Goal: Task Accomplishment & Management: Manage account settings

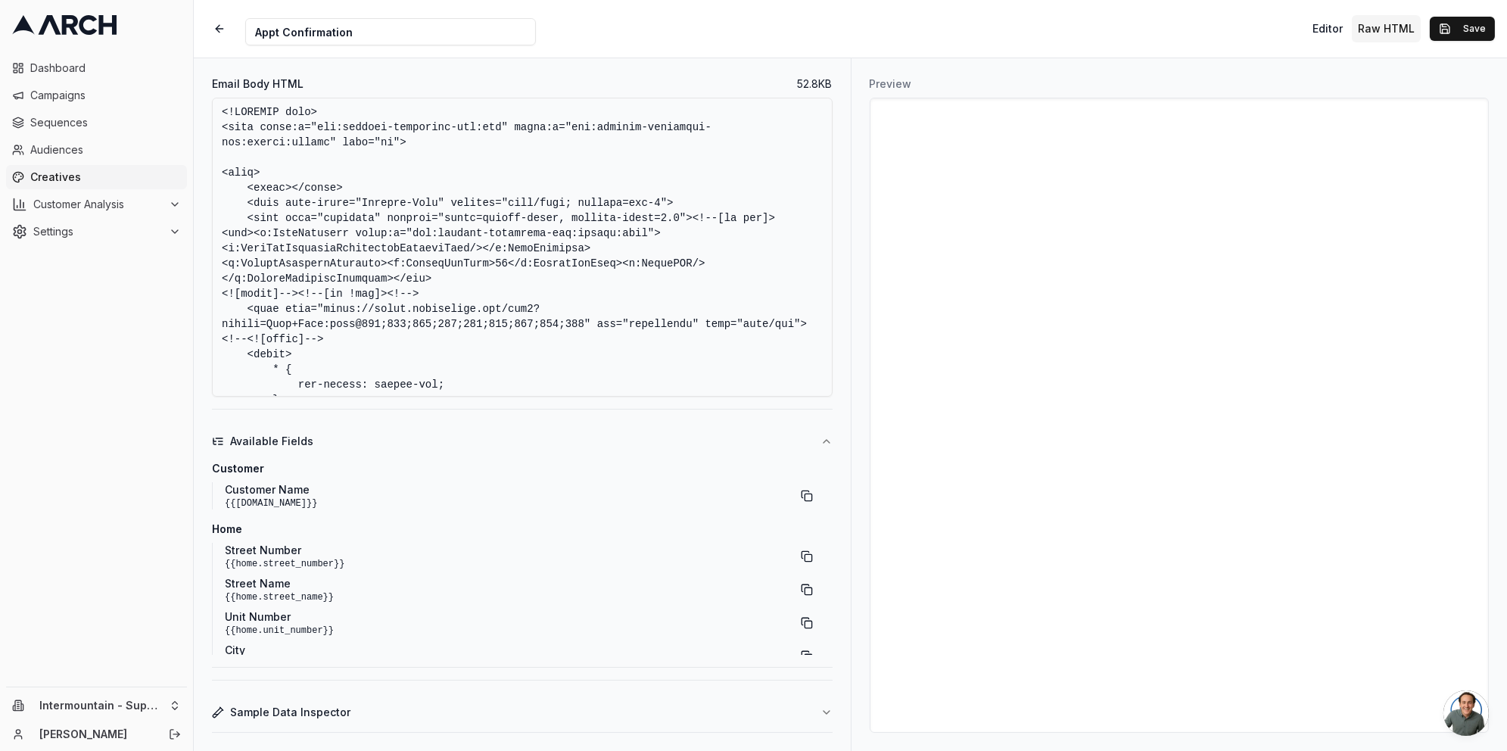
click at [48, 176] on span "Creatives" at bounding box center [105, 177] width 151 height 15
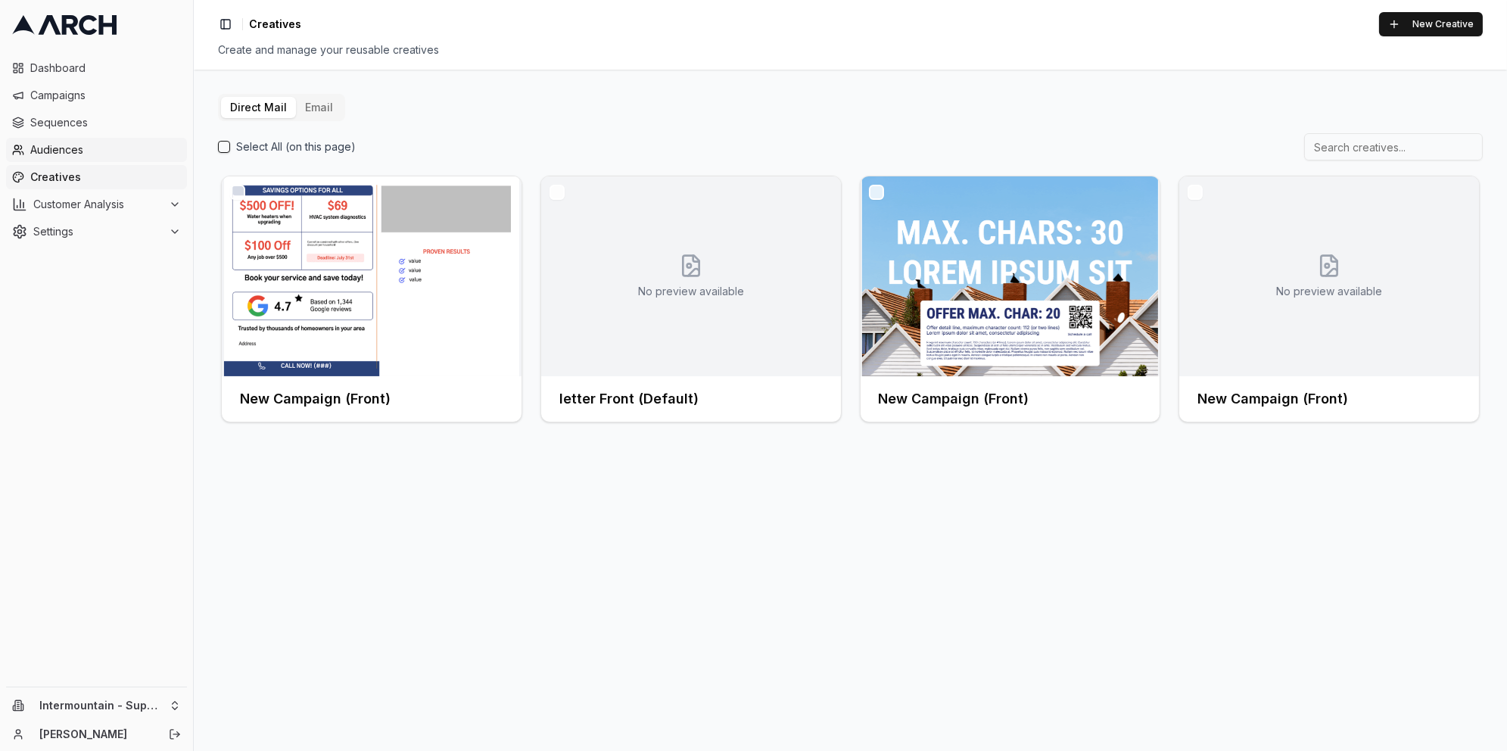
click at [61, 148] on span "Audiences" at bounding box center [105, 149] width 151 height 15
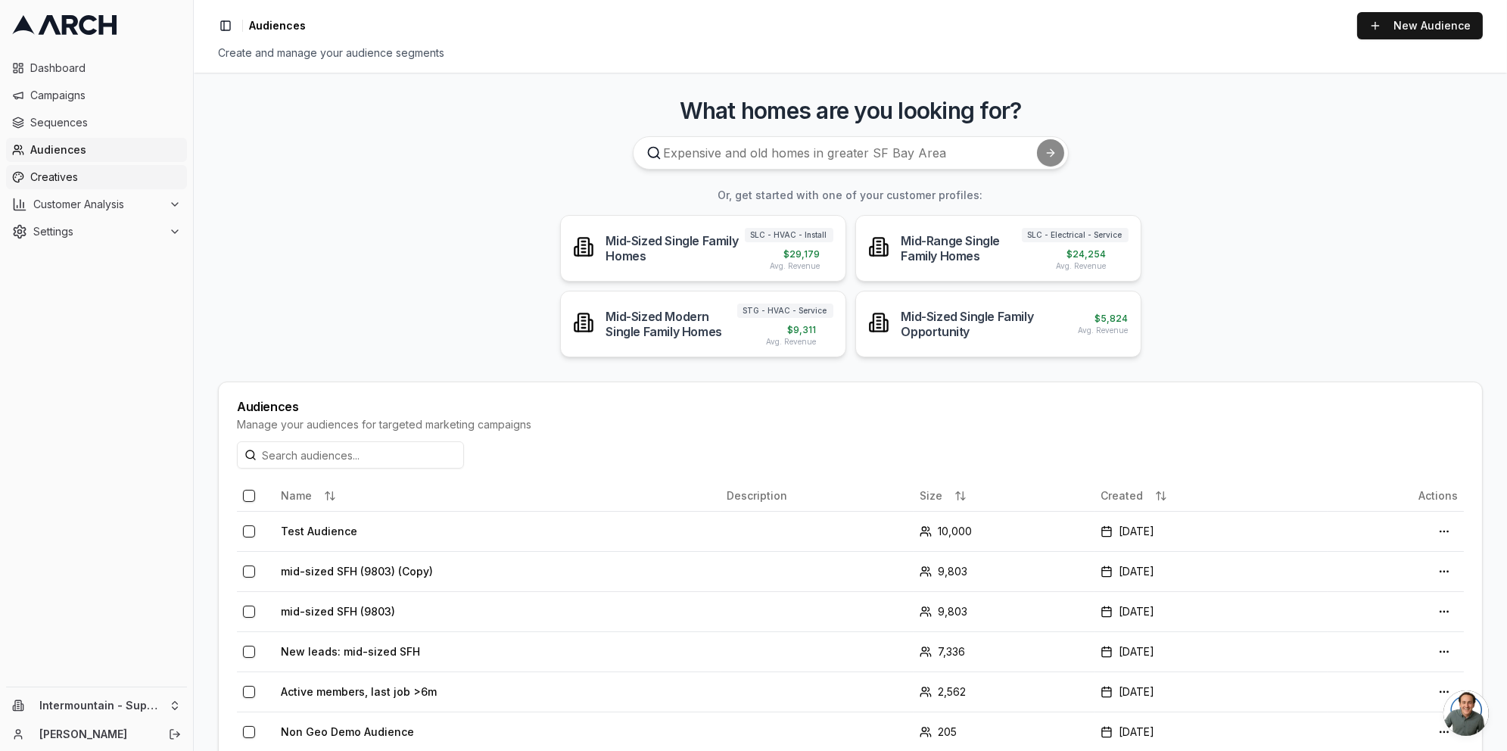
click at [64, 179] on span "Creatives" at bounding box center [105, 177] width 151 height 15
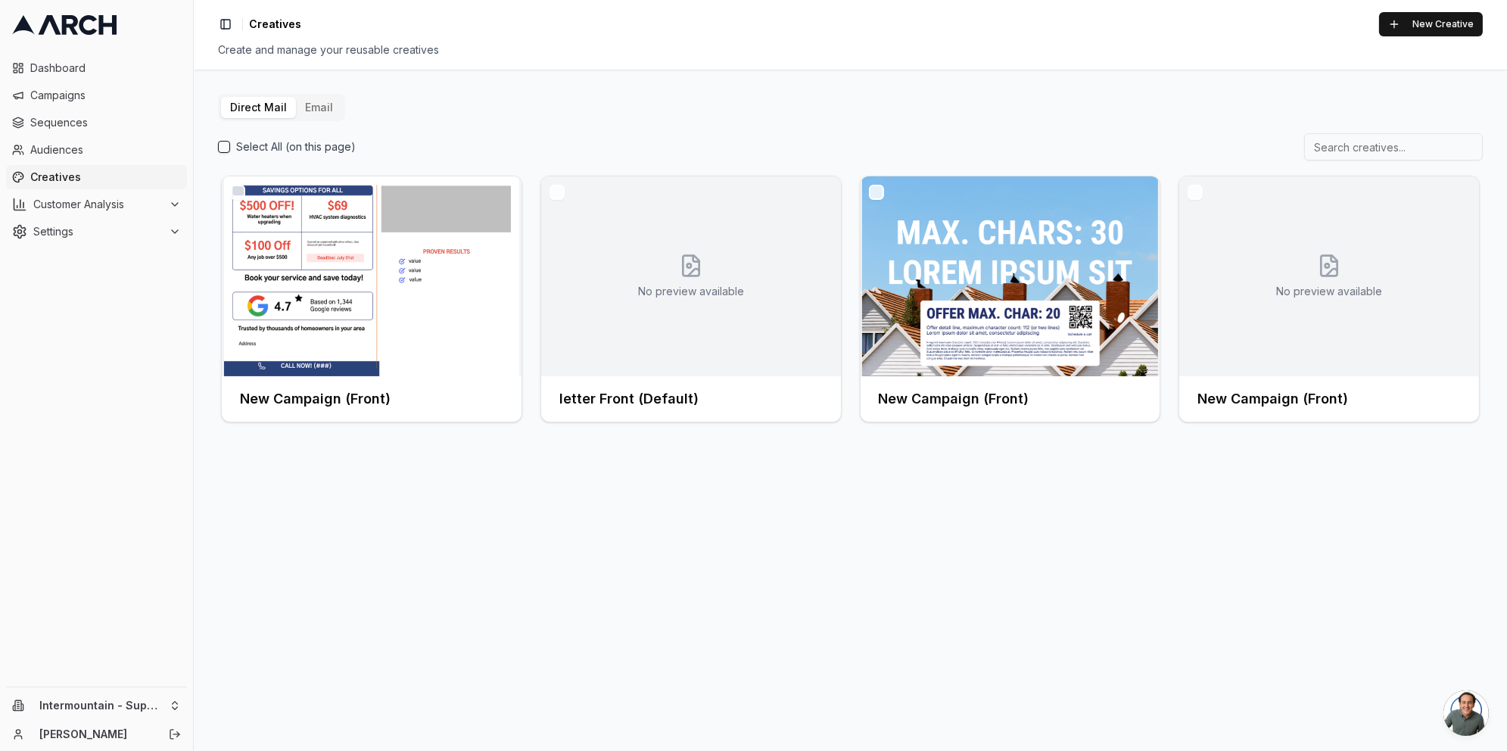
click at [325, 104] on button "Email" at bounding box center [319, 107] width 46 height 21
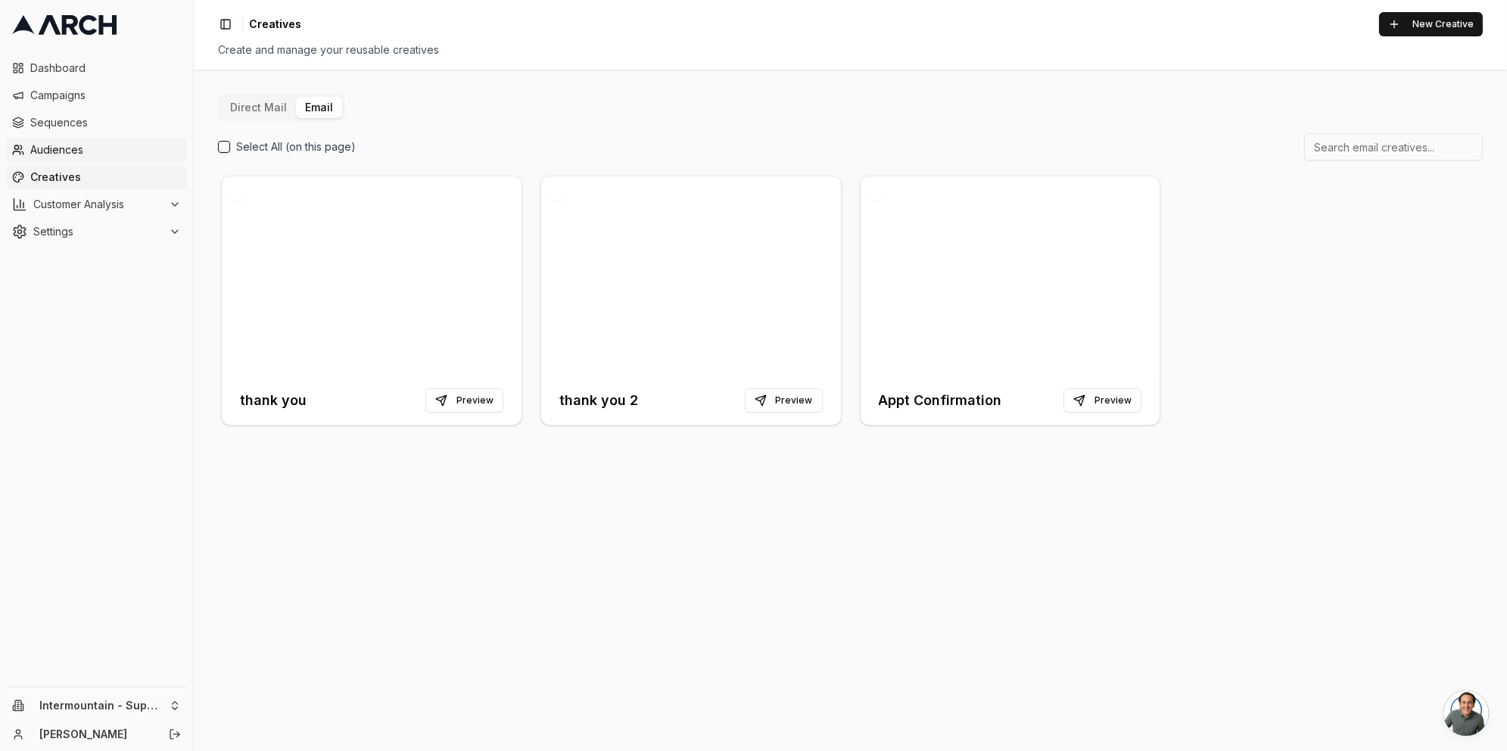
click at [94, 154] on span "Audiences" at bounding box center [105, 149] width 151 height 15
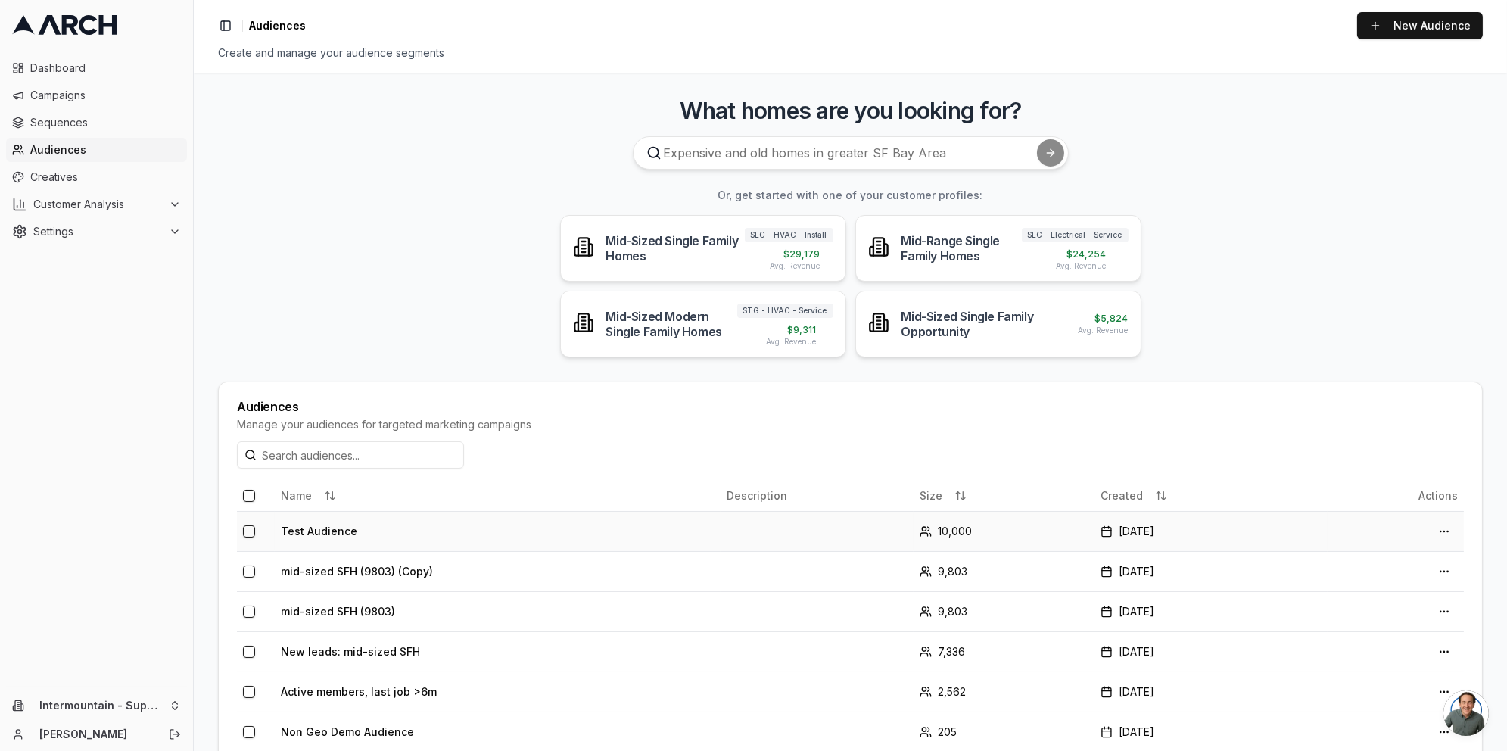
click at [638, 542] on td "Test Audience" at bounding box center [498, 531] width 446 height 40
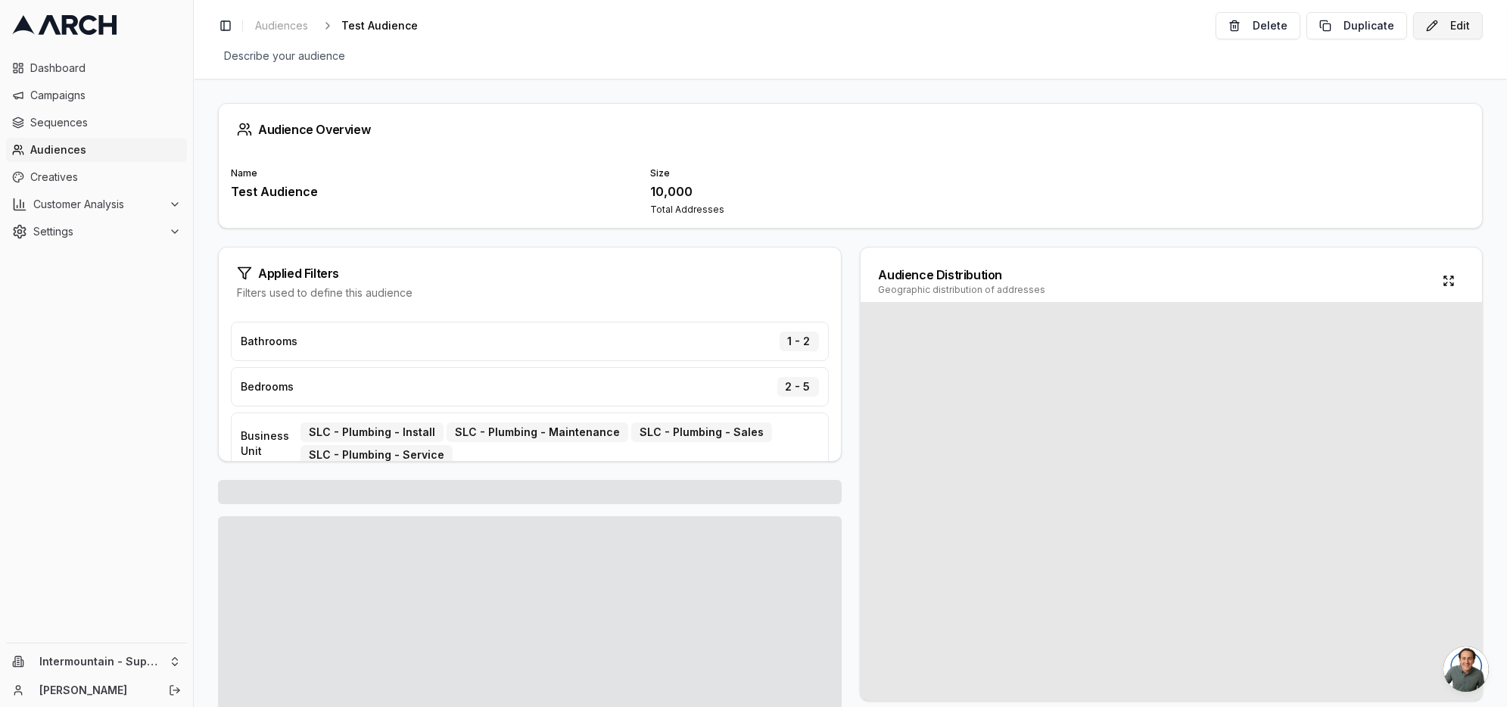
click at [1441, 23] on button "Edit" at bounding box center [1448, 25] width 70 height 27
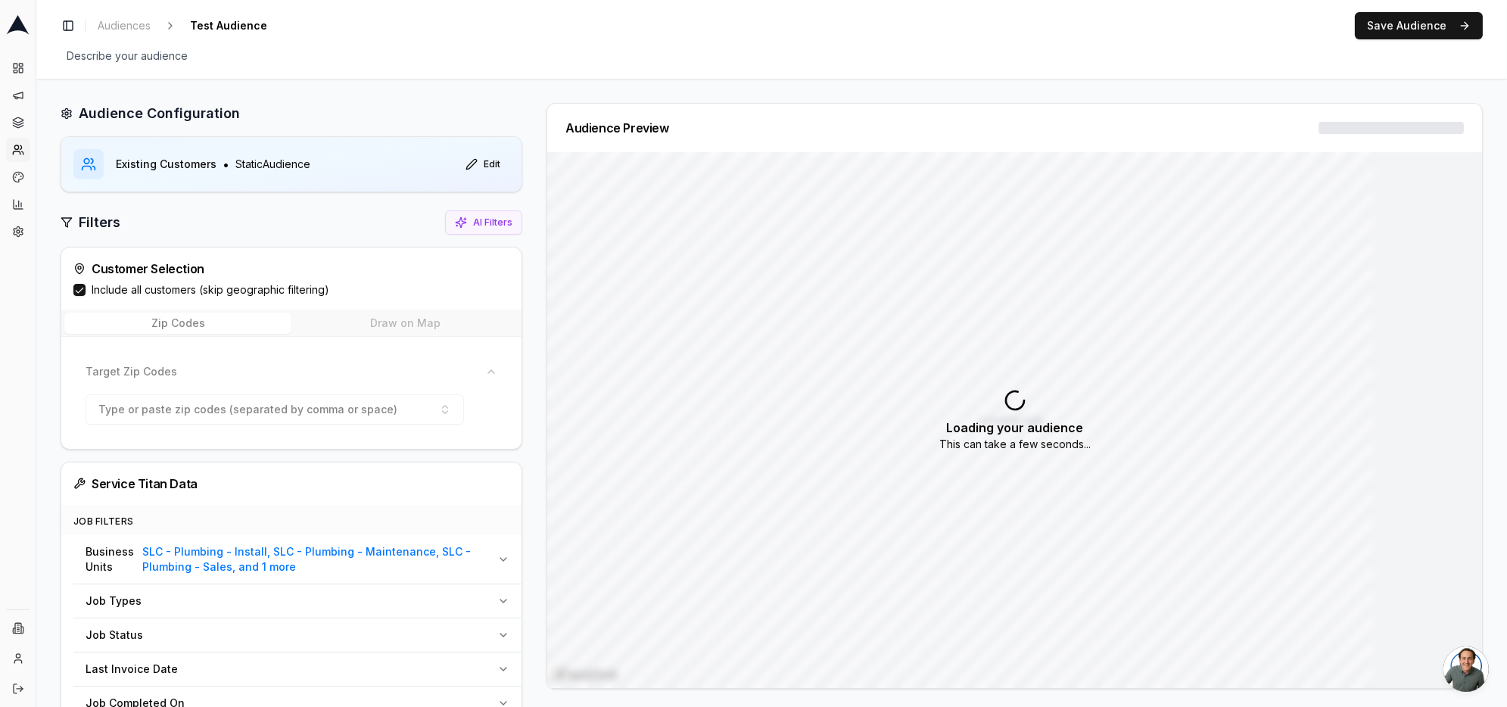
click at [1456, 26] on button "Save Audience" at bounding box center [1419, 25] width 128 height 27
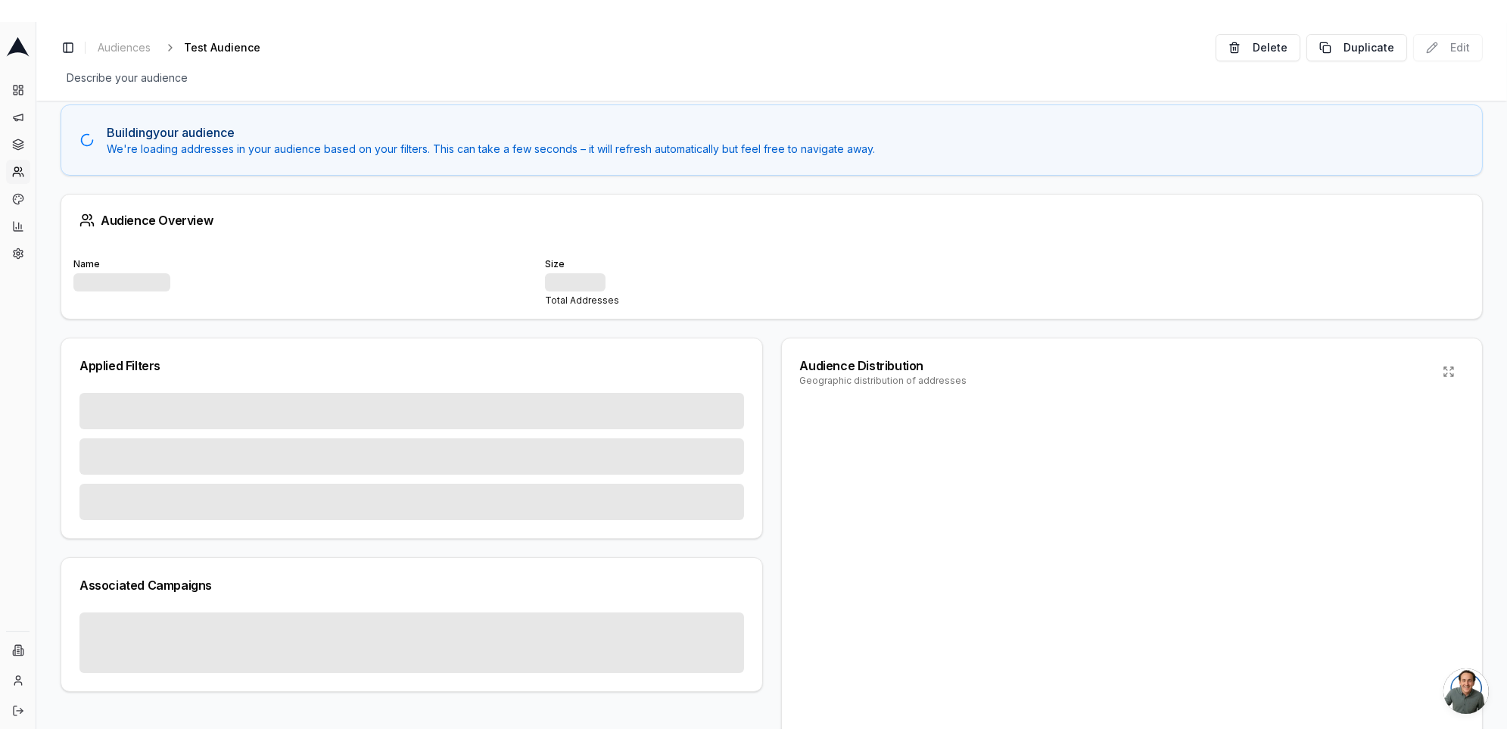
scroll to position [23, 0]
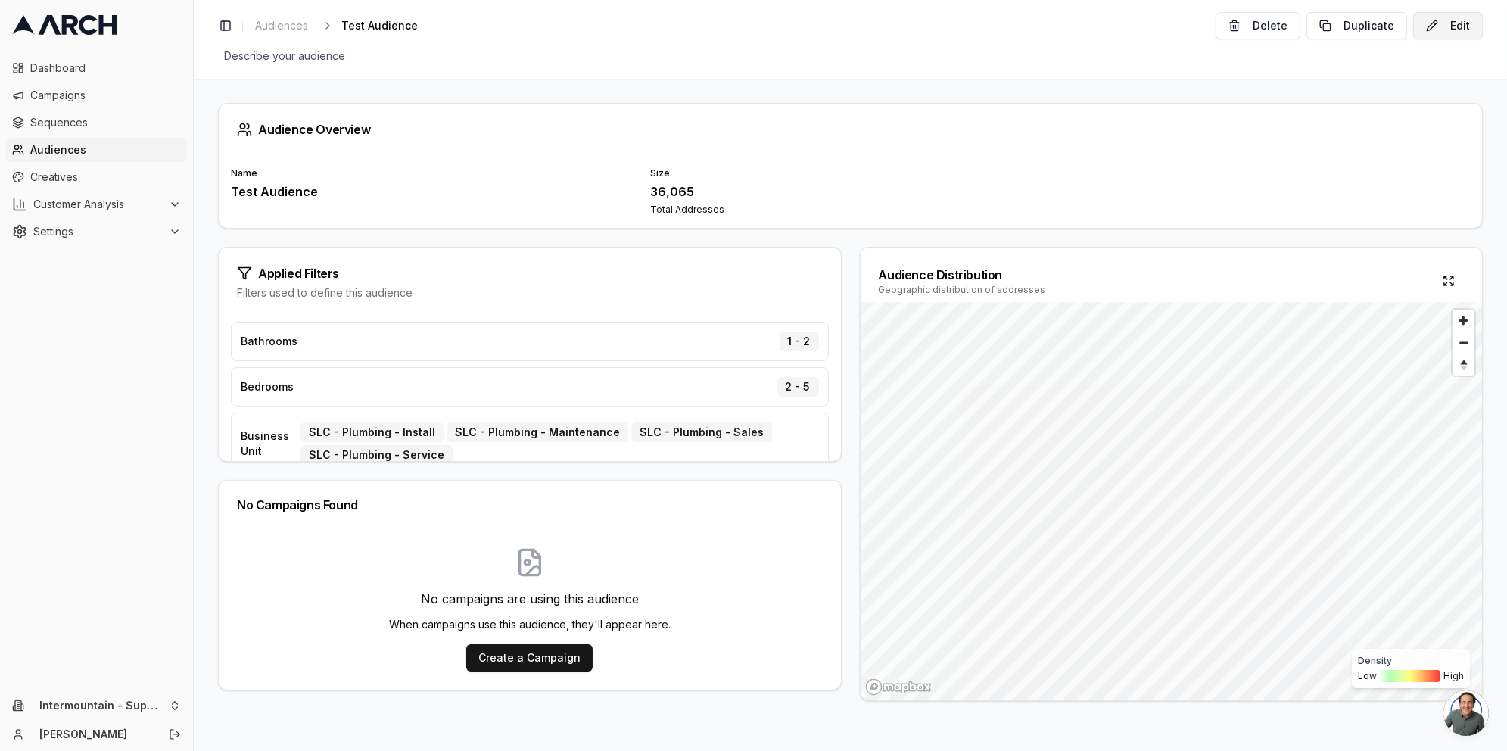
click at [1450, 33] on button "Edit" at bounding box center [1448, 25] width 70 height 27
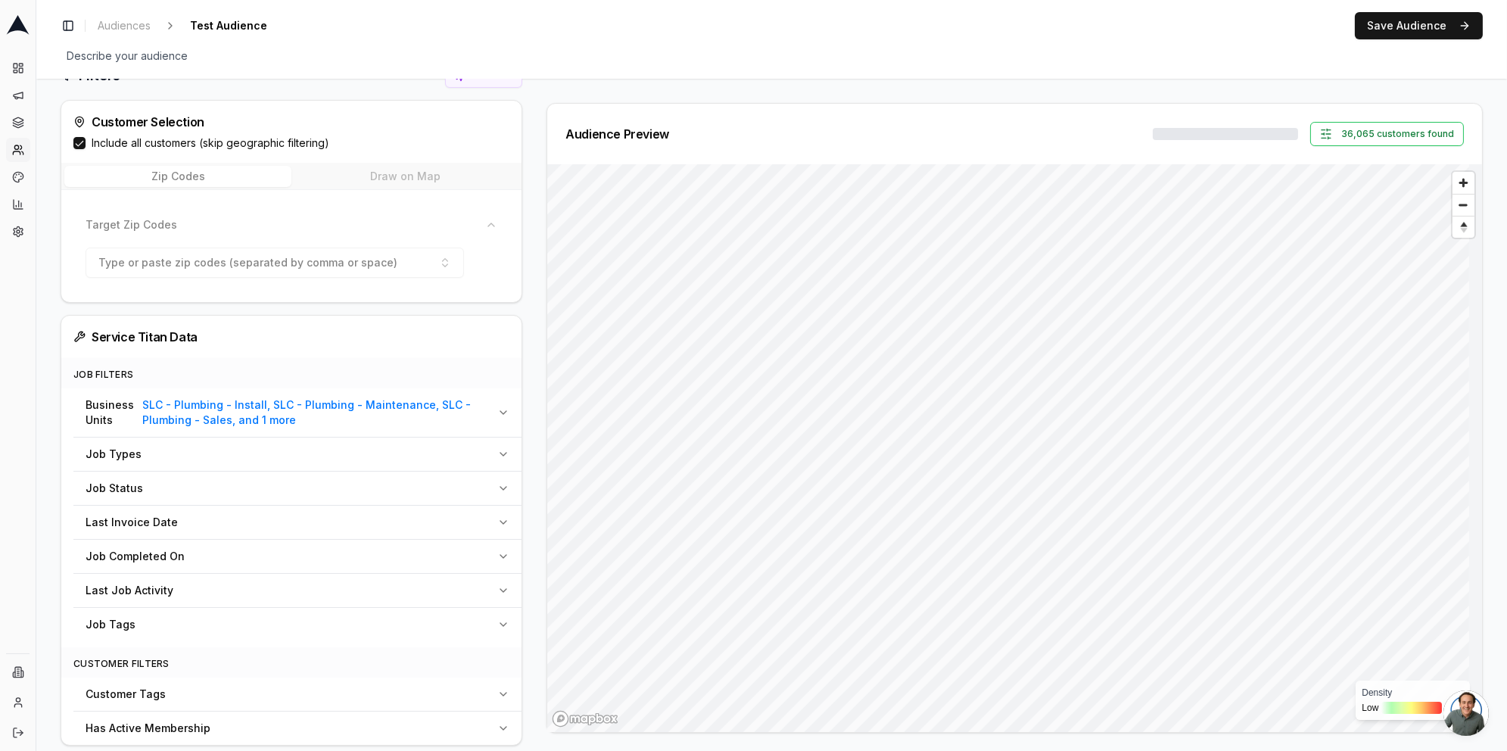
scroll to position [306, 0]
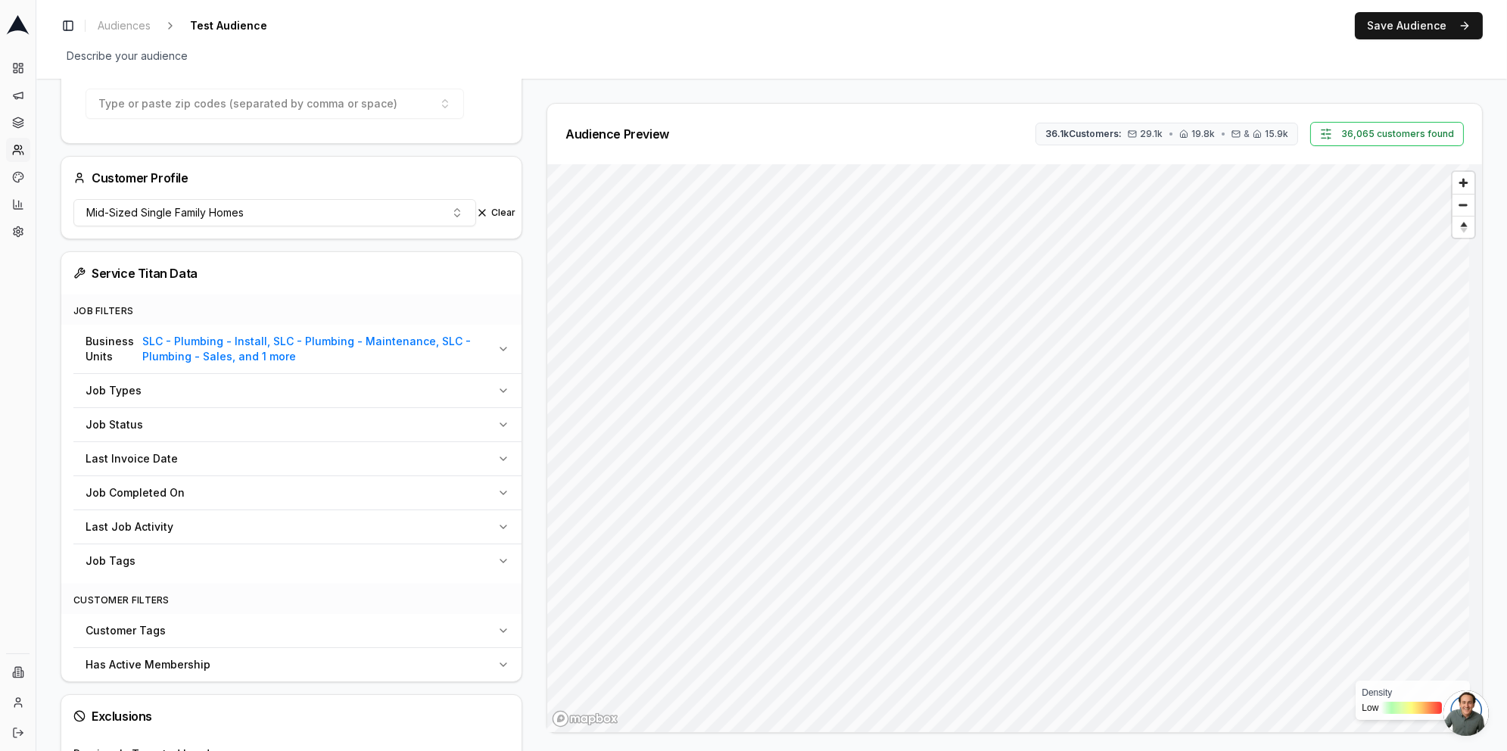
click at [498, 347] on icon "button" at bounding box center [503, 349] width 12 height 12
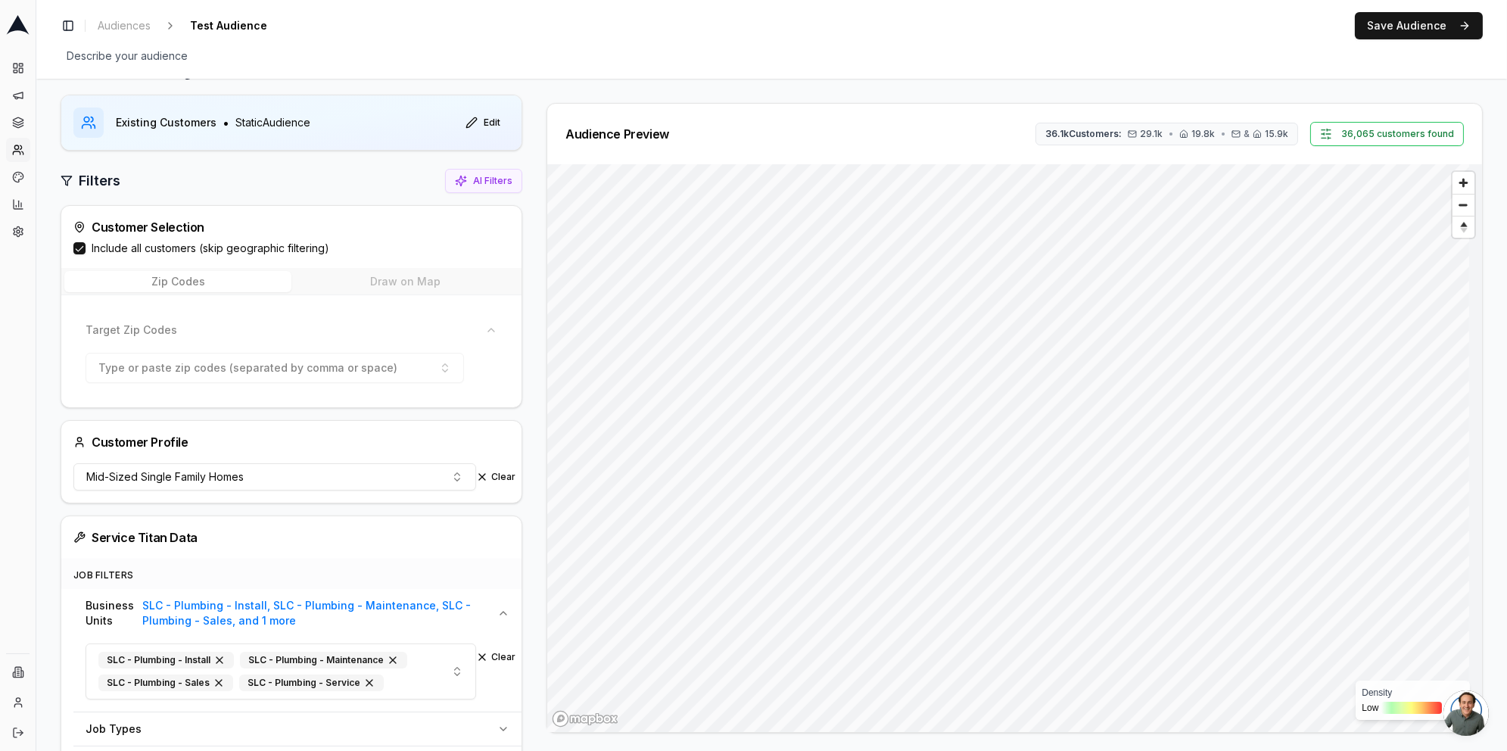
scroll to position [0, 0]
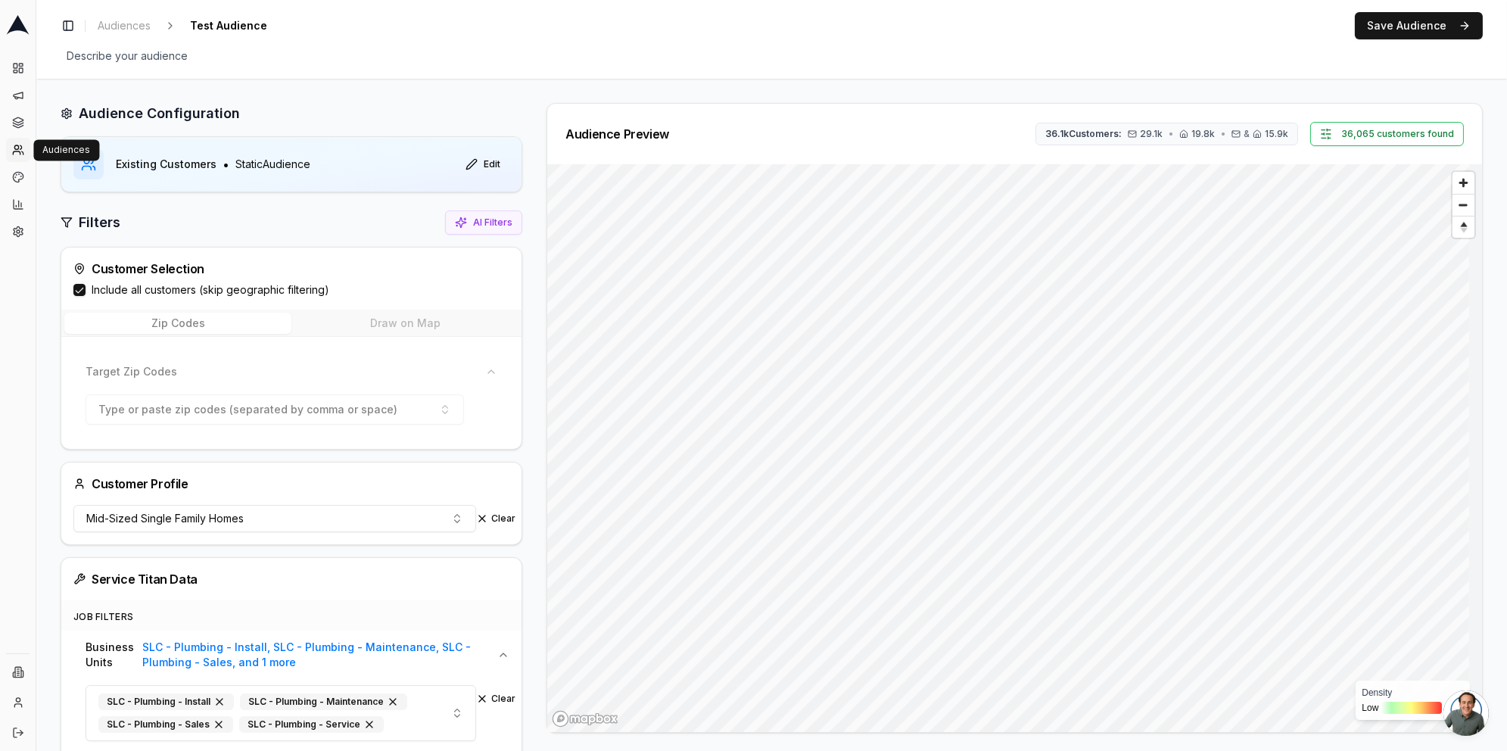
click at [16, 151] on icon at bounding box center [16, 152] width 7 height 3
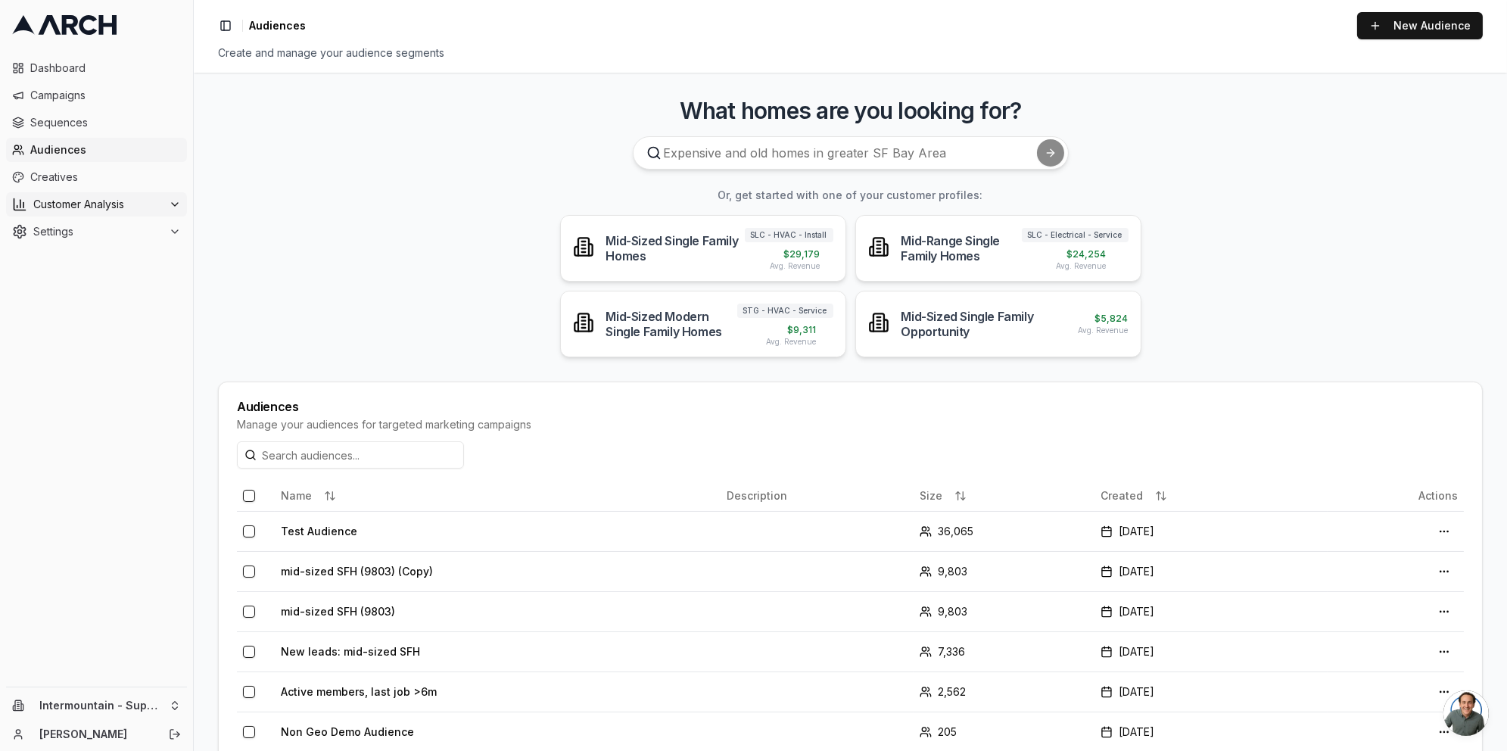
click at [120, 206] on span "Customer Analysis" at bounding box center [97, 204] width 129 height 15
click at [107, 249] on span "Customer Profiles" at bounding box center [99, 252] width 89 height 15
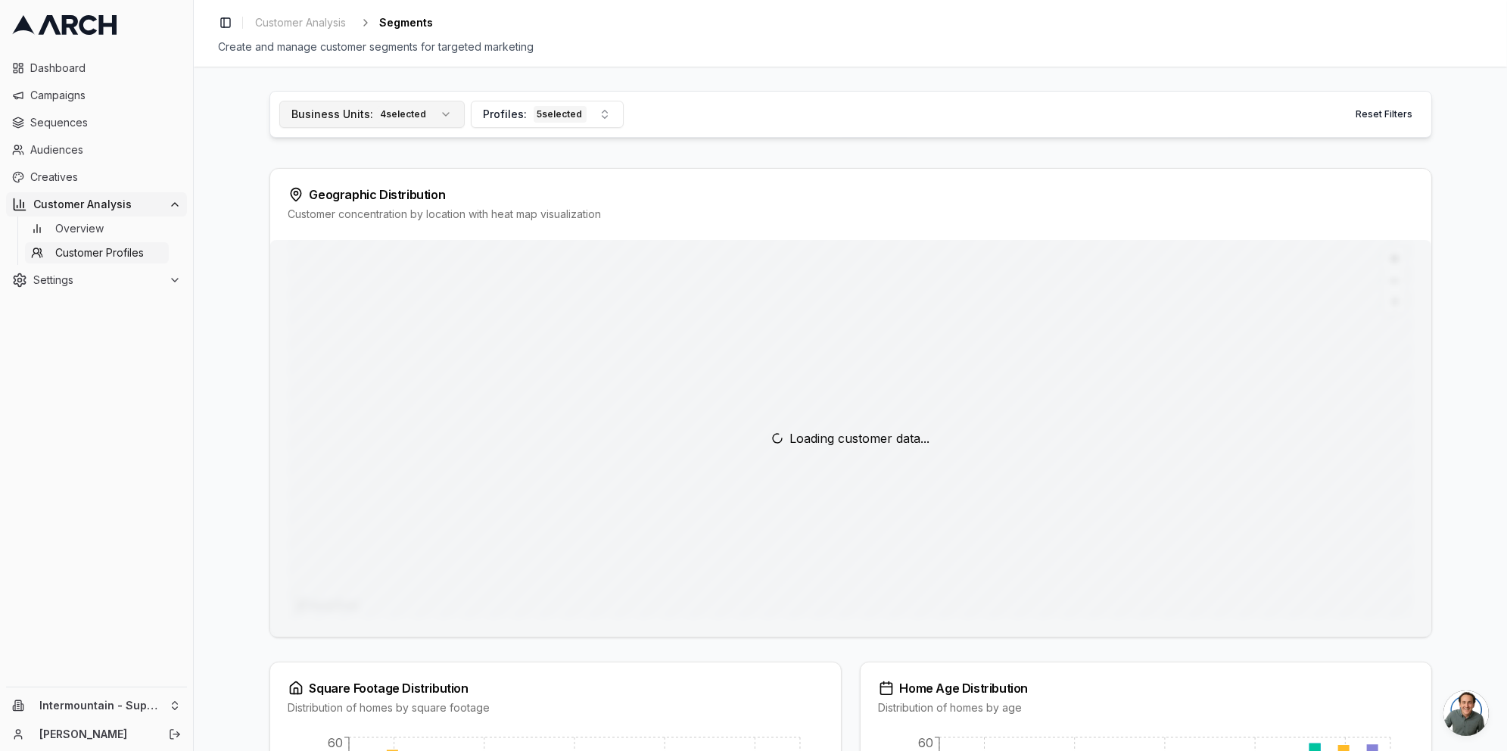
click at [428, 115] on button "Business Units: 4 selected" at bounding box center [371, 114] width 185 height 27
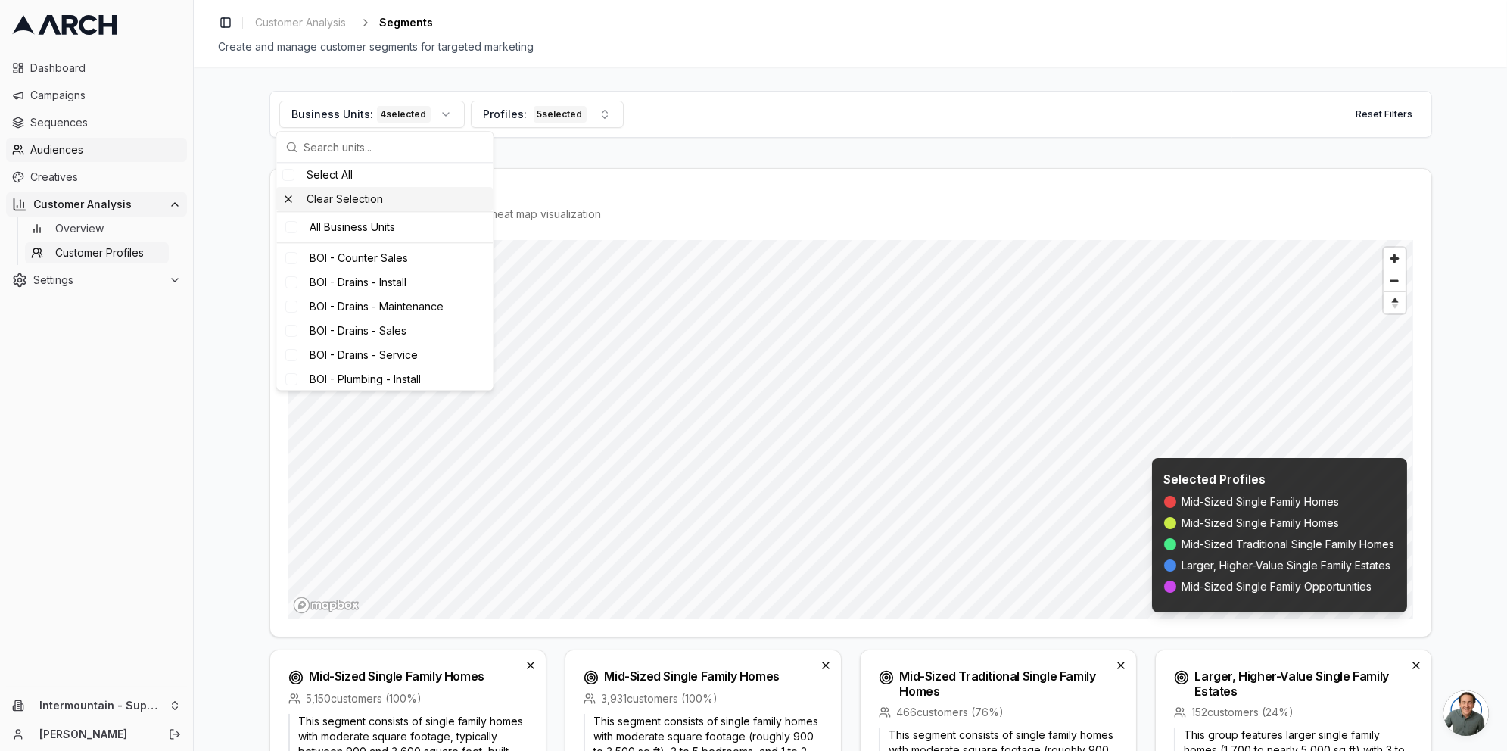
click at [98, 154] on span "Audiences" at bounding box center [105, 149] width 151 height 15
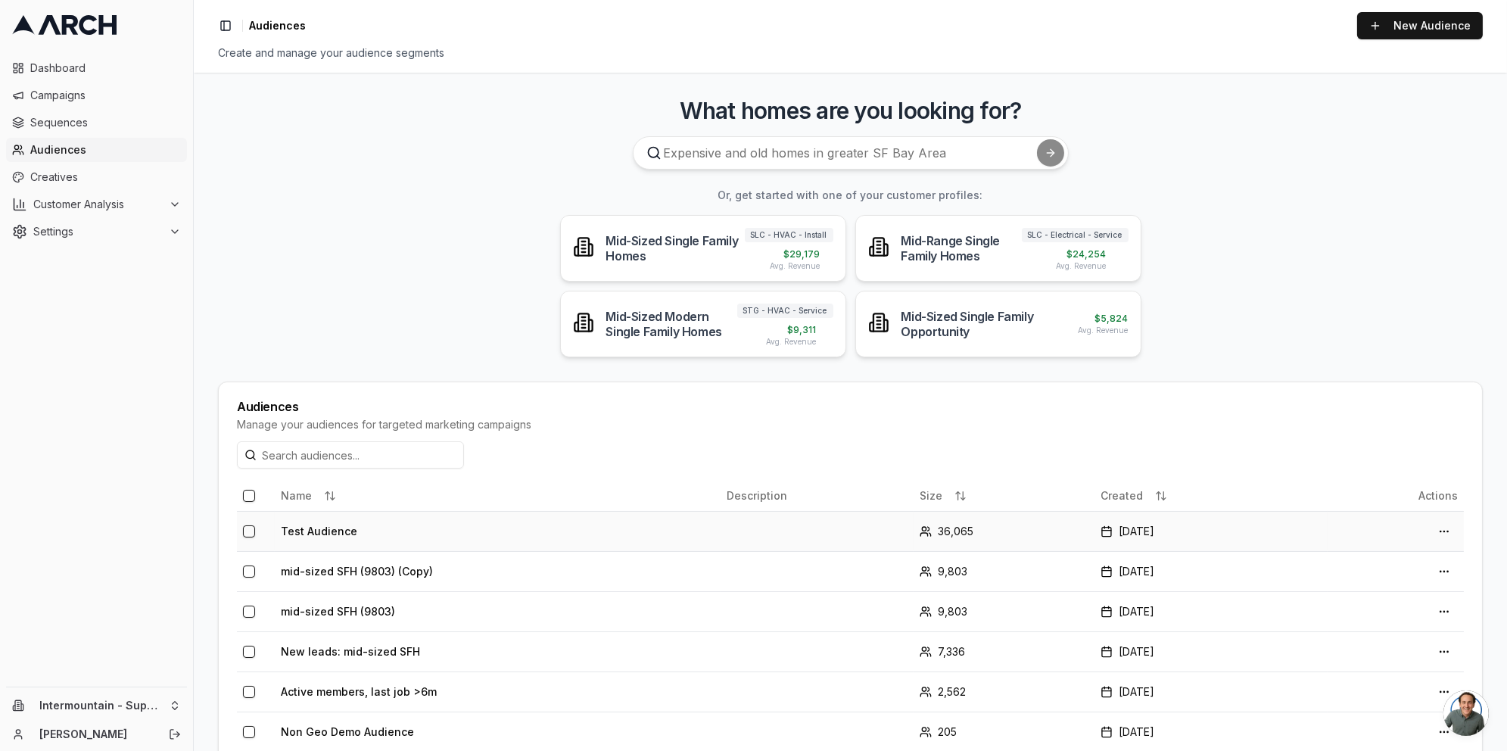
click at [503, 524] on td "Test Audience" at bounding box center [498, 531] width 446 height 40
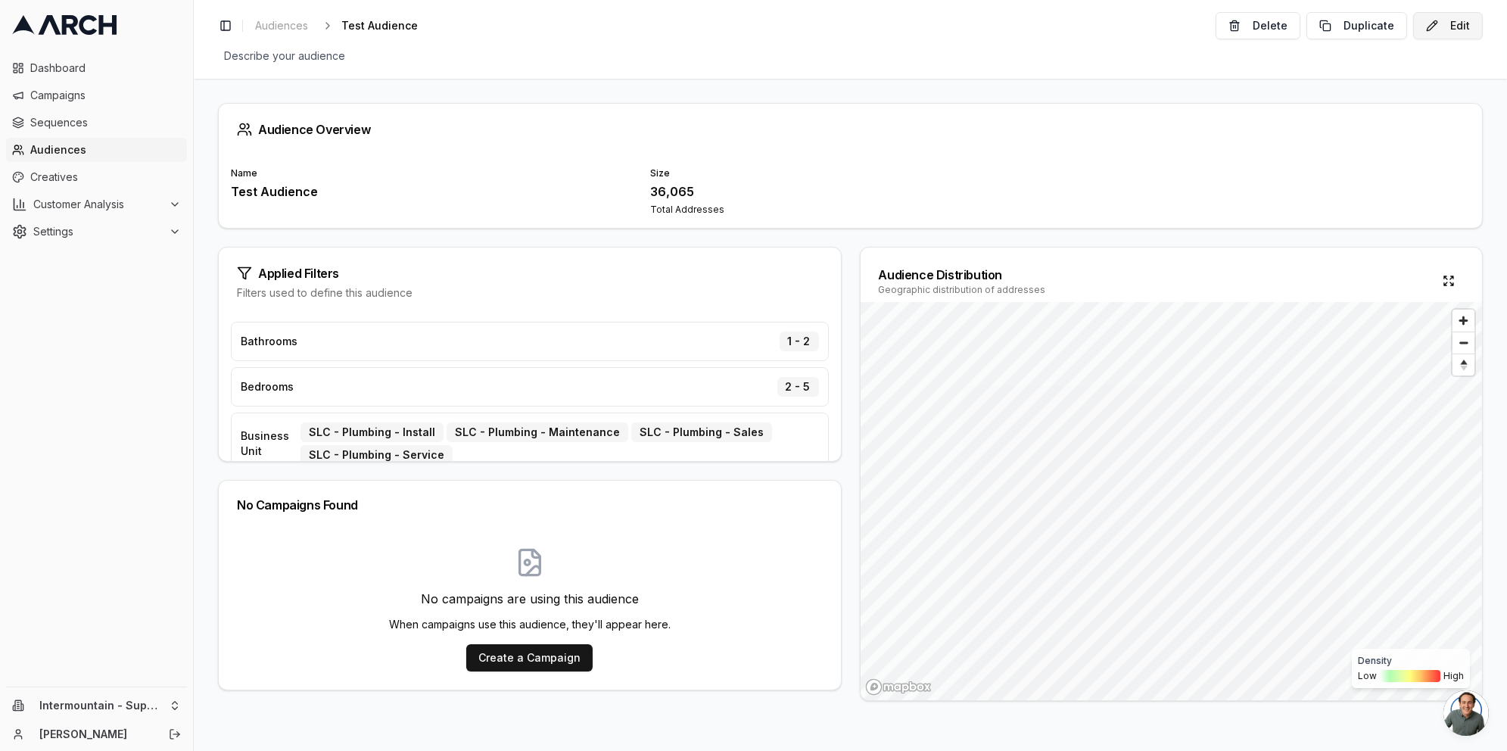
click at [1431, 31] on button "Edit" at bounding box center [1448, 25] width 70 height 27
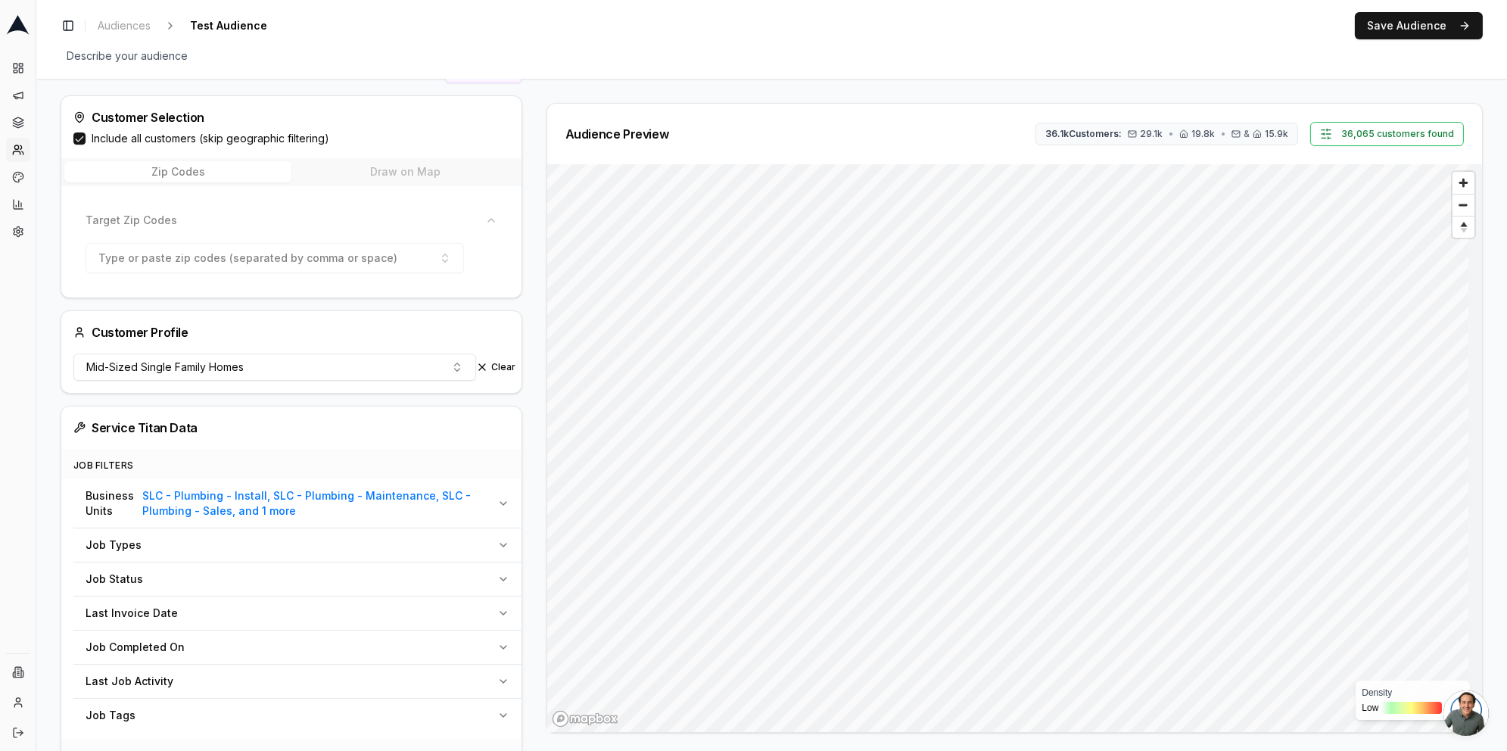
scroll to position [149, 0]
click at [500, 501] on icon "button" at bounding box center [503, 506] width 12 height 12
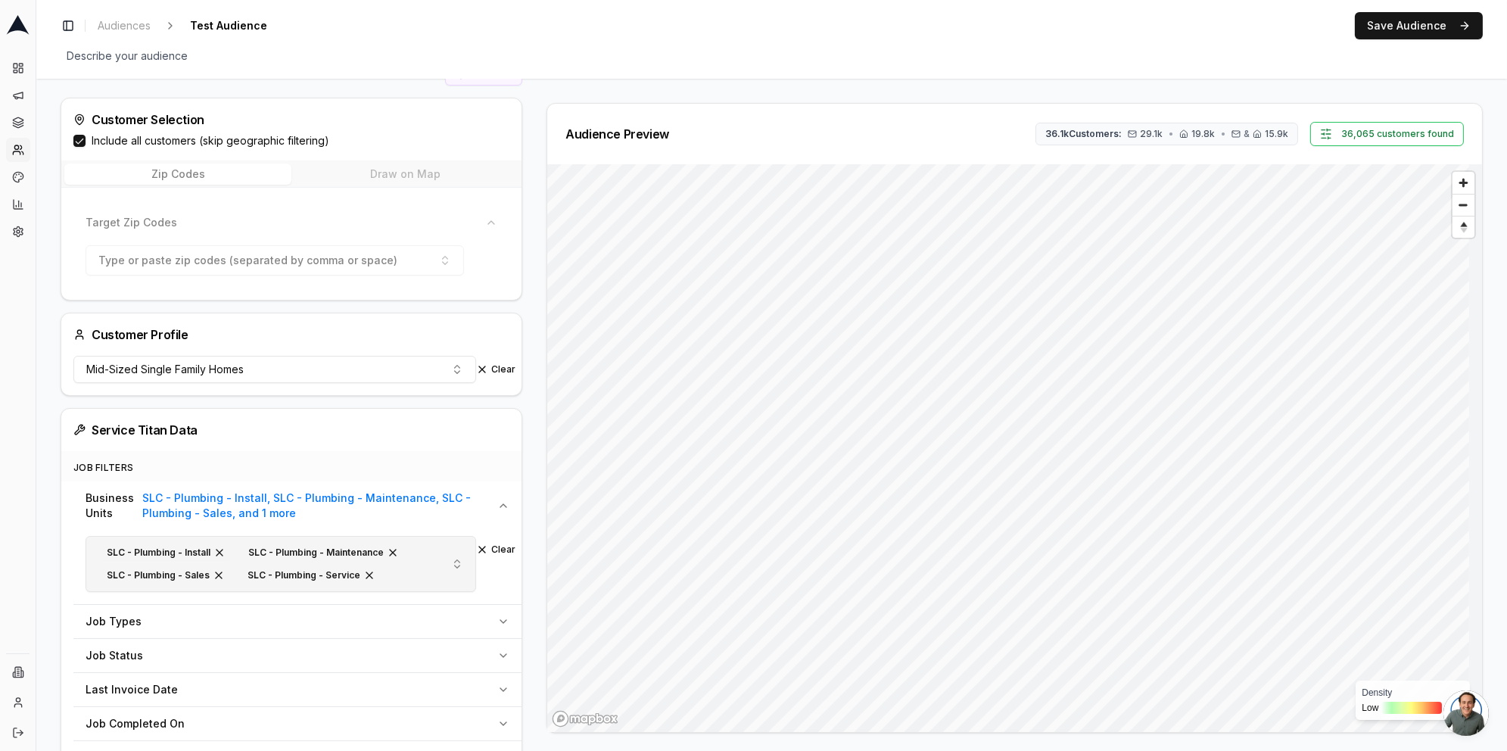
click at [218, 555] on span "button" at bounding box center [219, 553] width 12 height 12
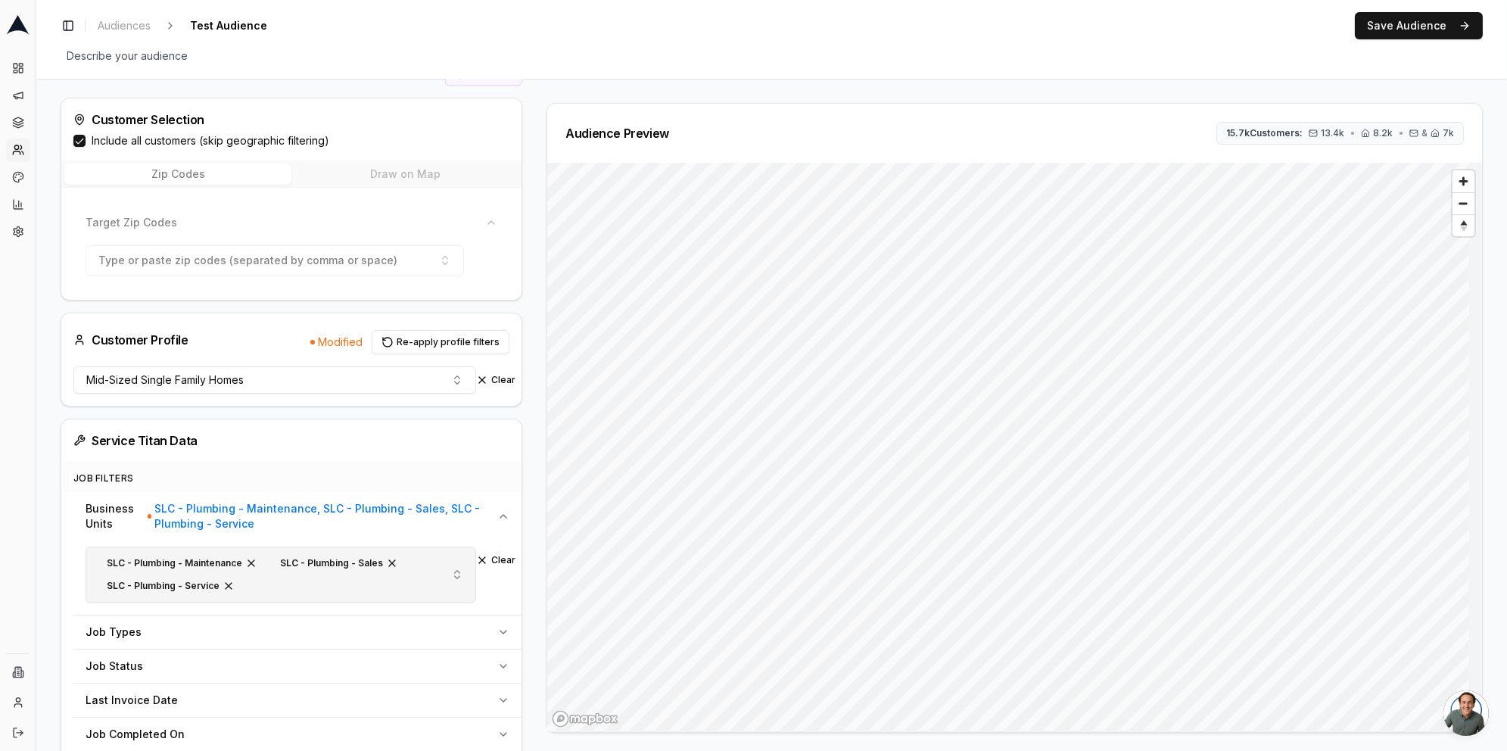
click at [248, 561] on span "button" at bounding box center [251, 563] width 12 height 12
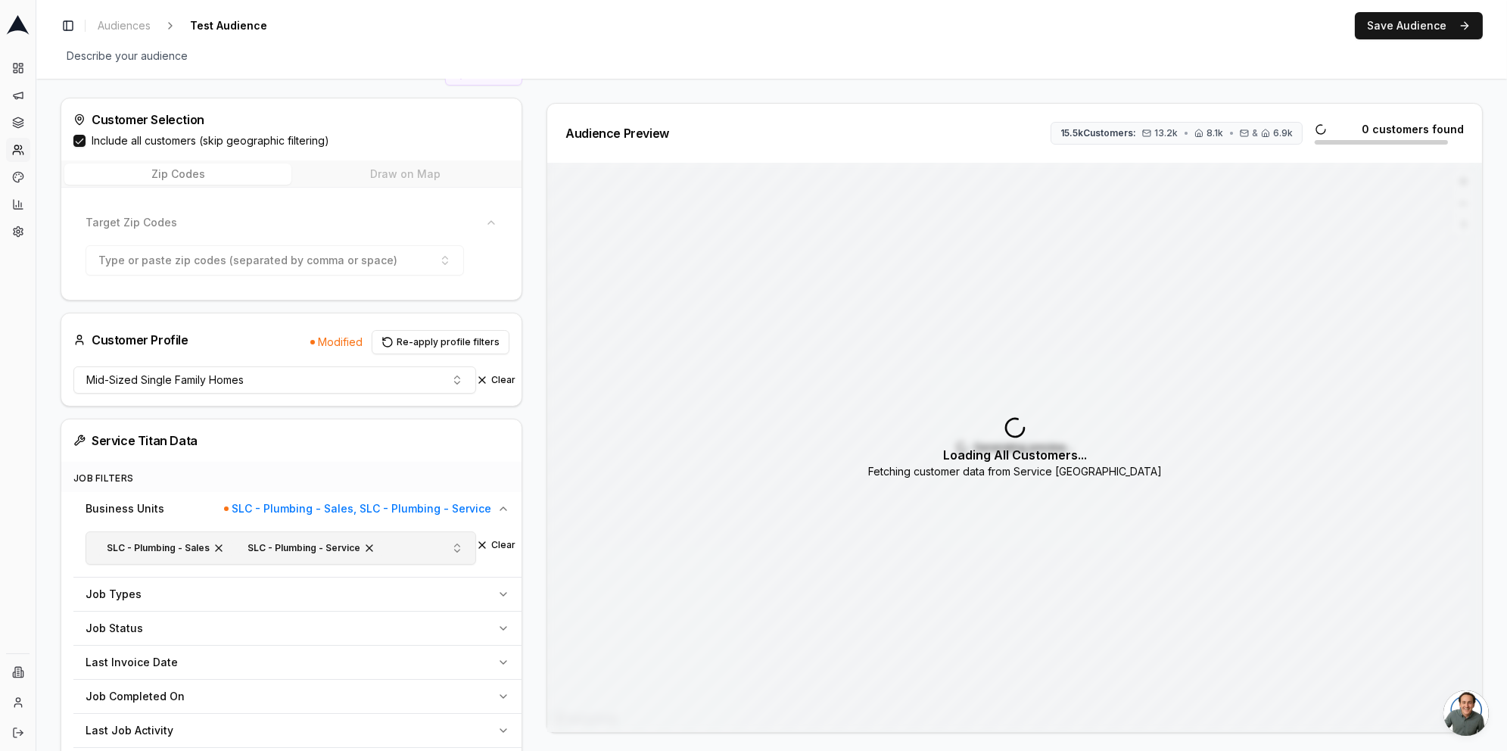
click at [216, 550] on span "button" at bounding box center [219, 548] width 12 height 12
click at [223, 547] on span "button" at bounding box center [229, 548] width 12 height 12
click at [428, 381] on button "Mid-Sized Single Family Homes" at bounding box center [274, 379] width 403 height 27
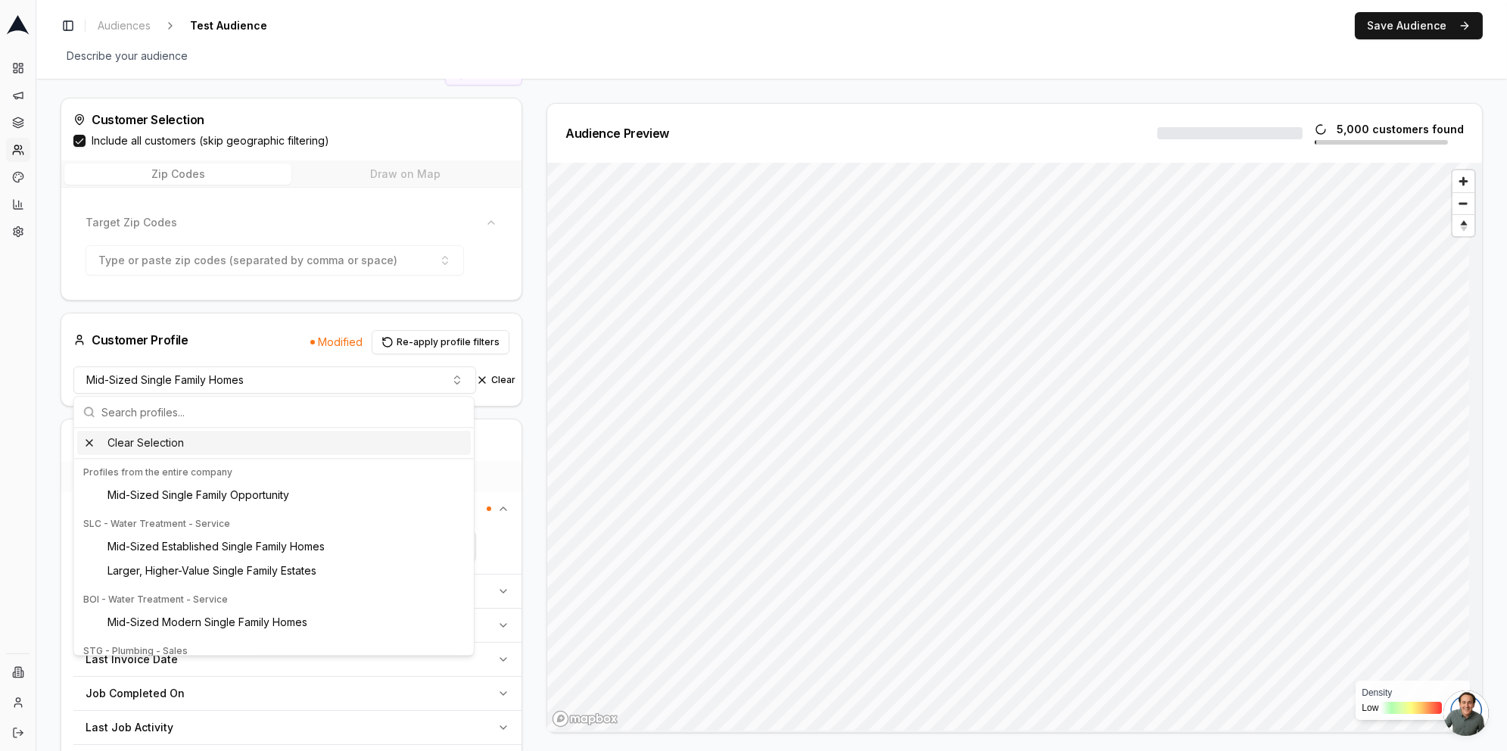
click at [89, 443] on div "Clear Selection" at bounding box center [274, 443] width 394 height 24
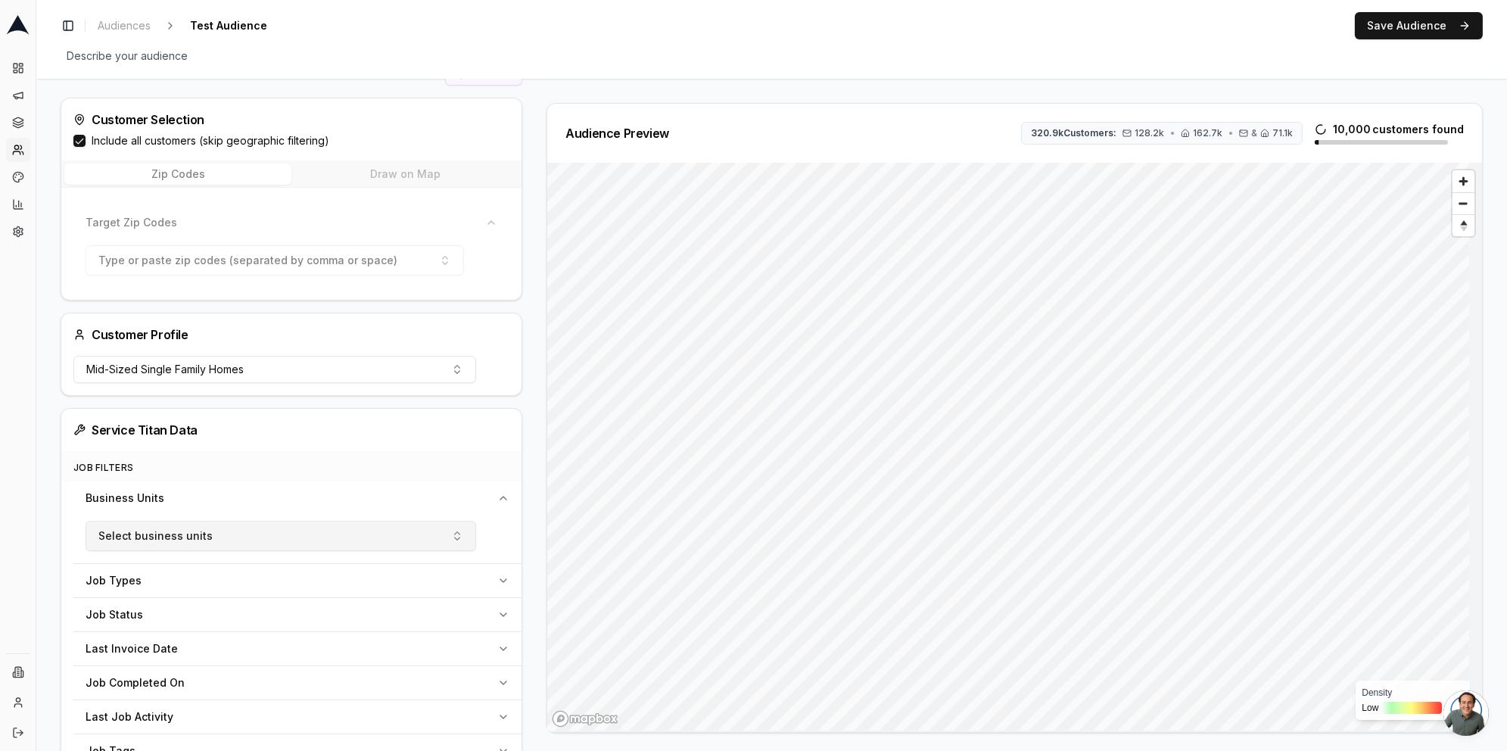
scroll to position [117, 0]
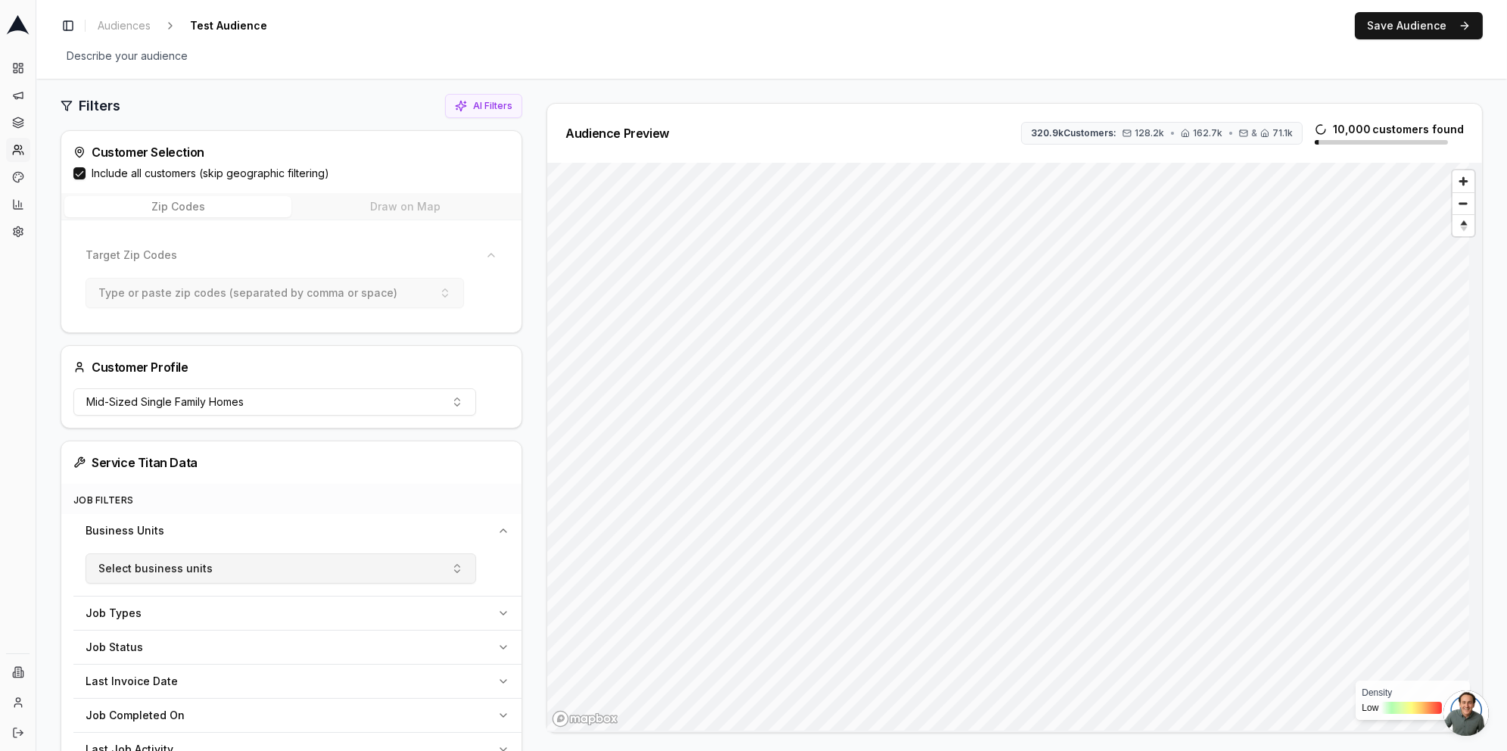
click at [295, 294] on span "Type or paste zip codes (separated by comma or space)" at bounding box center [247, 292] width 299 height 15
click at [261, 211] on button "Zip Codes" at bounding box center [177, 206] width 227 height 21
click at [263, 204] on button "Zip Codes" at bounding box center [177, 206] width 227 height 21
click at [490, 255] on icon "button" at bounding box center [491, 255] width 12 height 12
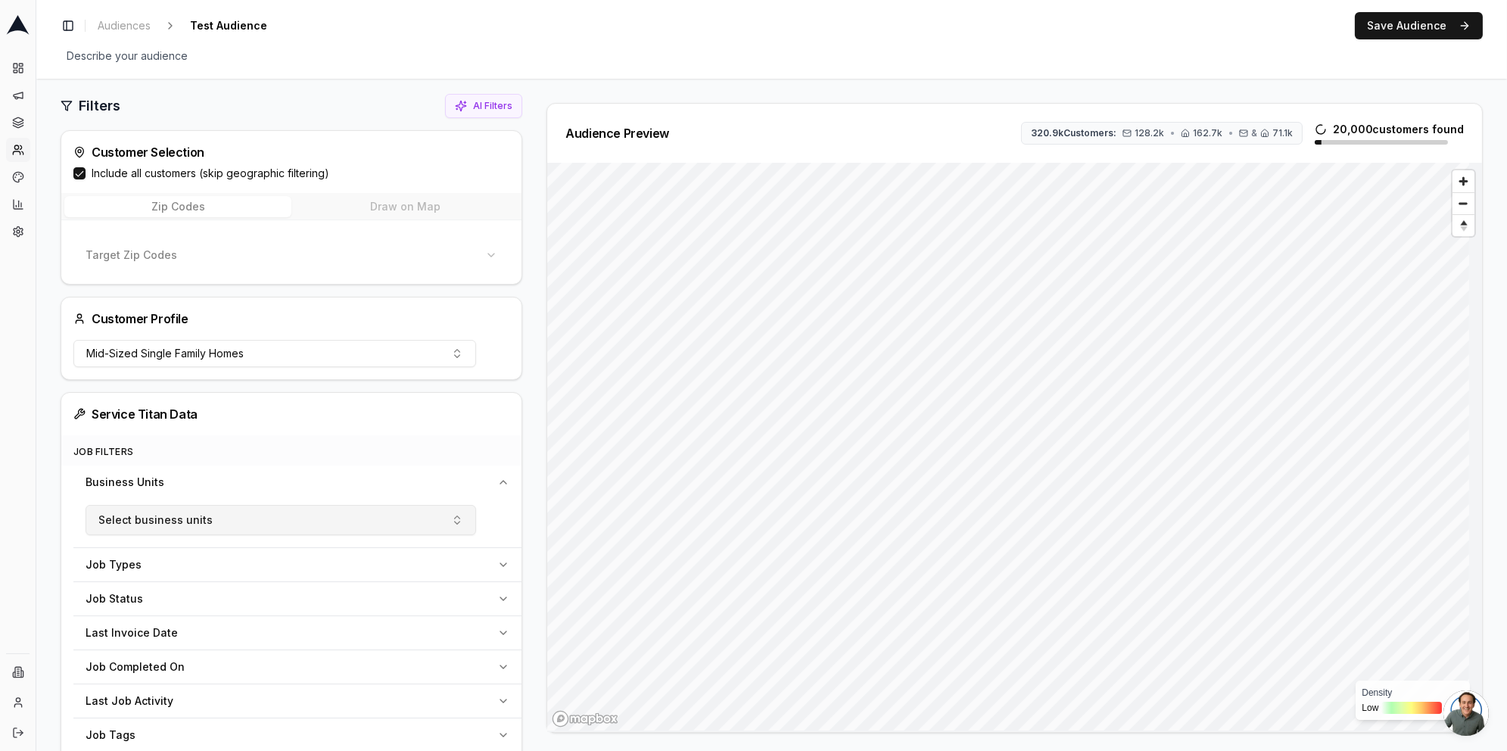
click at [490, 255] on icon "button" at bounding box center [491, 255] width 6 height 3
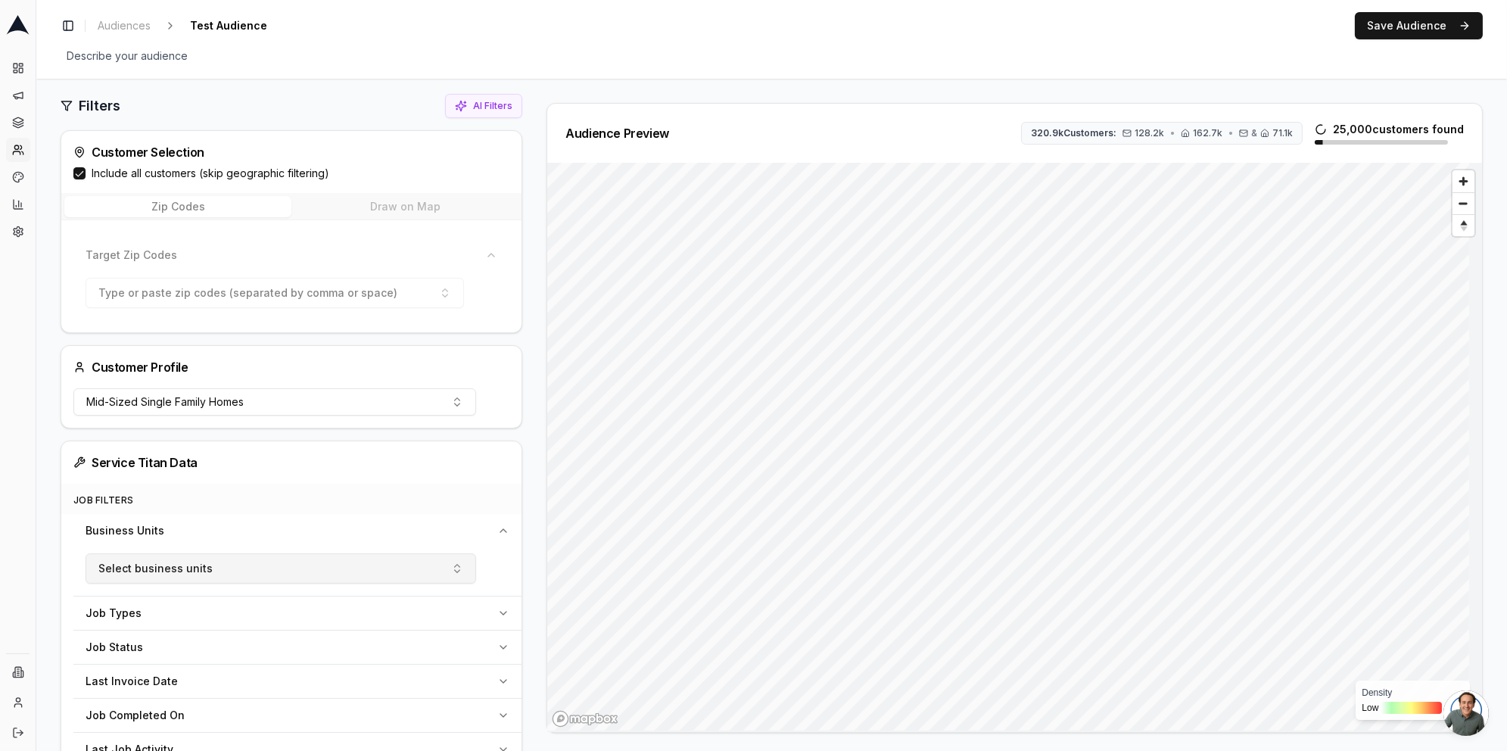
click at [75, 170] on button "Include all customers (skip geographic filtering)" at bounding box center [79, 173] width 12 height 12
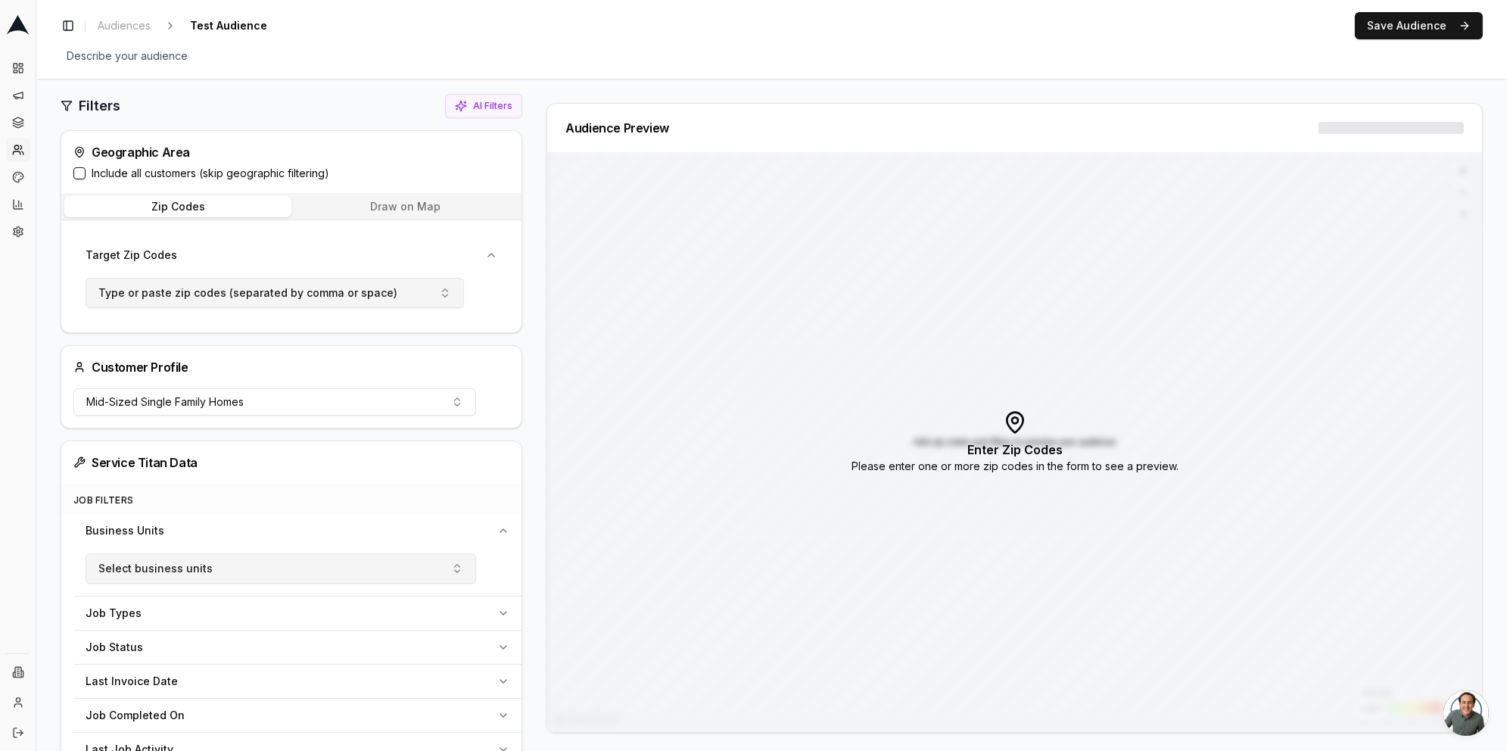
click at [346, 291] on span "Type or paste zip codes (separated by comma or space)" at bounding box center [247, 292] width 299 height 15
click at [319, 263] on button "Target Zip Codes" at bounding box center [291, 254] width 436 height 33
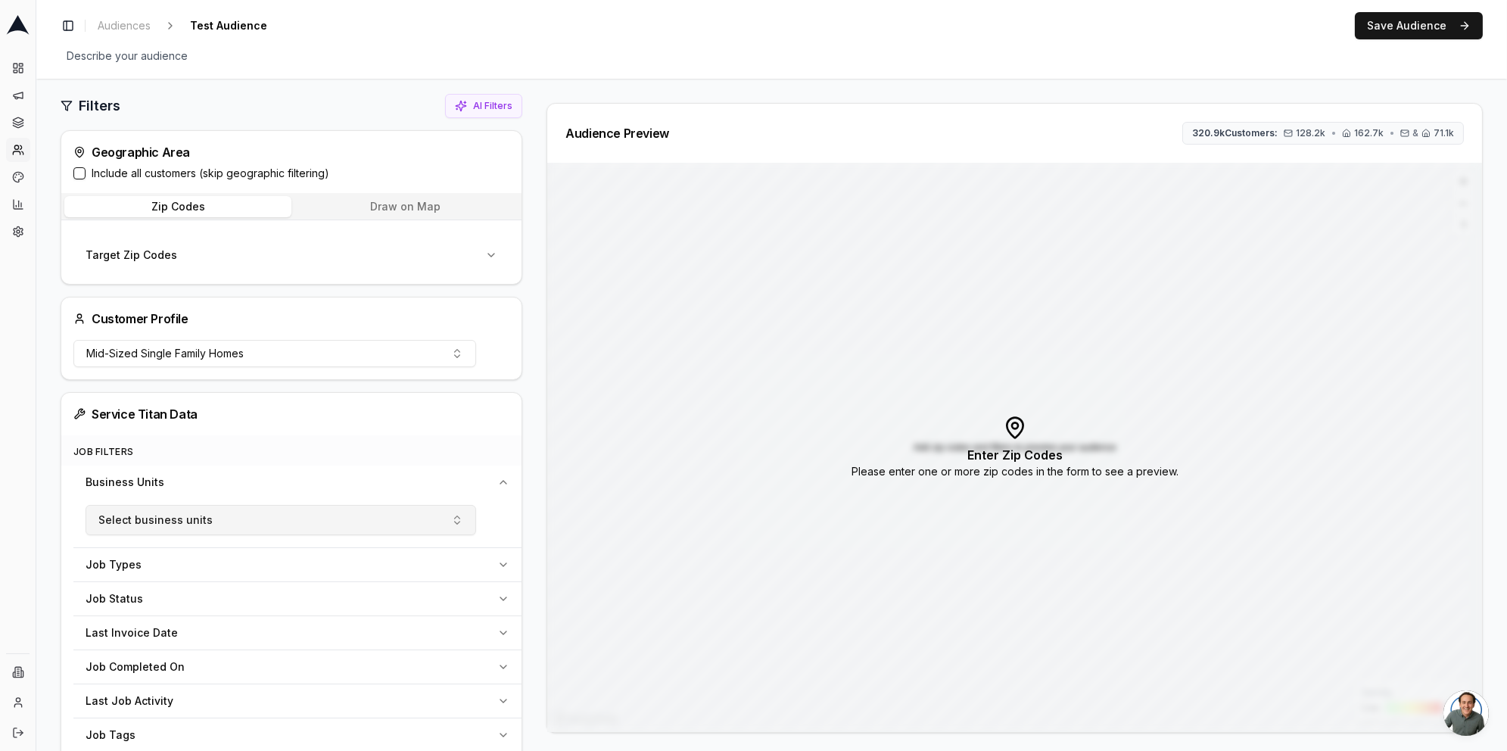
click at [209, 213] on button "Zip Codes" at bounding box center [177, 206] width 227 height 21
click at [151, 266] on button "Target Zip Codes" at bounding box center [291, 254] width 436 height 33
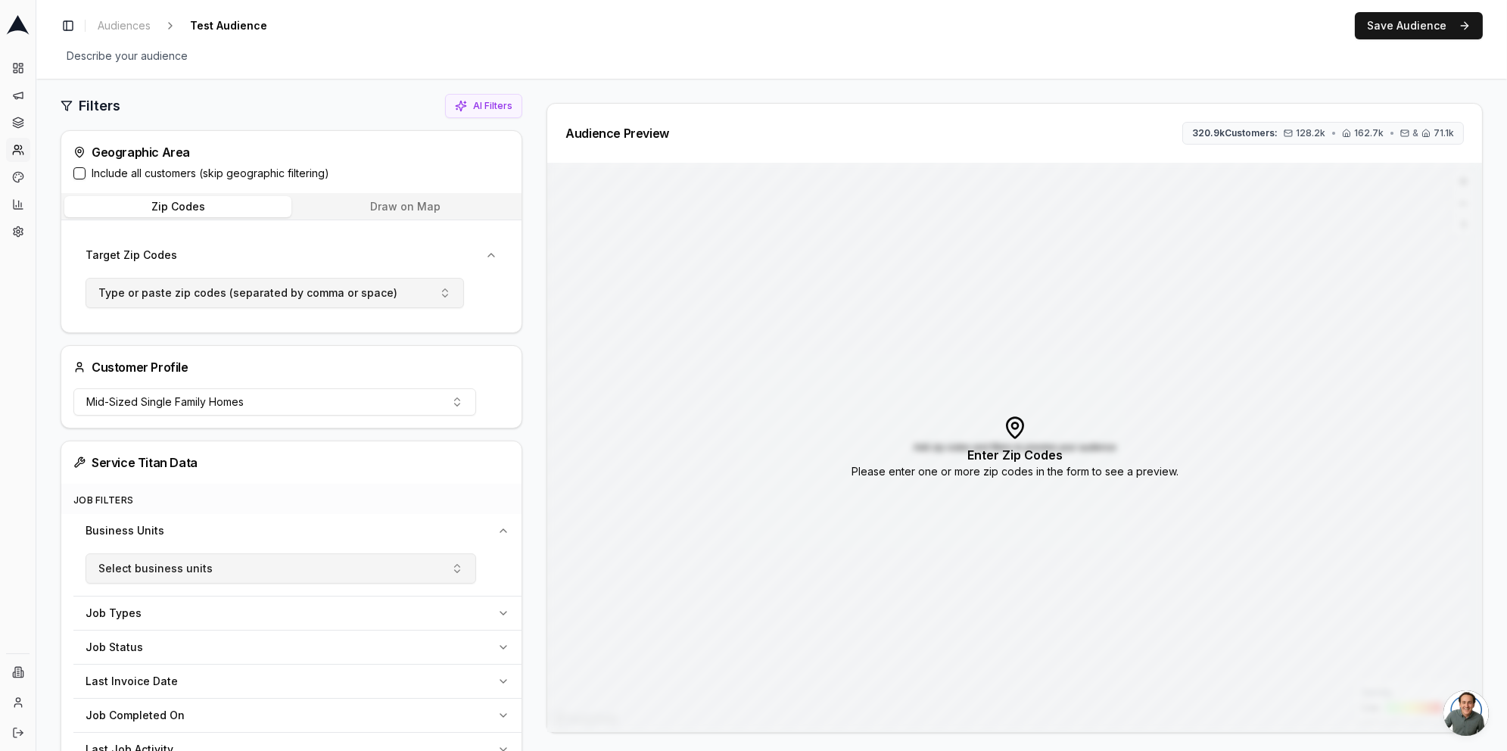
click at [147, 291] on span "Type or paste zip codes (separated by comma or space)" at bounding box center [247, 292] width 299 height 15
click at [195, 332] on input "text" at bounding box center [283, 325] width 339 height 27
click at [84, 179] on div "Include all customers (skip geographic filtering)" at bounding box center [291, 173] width 436 height 15
click at [80, 171] on button "Include all customers (skip geographic filtering)" at bounding box center [79, 173] width 12 height 12
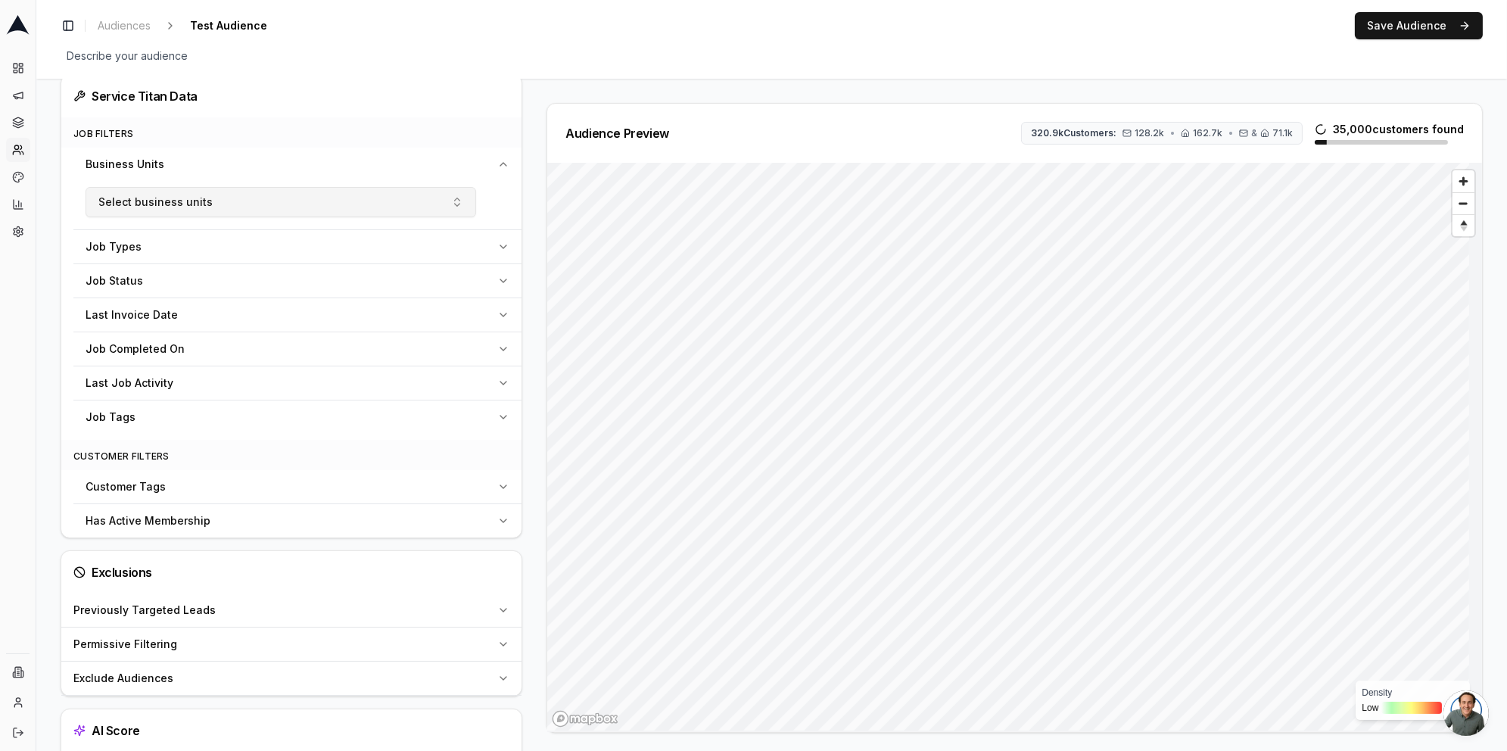
scroll to position [485, 0]
click at [437, 207] on button "Select business units" at bounding box center [281, 200] width 391 height 30
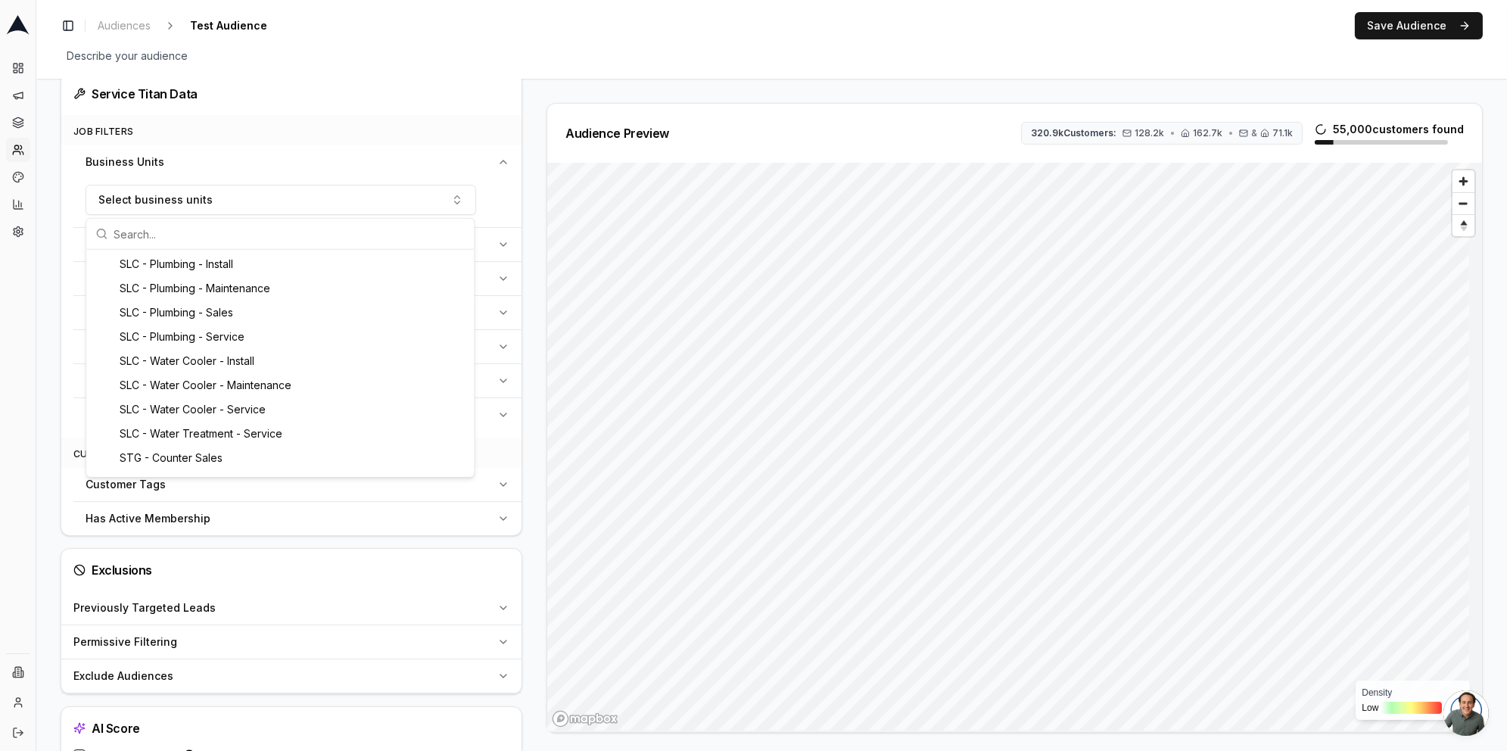
scroll to position [1013, 0]
click at [293, 157] on div "Business Units" at bounding box center [289, 161] width 406 height 15
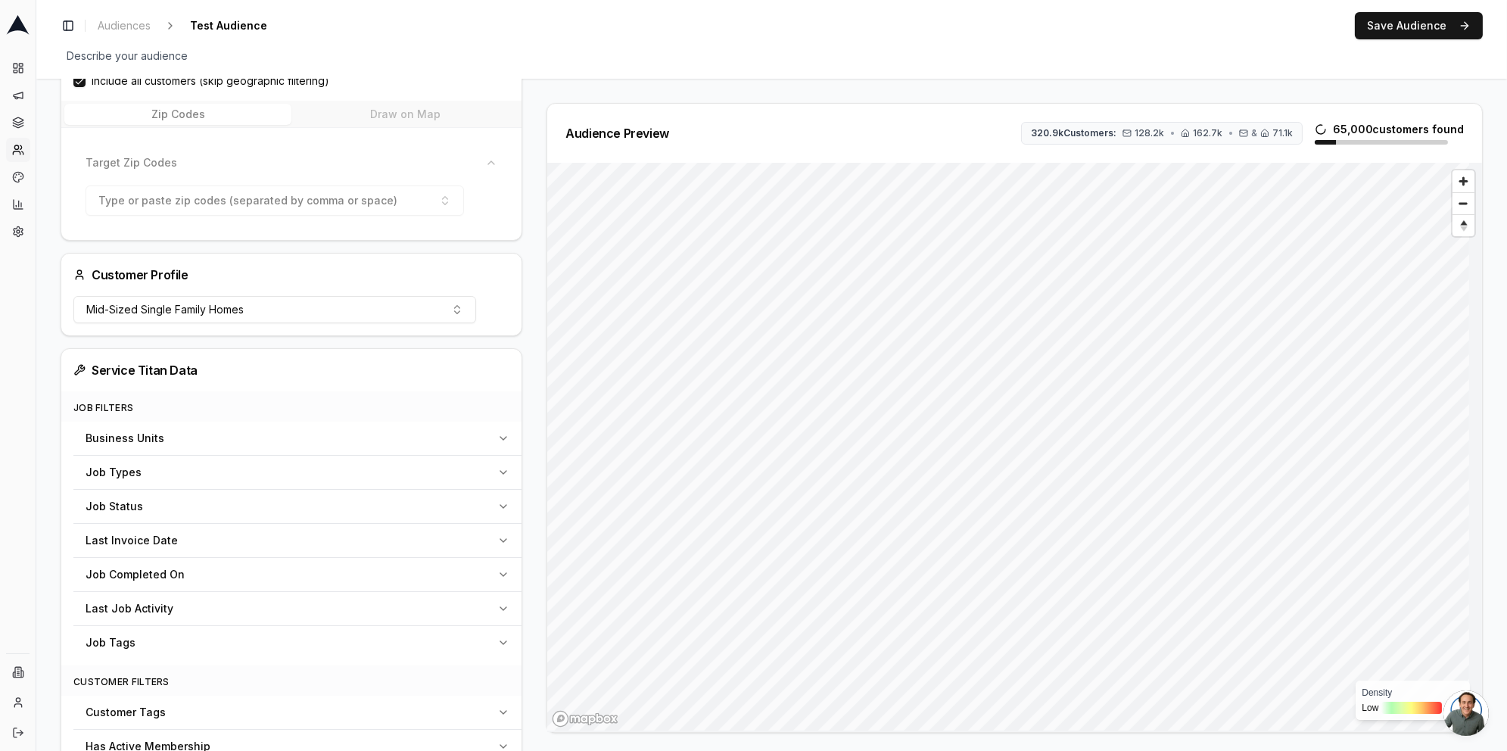
scroll to position [0, 0]
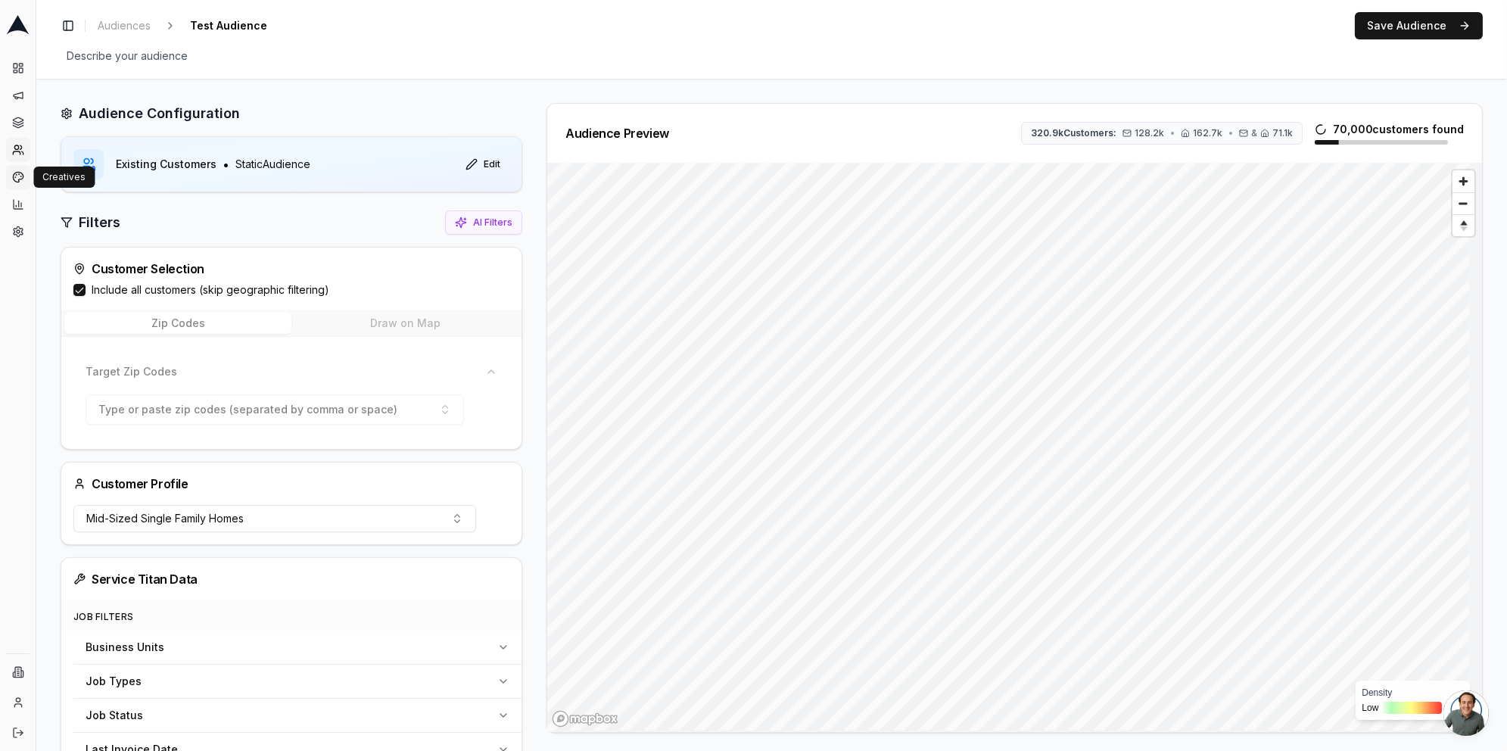
click at [19, 183] on link "Creatives" at bounding box center [18, 177] width 24 height 24
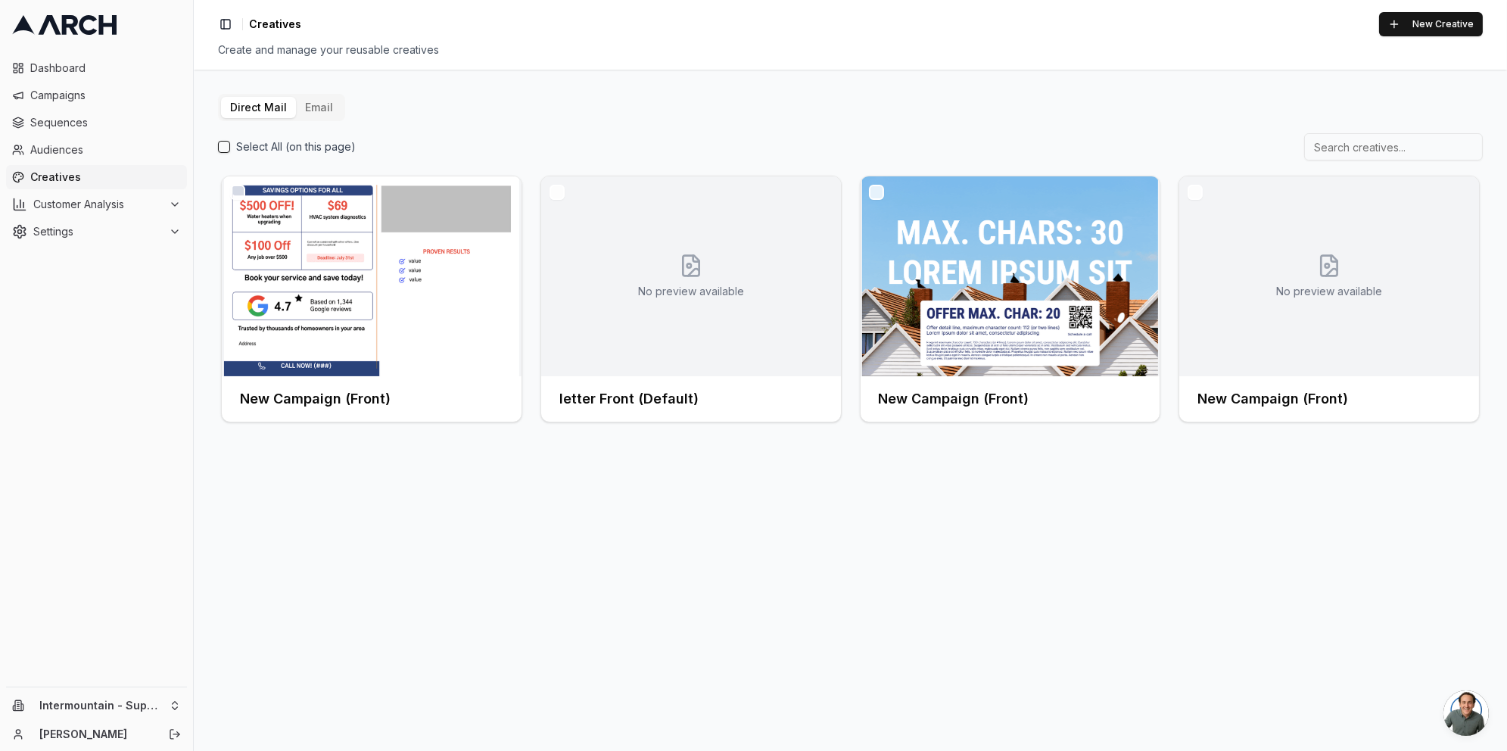
click at [318, 104] on button "Email" at bounding box center [319, 107] width 46 height 21
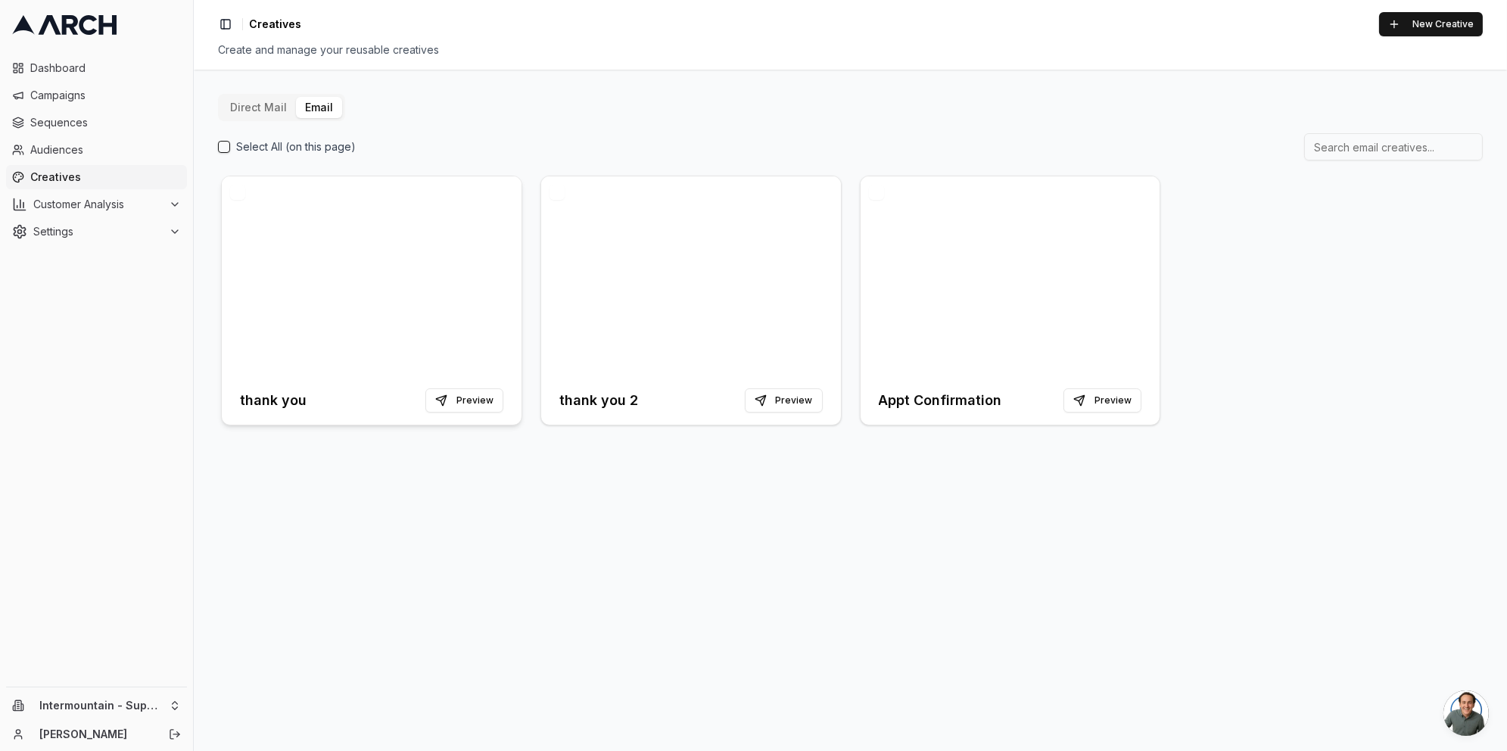
click at [369, 291] on div at bounding box center [372, 276] width 300 height 200
click at [466, 400] on button "Preview" at bounding box center [464, 400] width 78 height 24
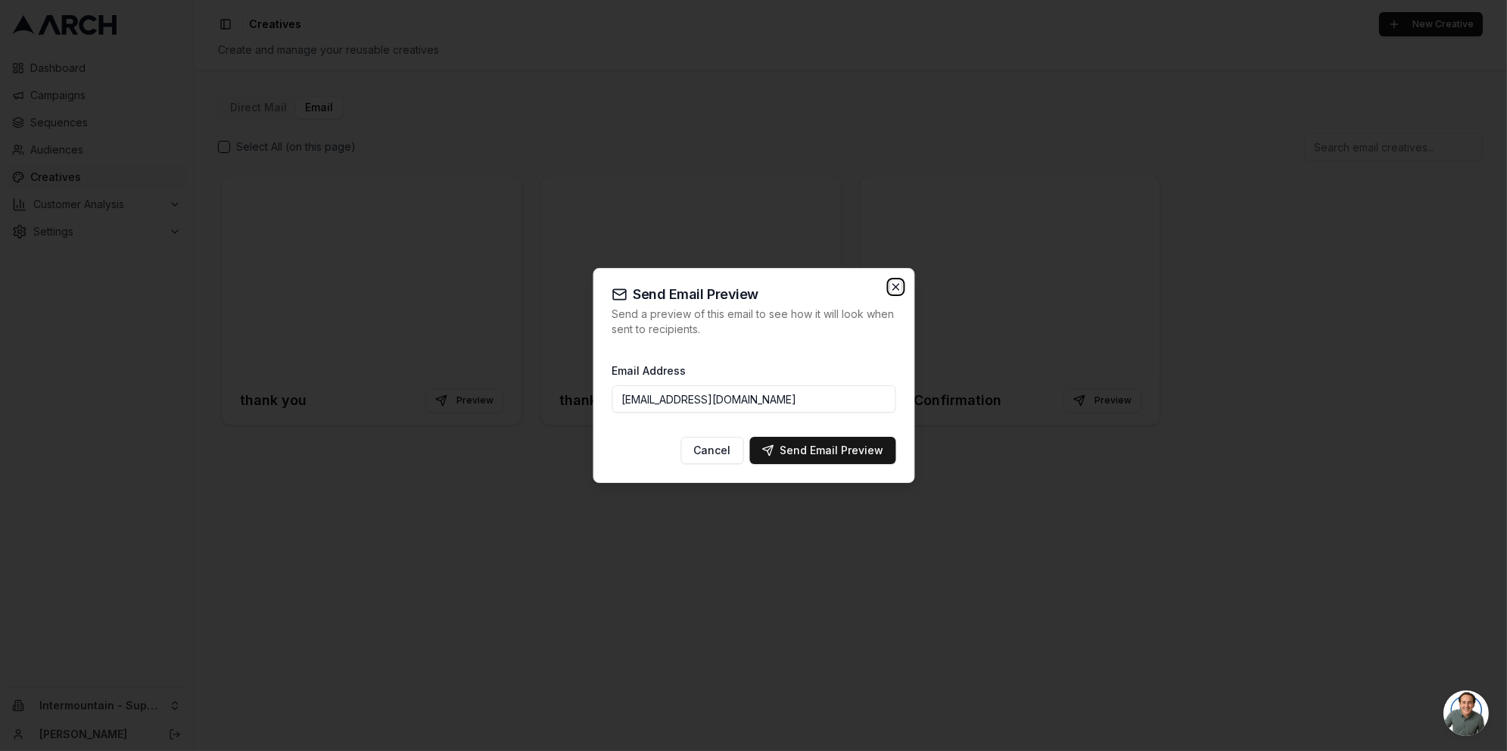
click at [894, 285] on icon "button" at bounding box center [895, 287] width 6 height 6
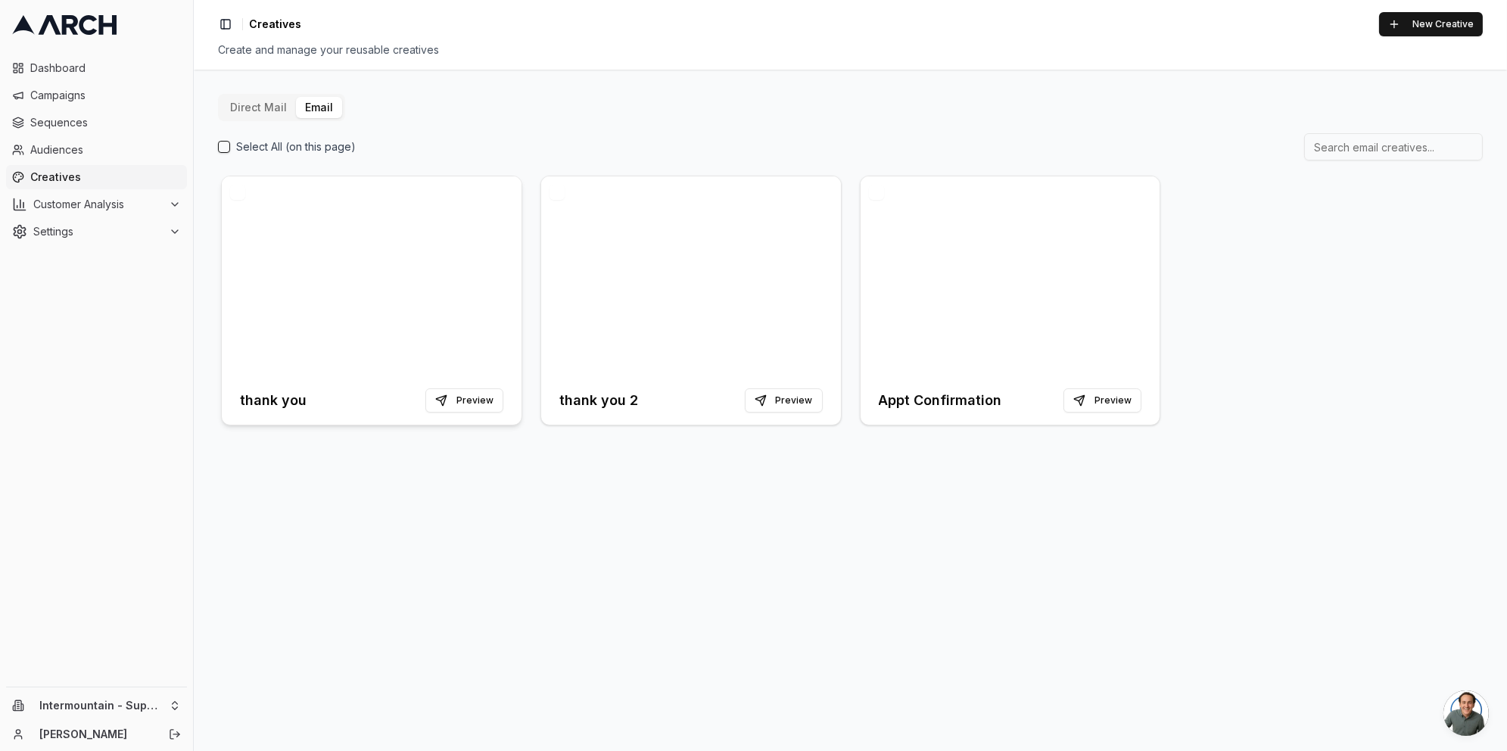
click at [459, 310] on div at bounding box center [372, 276] width 300 height 200
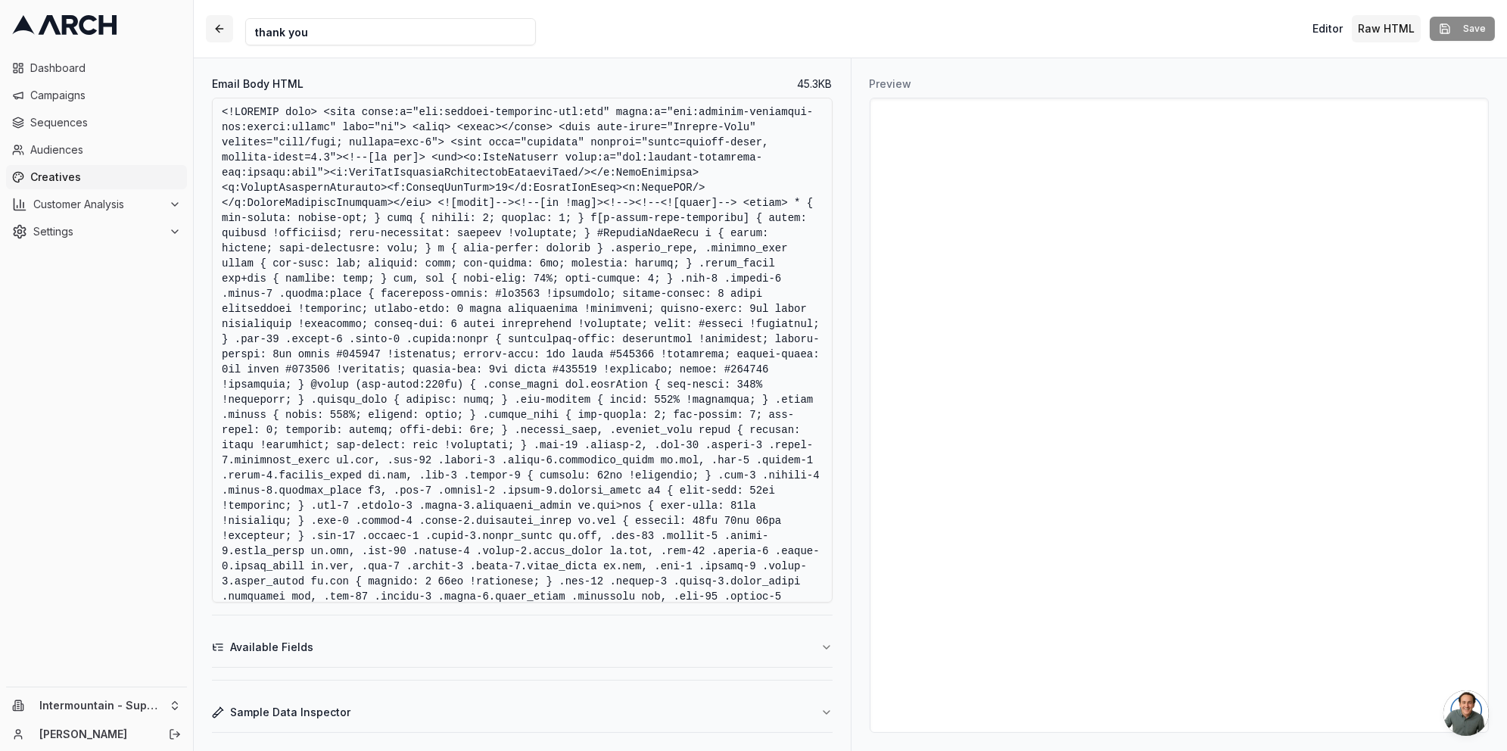
click at [217, 23] on button "button" at bounding box center [219, 28] width 27 height 27
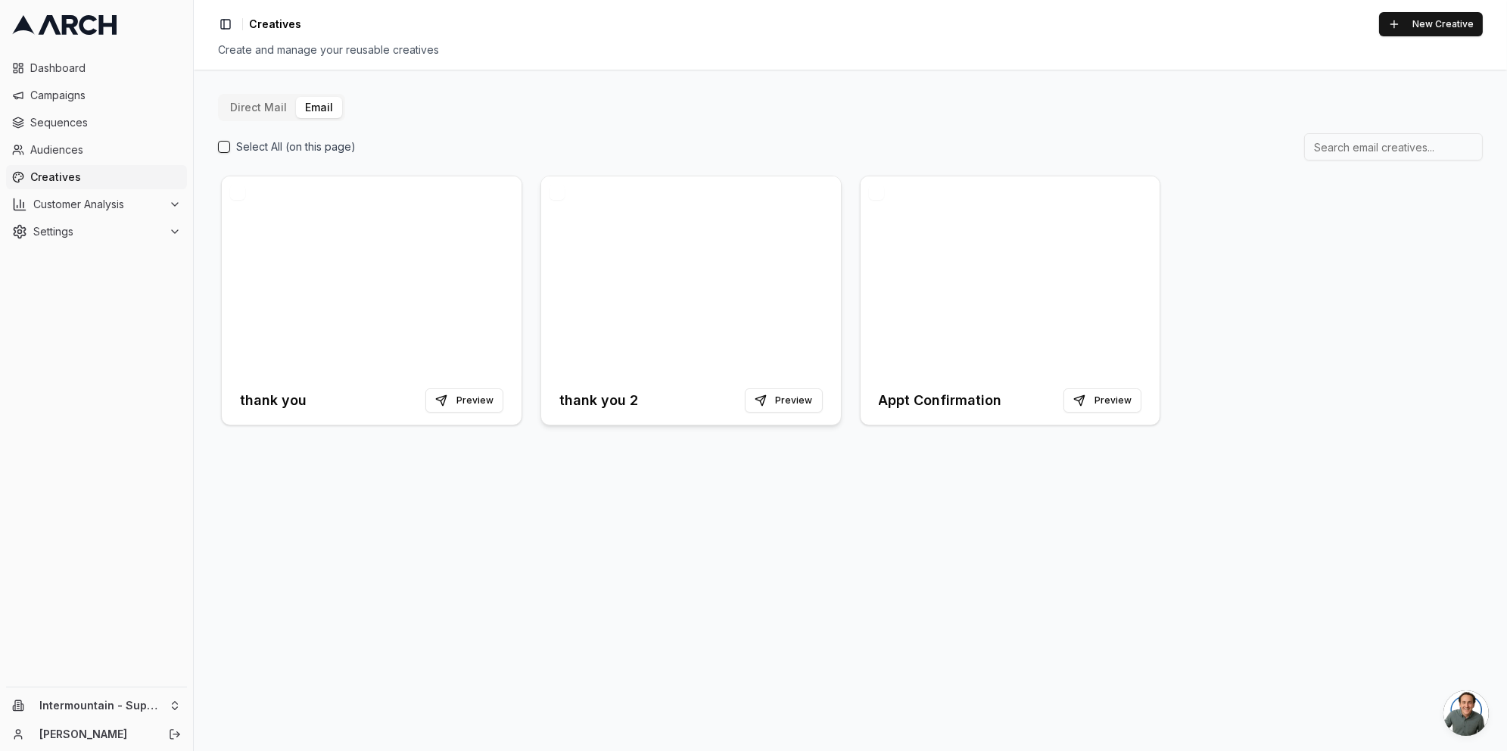
click at [724, 266] on div at bounding box center [691, 276] width 300 height 200
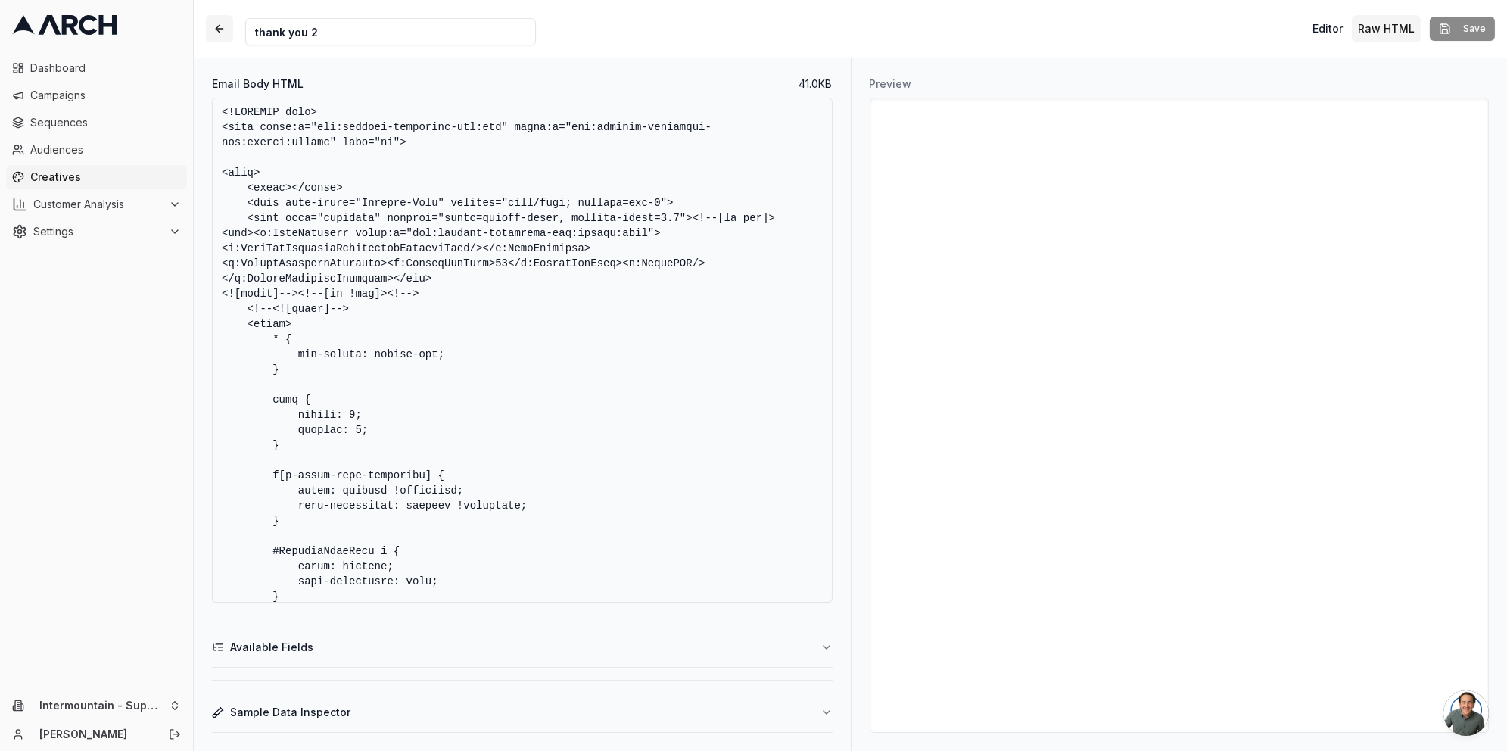
click at [216, 27] on button "button" at bounding box center [219, 28] width 27 height 27
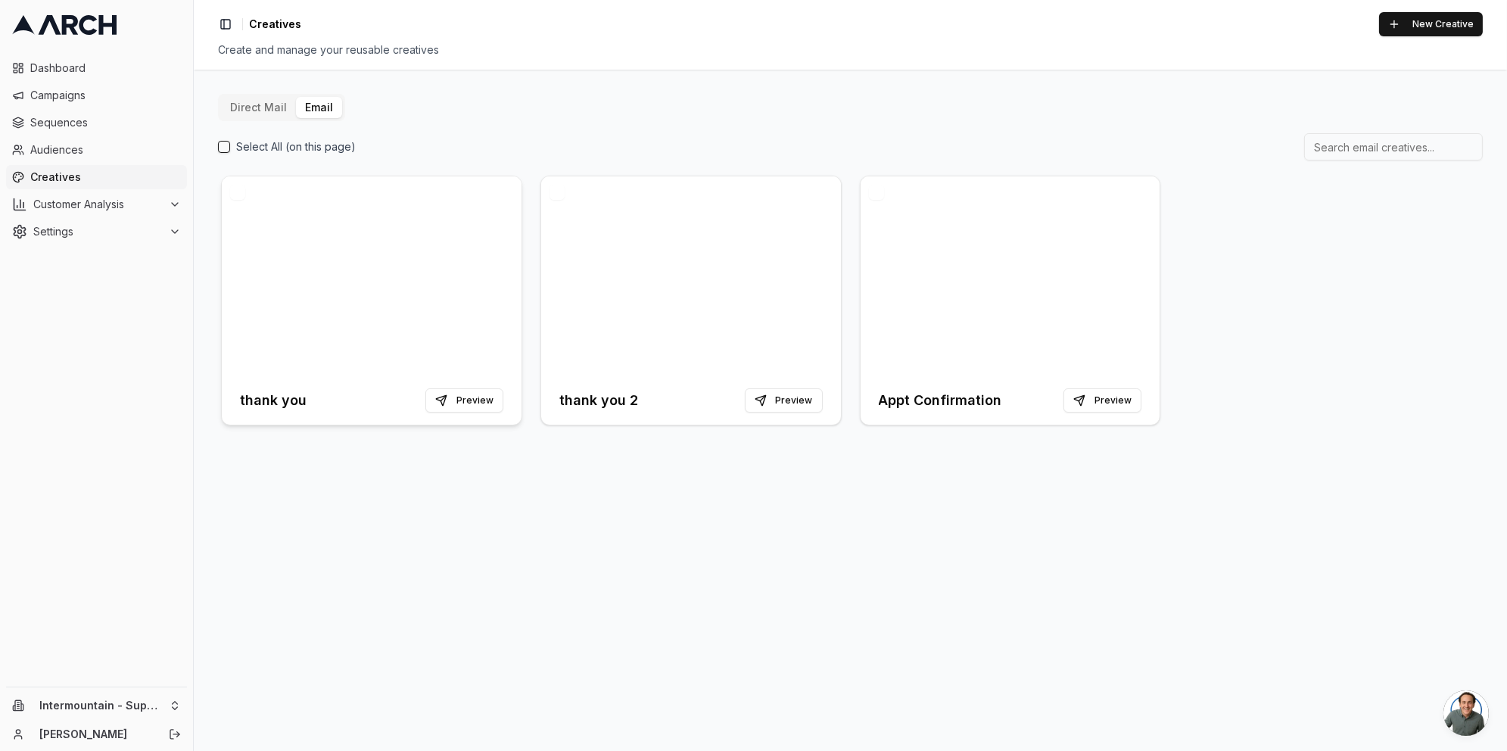
click at [353, 216] on div at bounding box center [372, 276] width 300 height 200
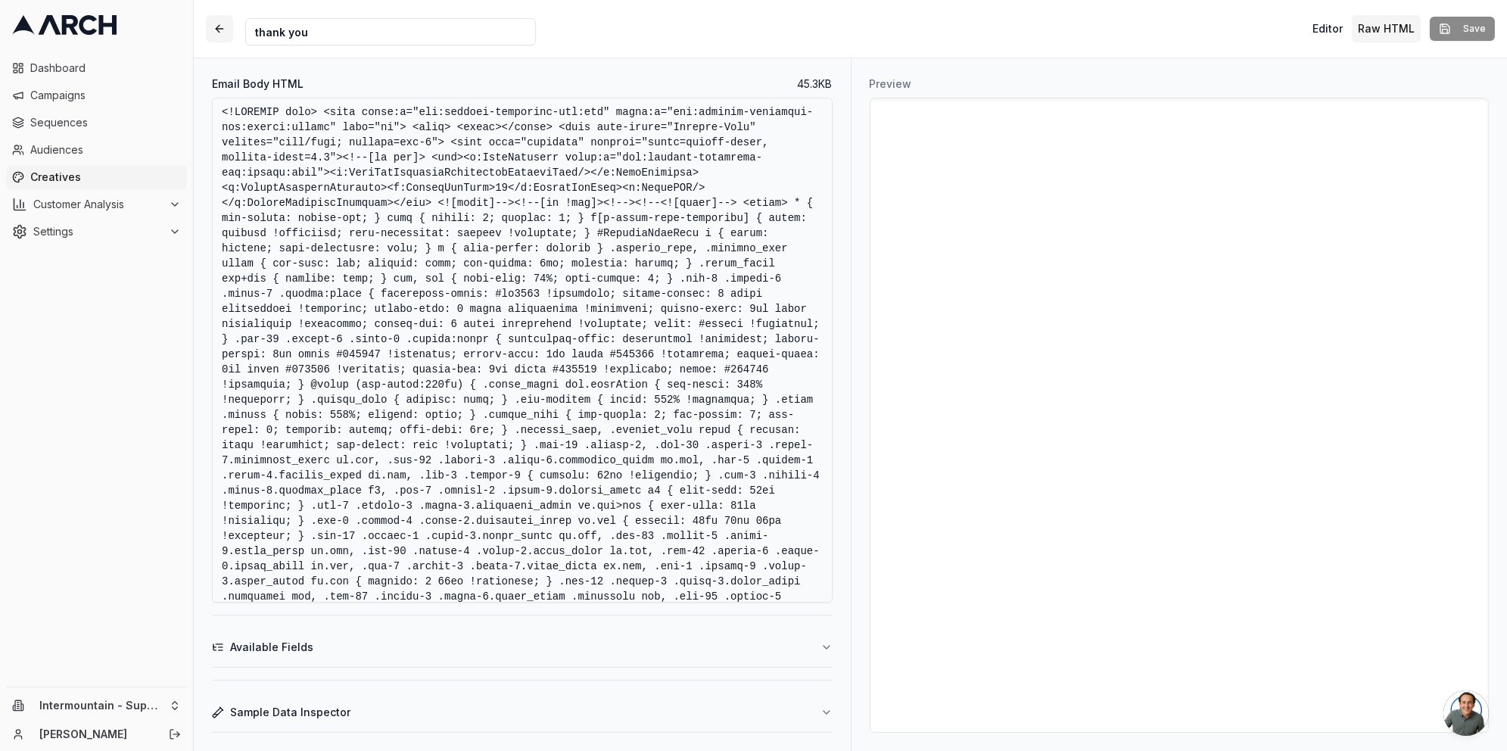
click at [223, 33] on button "button" at bounding box center [219, 28] width 27 height 27
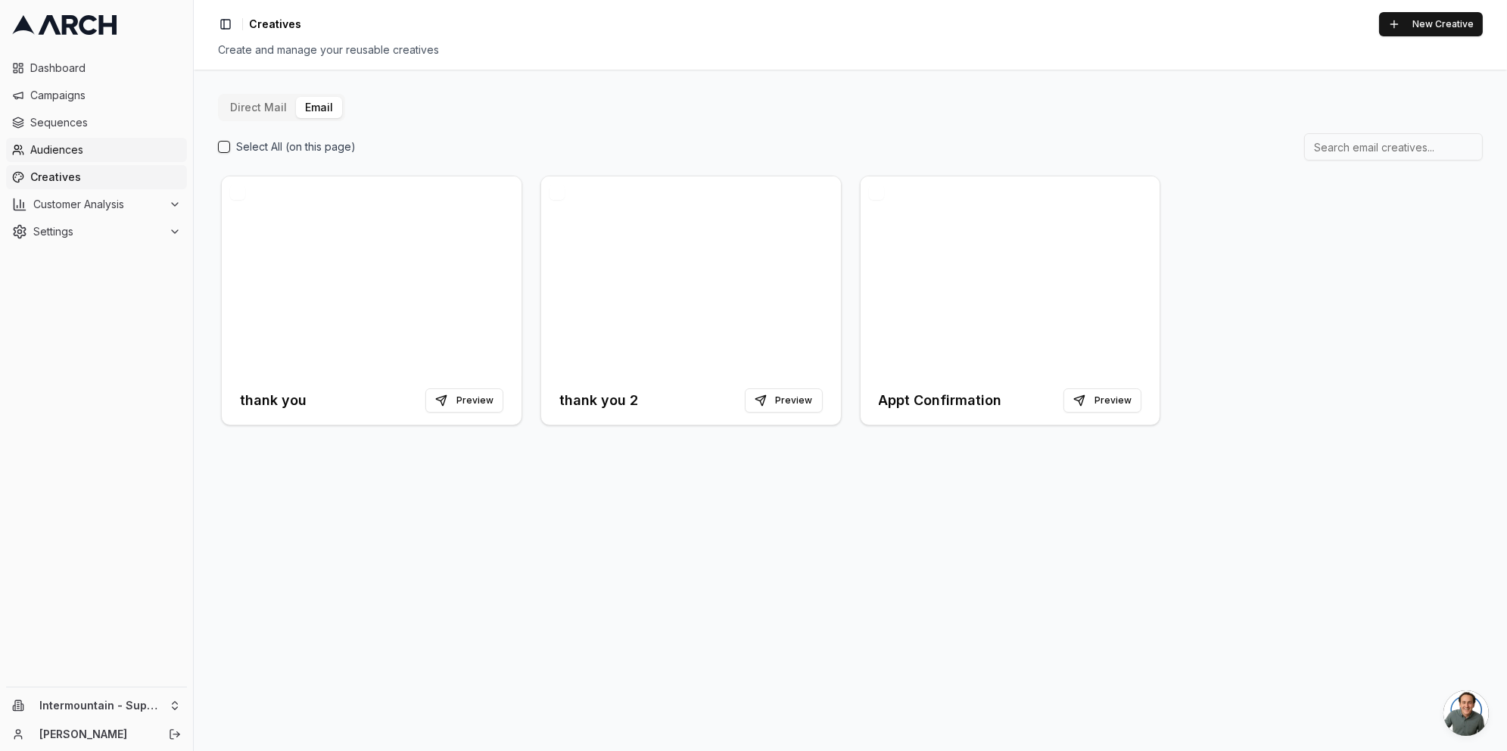
click at [83, 146] on span "Audiences" at bounding box center [105, 149] width 151 height 15
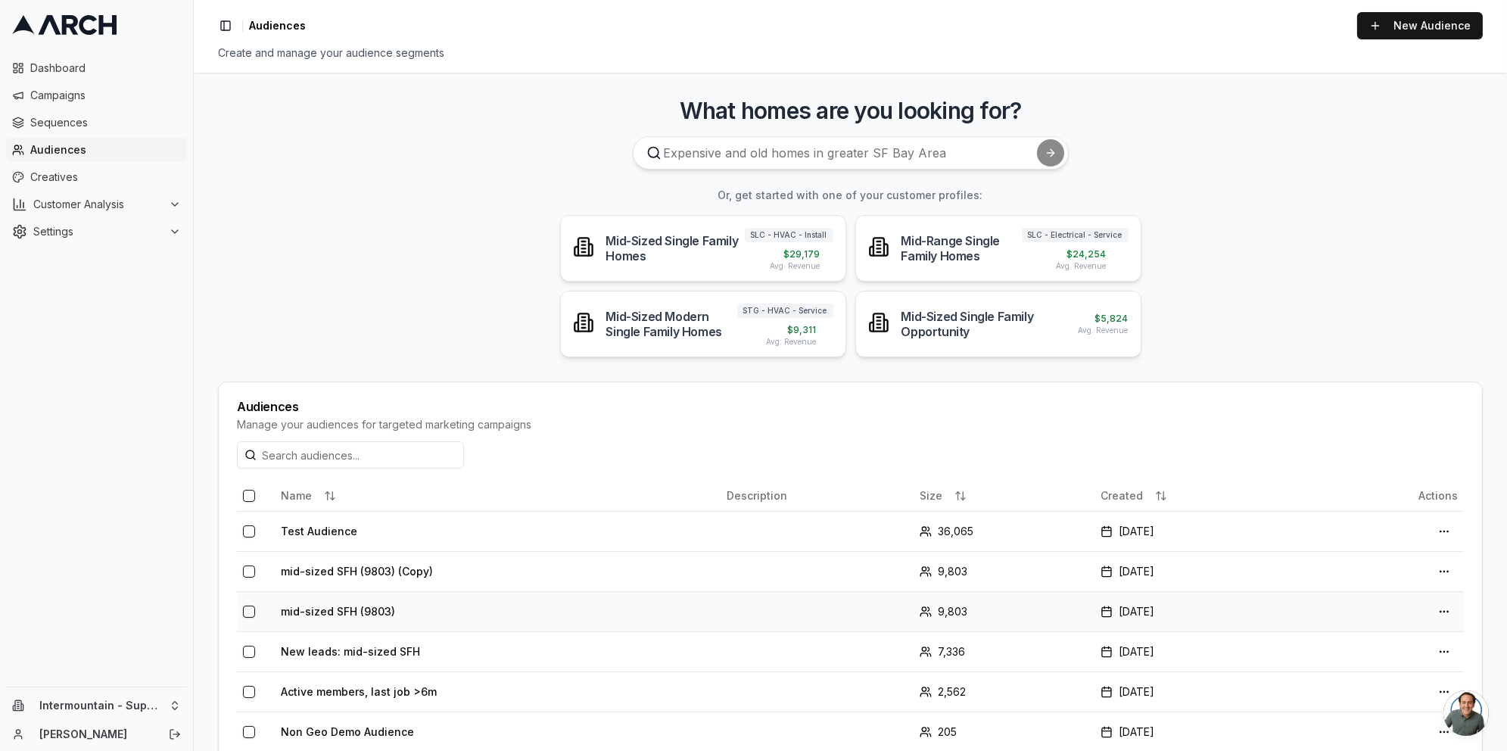
scroll to position [84, 0]
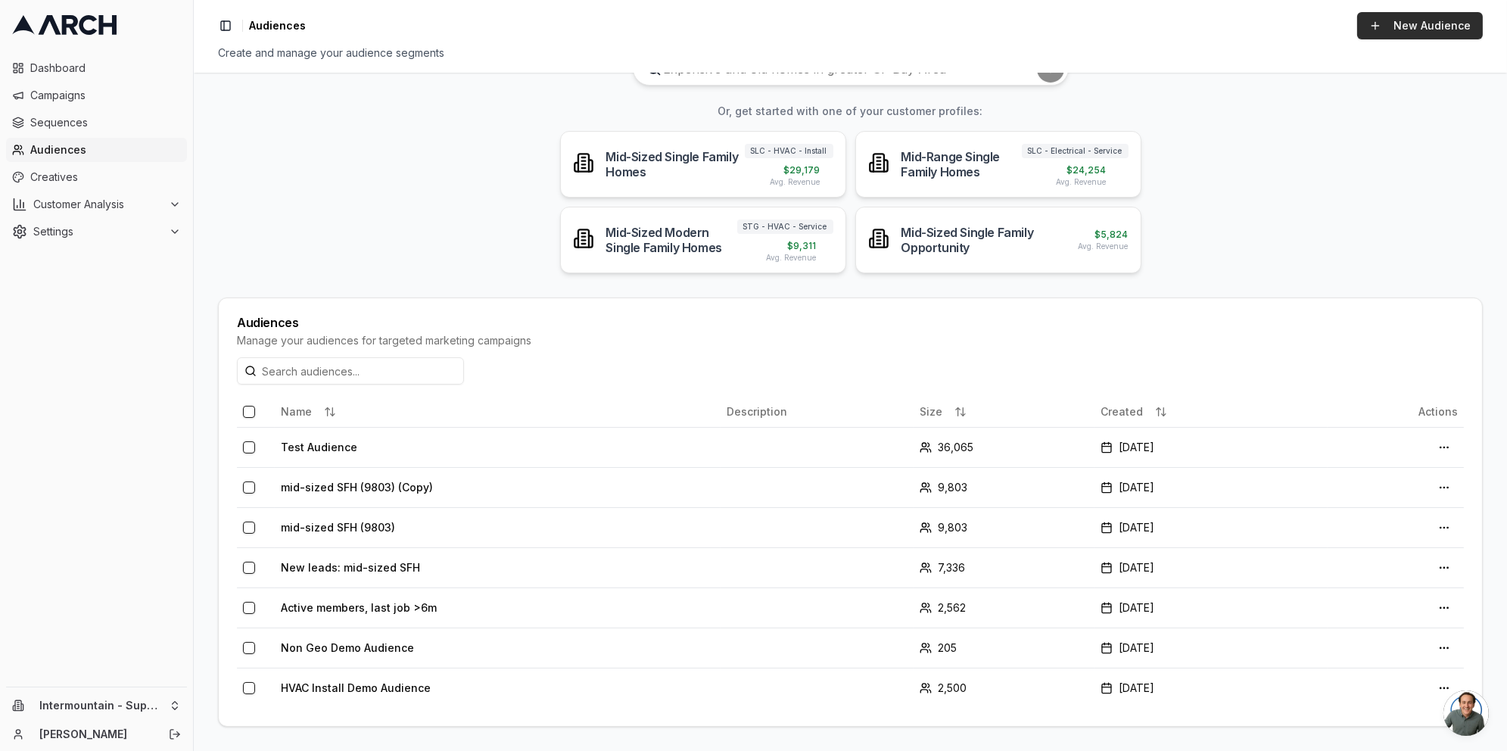
click at [1384, 39] on link "New Audience" at bounding box center [1420, 25] width 126 height 27
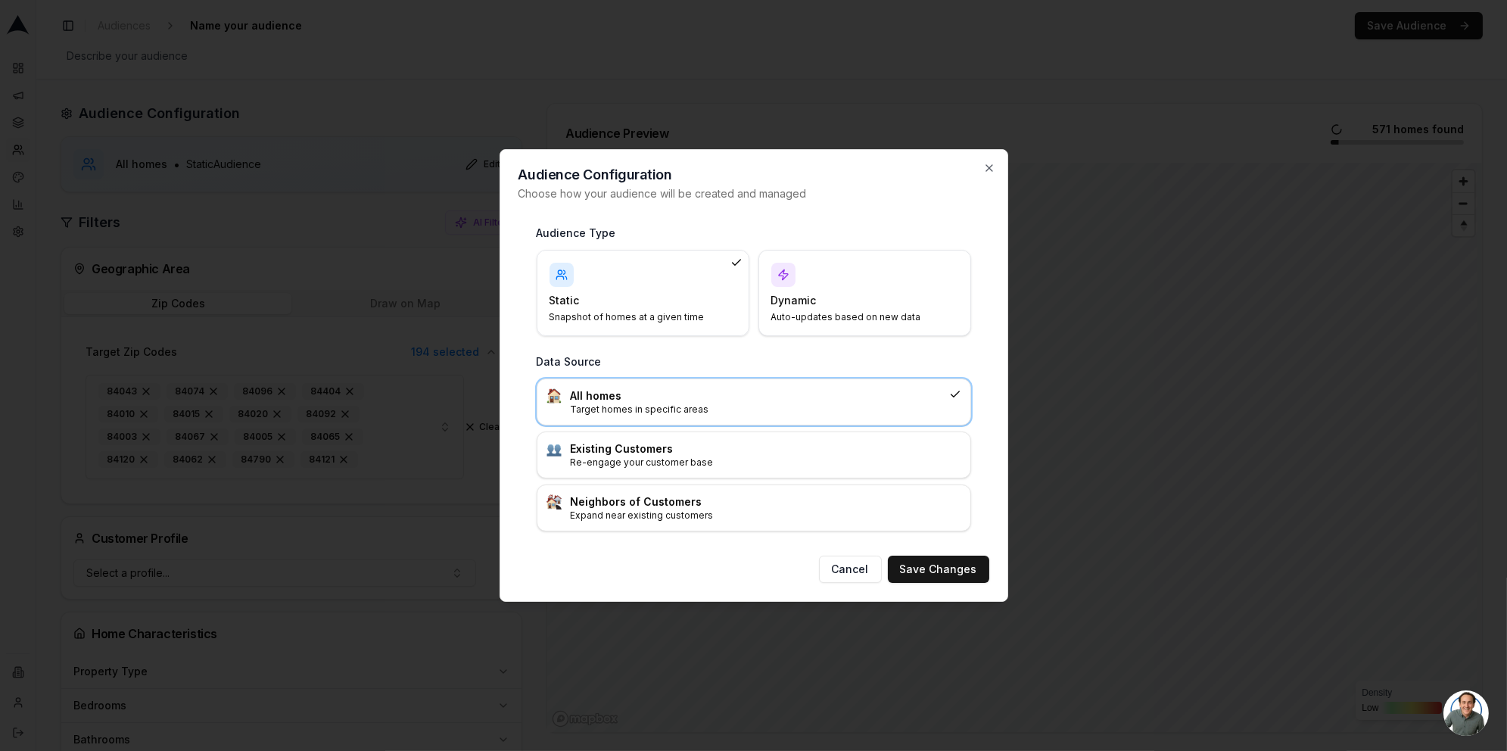
click at [948, 301] on div "Dynamic Auto-updates based on new data" at bounding box center [864, 293] width 187 height 61
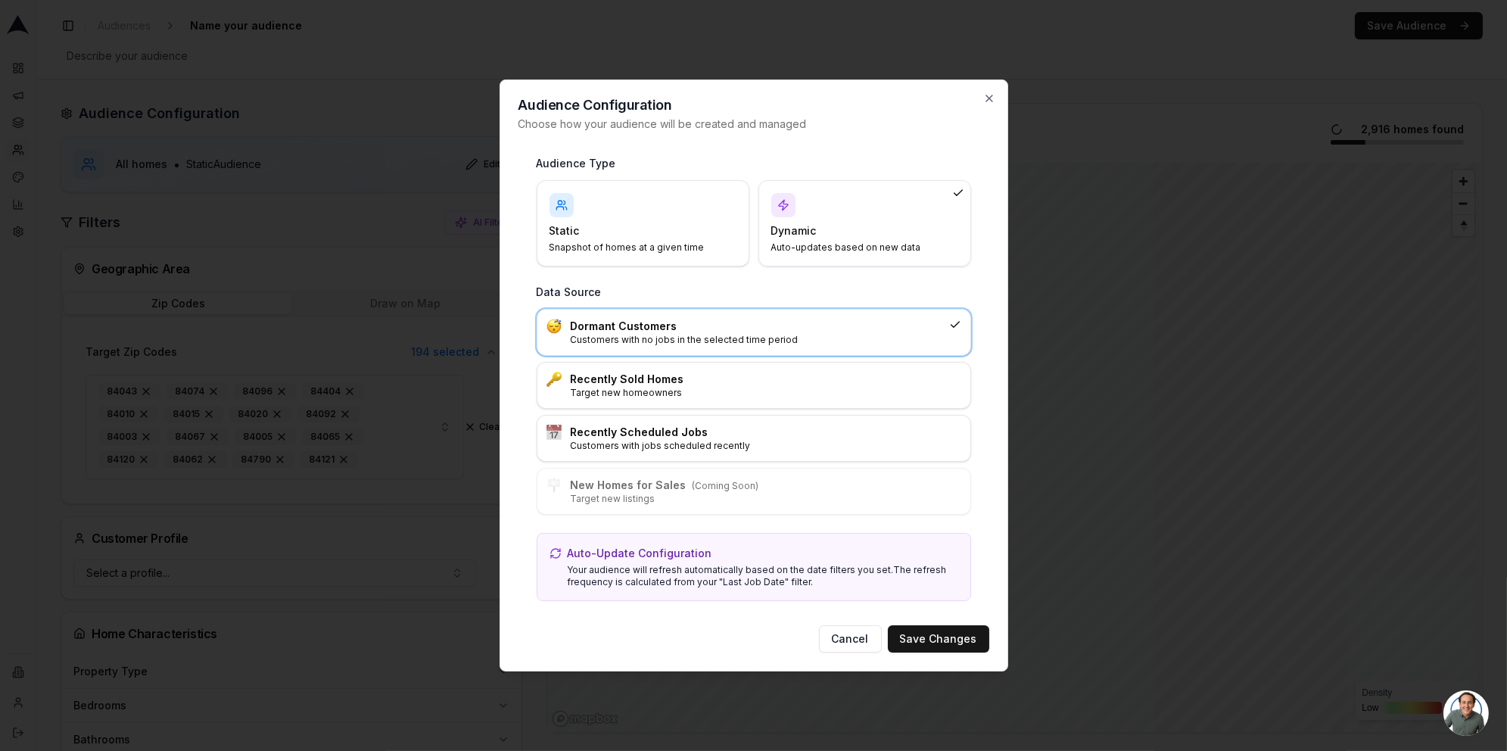
click at [668, 214] on div "Static Snapshot of homes at a given time" at bounding box center [643, 223] width 187 height 61
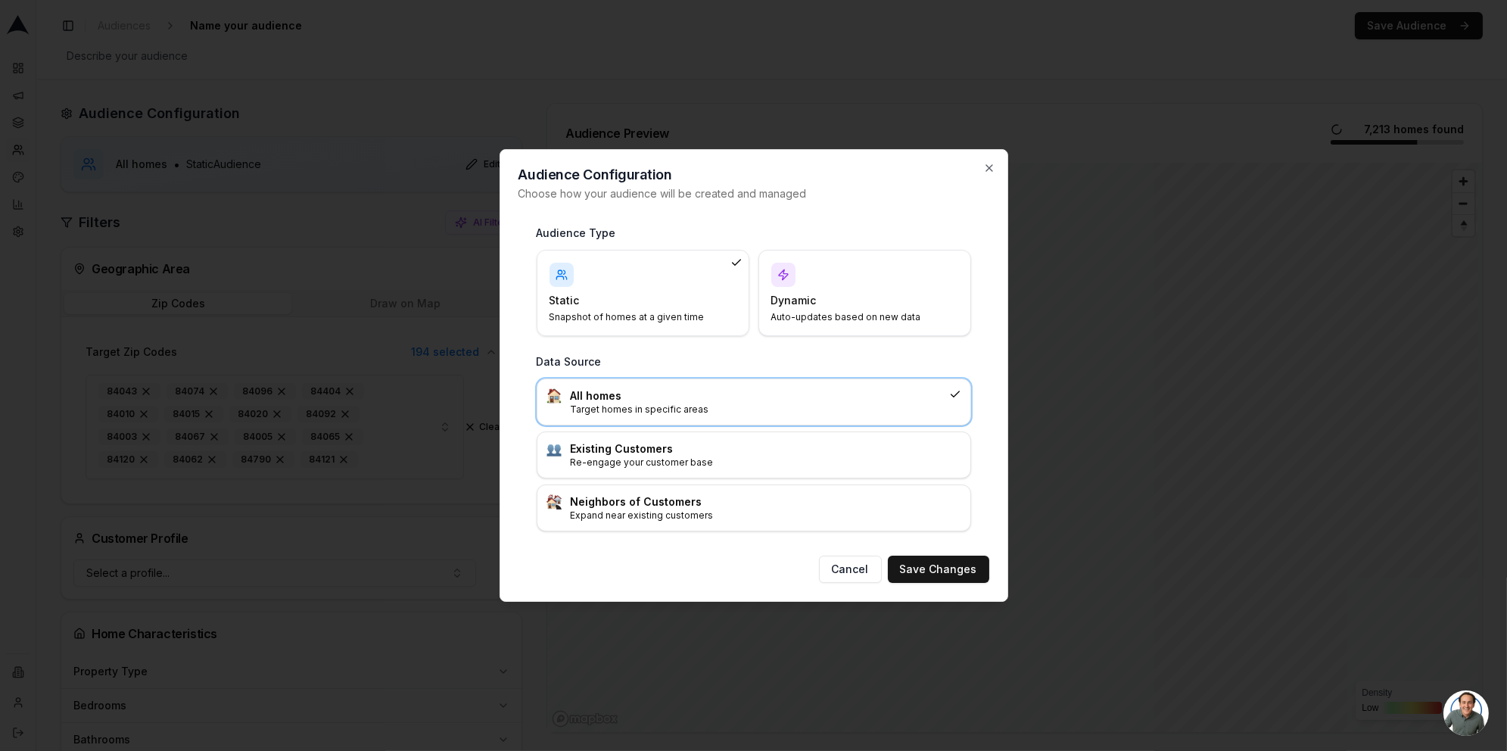
click at [854, 282] on div "Dynamic Auto-updates based on new data" at bounding box center [864, 293] width 187 height 61
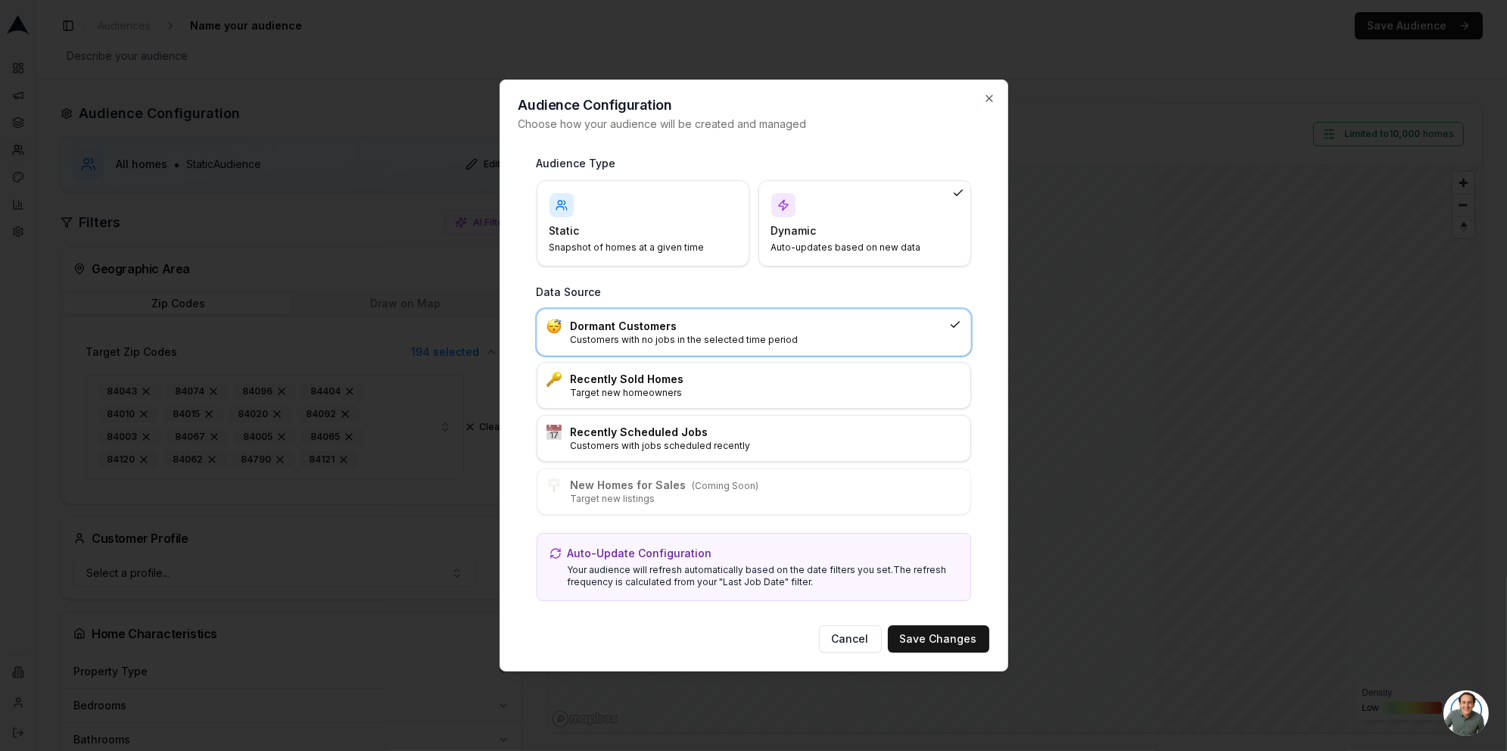
click at [646, 247] on p "Snapshot of homes at a given time" at bounding box center [634, 247] width 169 height 12
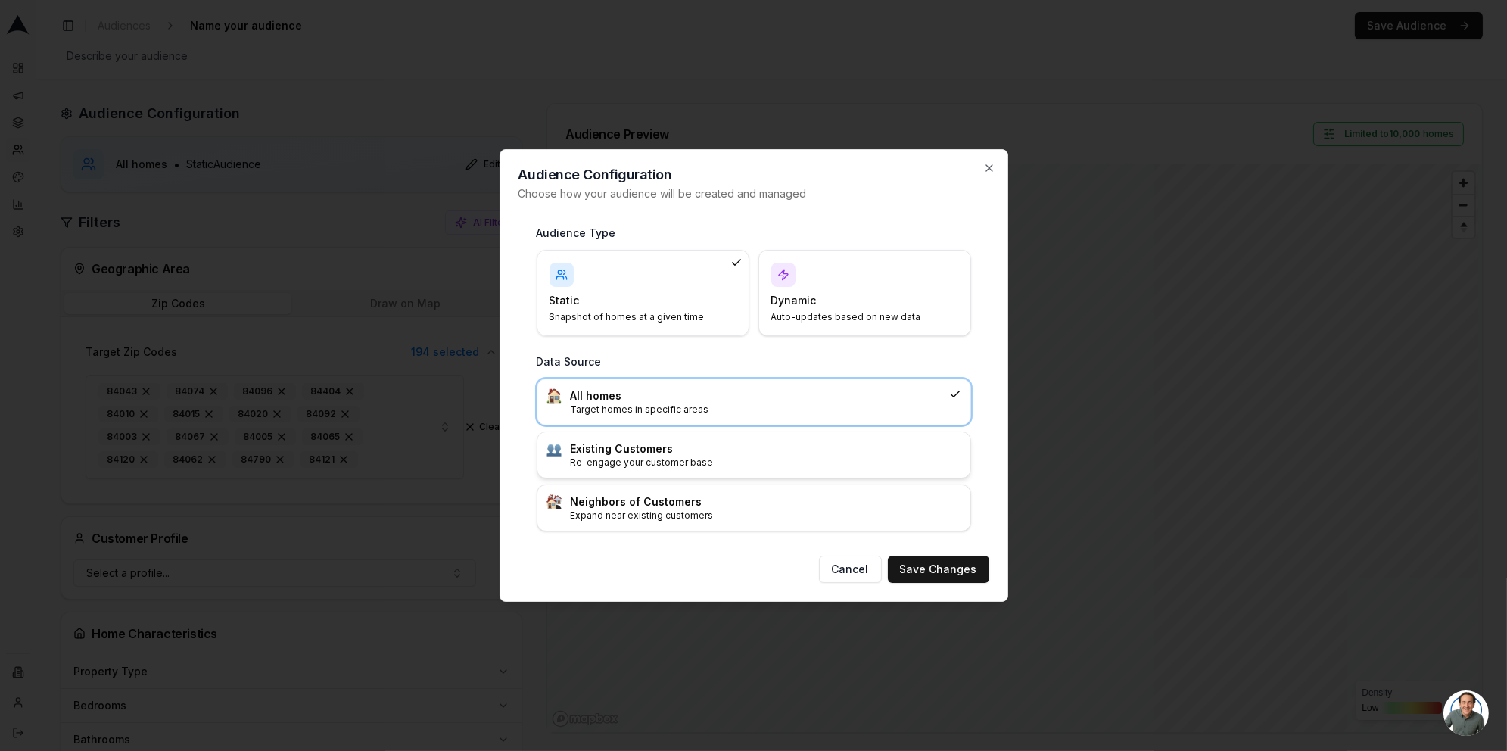
click at [644, 459] on p "Re-engage your customer base" at bounding box center [766, 462] width 391 height 12
click at [912, 574] on button "Save Changes" at bounding box center [938, 569] width 101 height 27
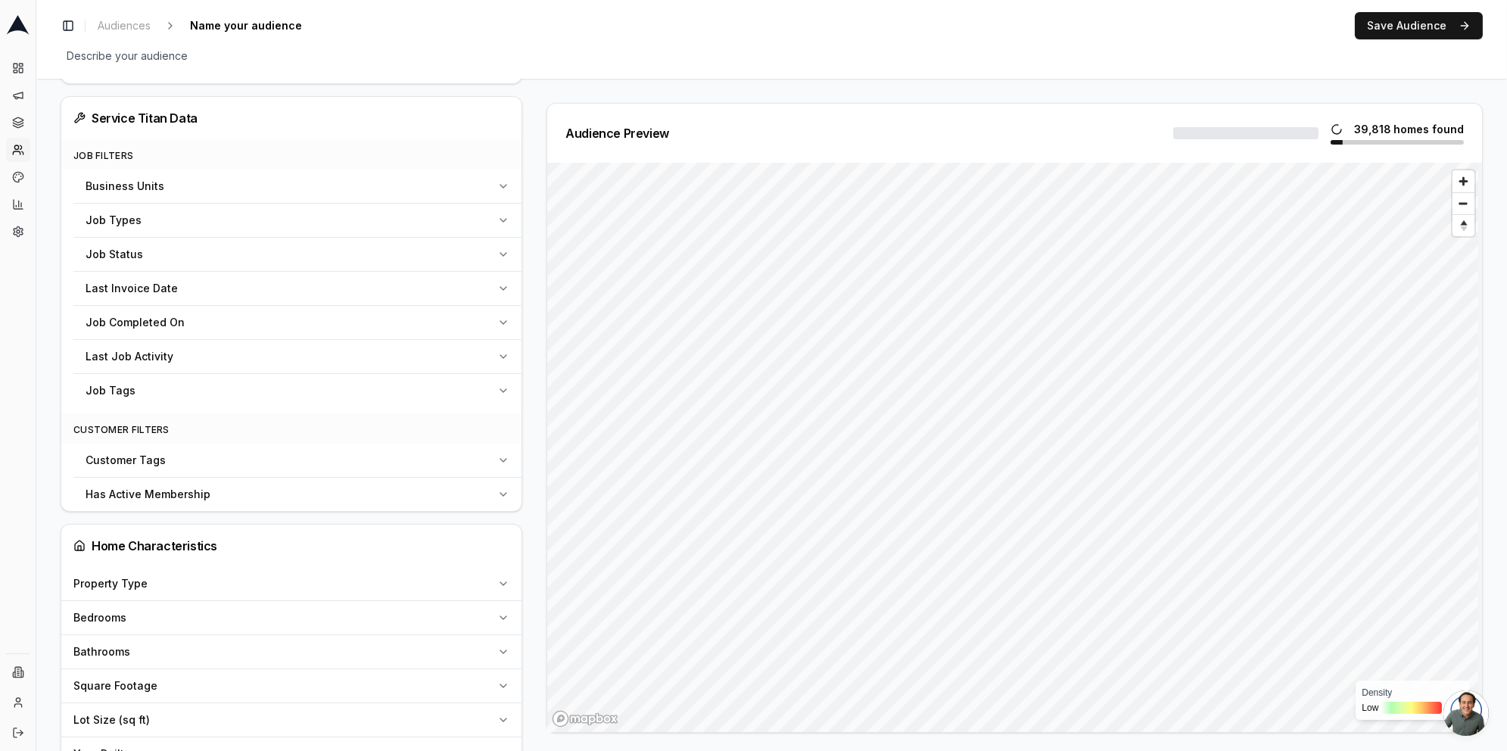
scroll to position [540, 0]
click at [234, 459] on div "Customer Tags" at bounding box center [289, 455] width 406 height 15
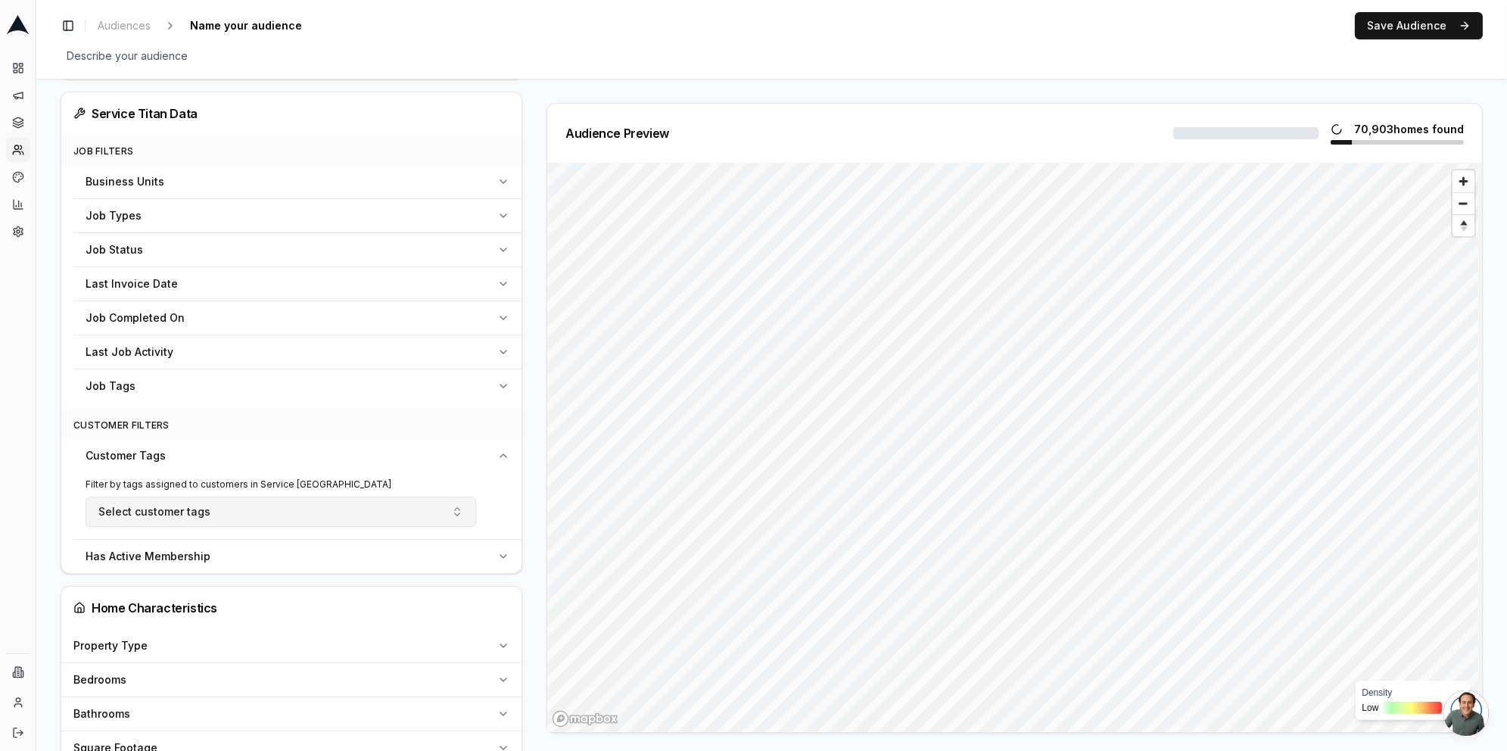
click at [265, 519] on button "Select customer tags" at bounding box center [281, 512] width 391 height 30
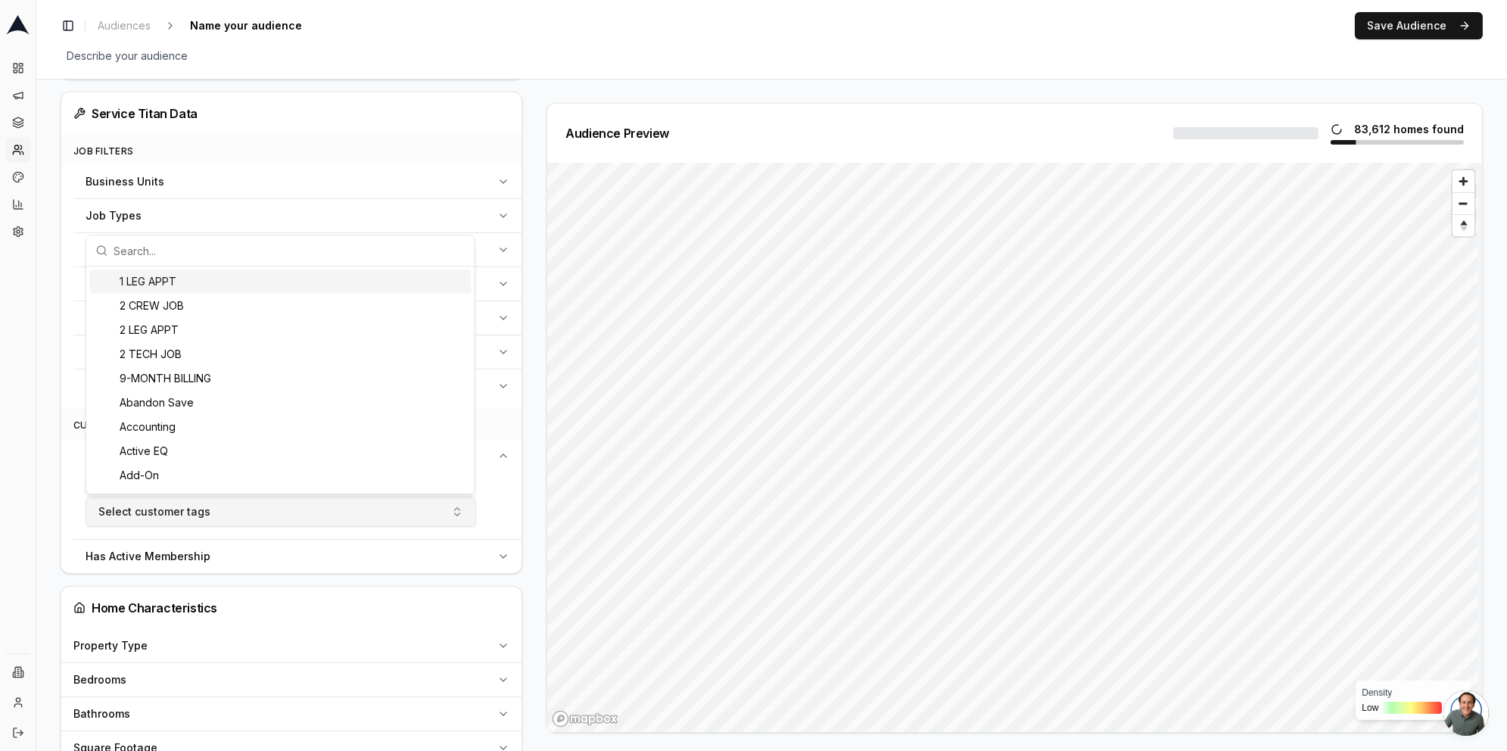
click at [265, 519] on button "Select customer tags" at bounding box center [281, 512] width 391 height 30
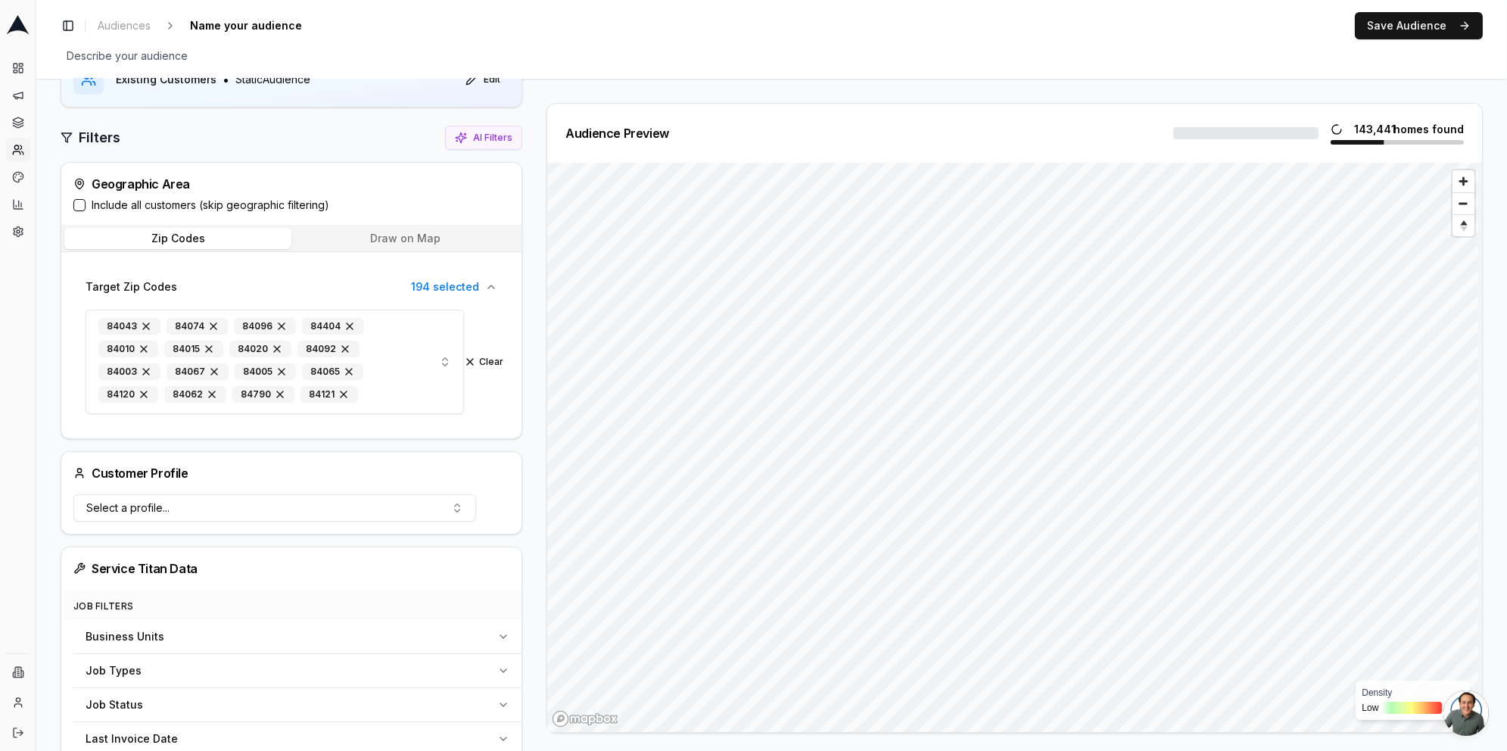
scroll to position [95, 0]
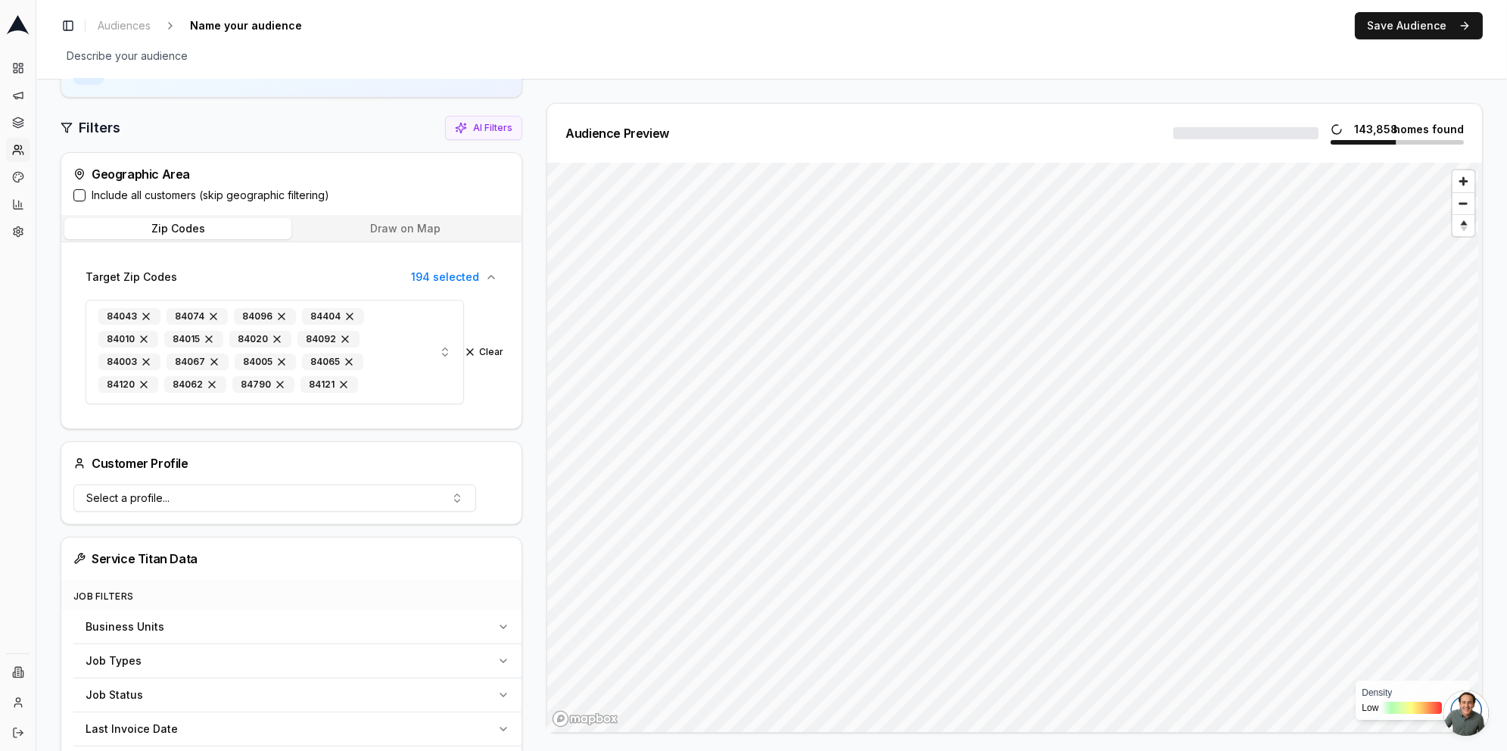
click at [80, 196] on button "Include all customers (skip geographic filtering)" at bounding box center [79, 195] width 12 height 12
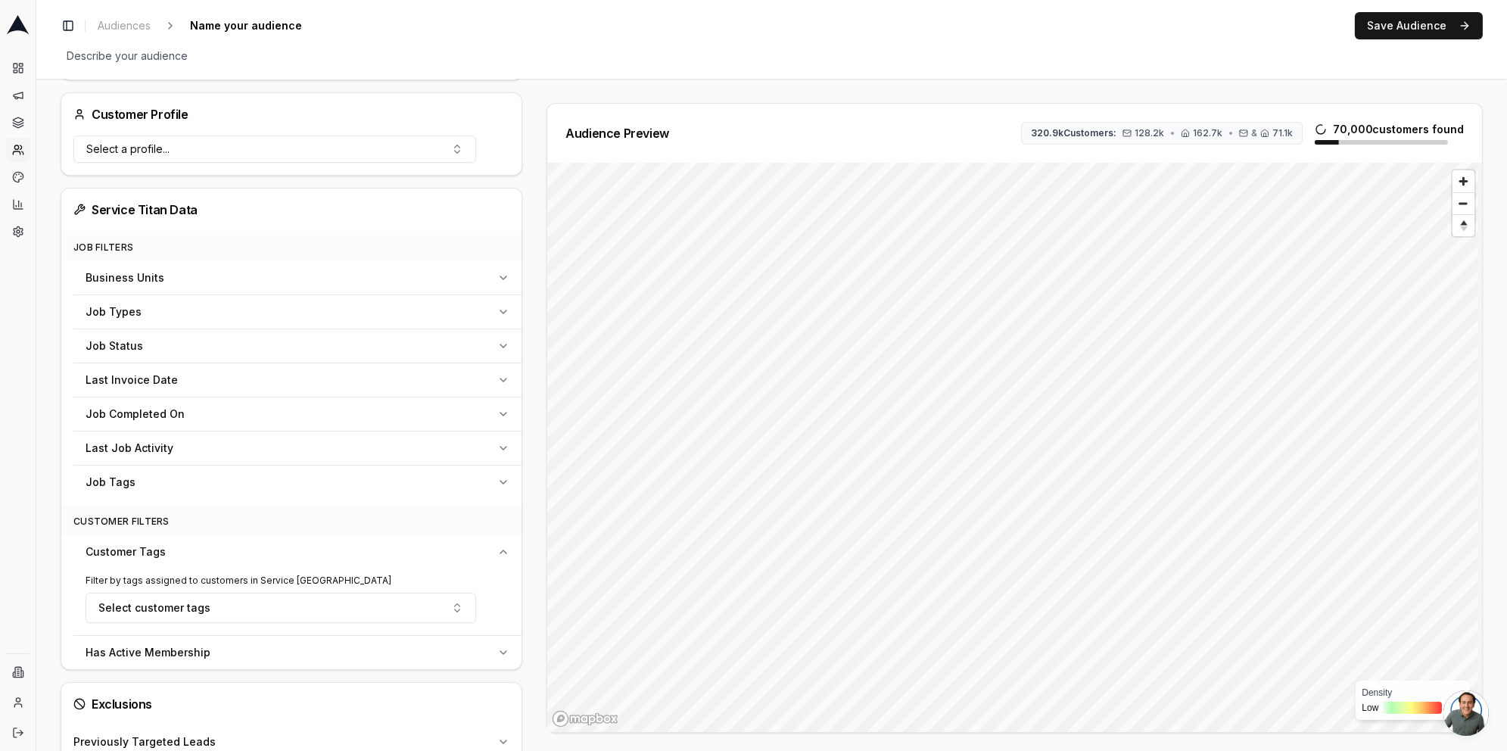
scroll to position [387, 0]
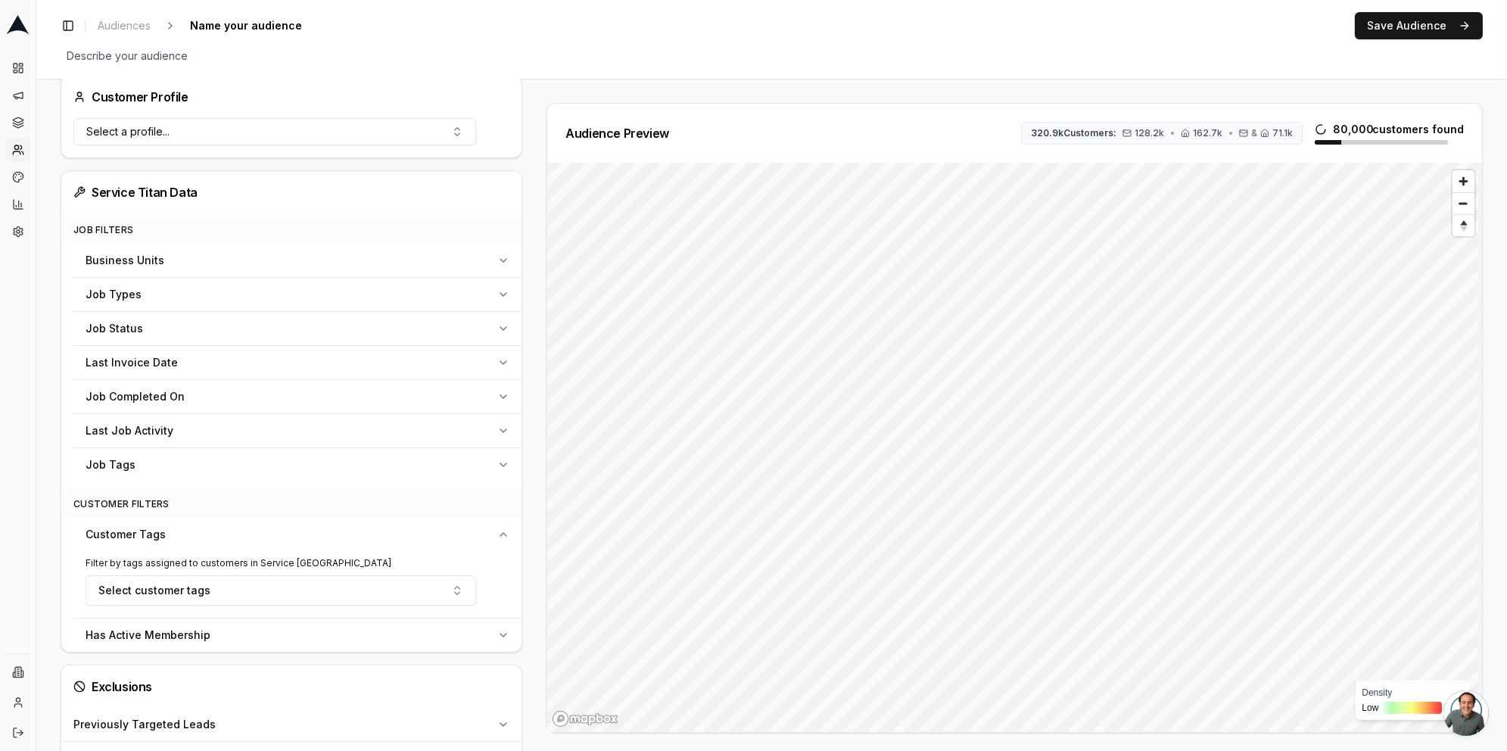
click at [462, 260] on div "Business Units" at bounding box center [289, 260] width 406 height 15
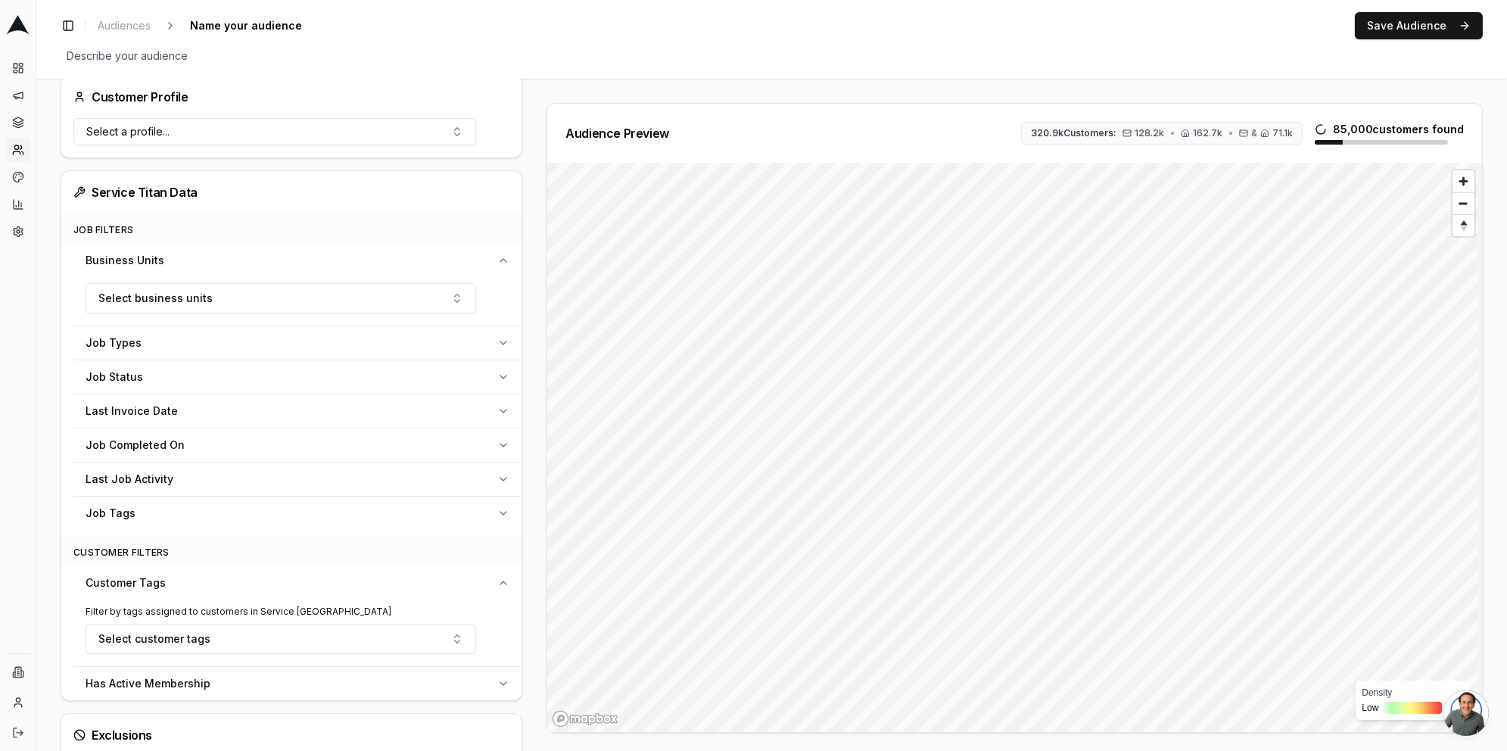
click at [462, 260] on div "Business Units" at bounding box center [289, 260] width 406 height 15
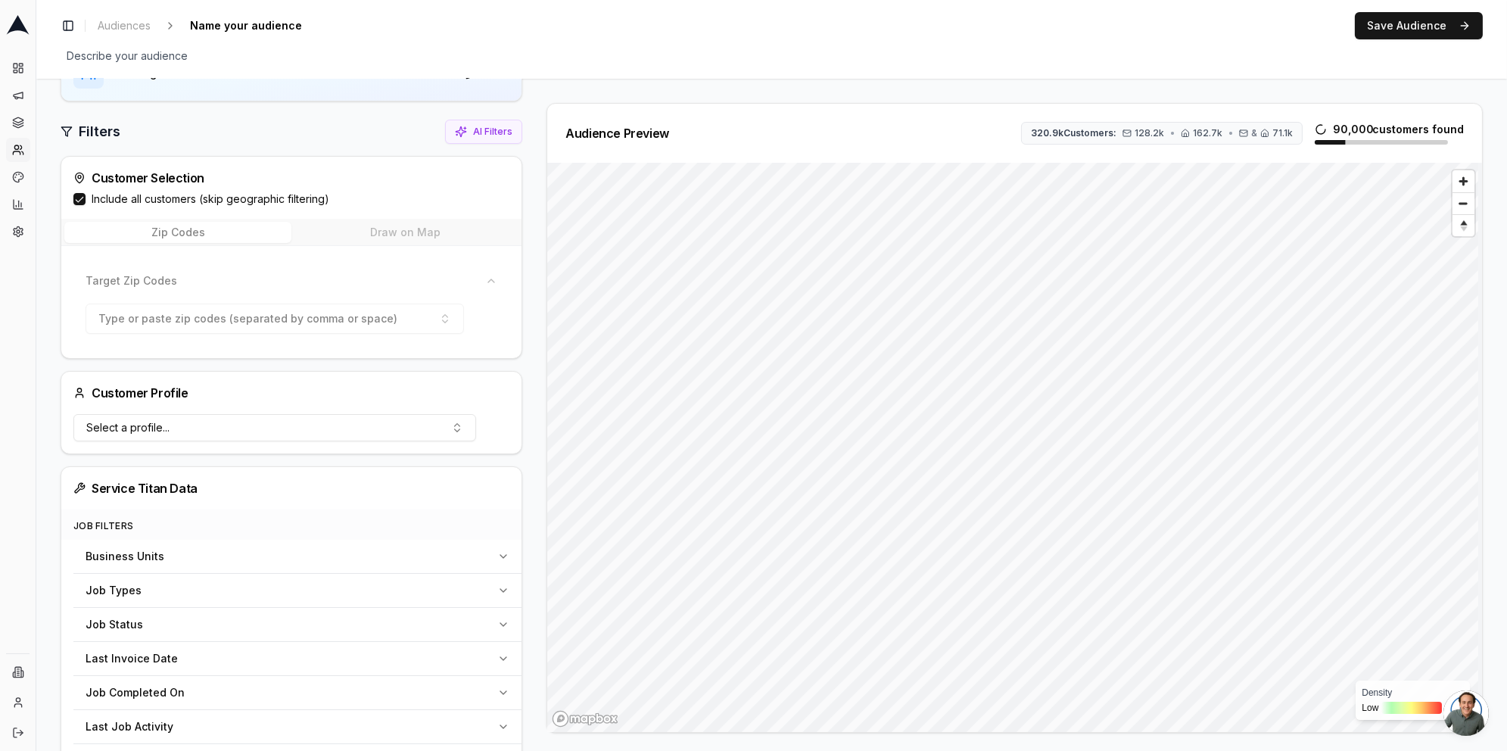
scroll to position [0, 0]
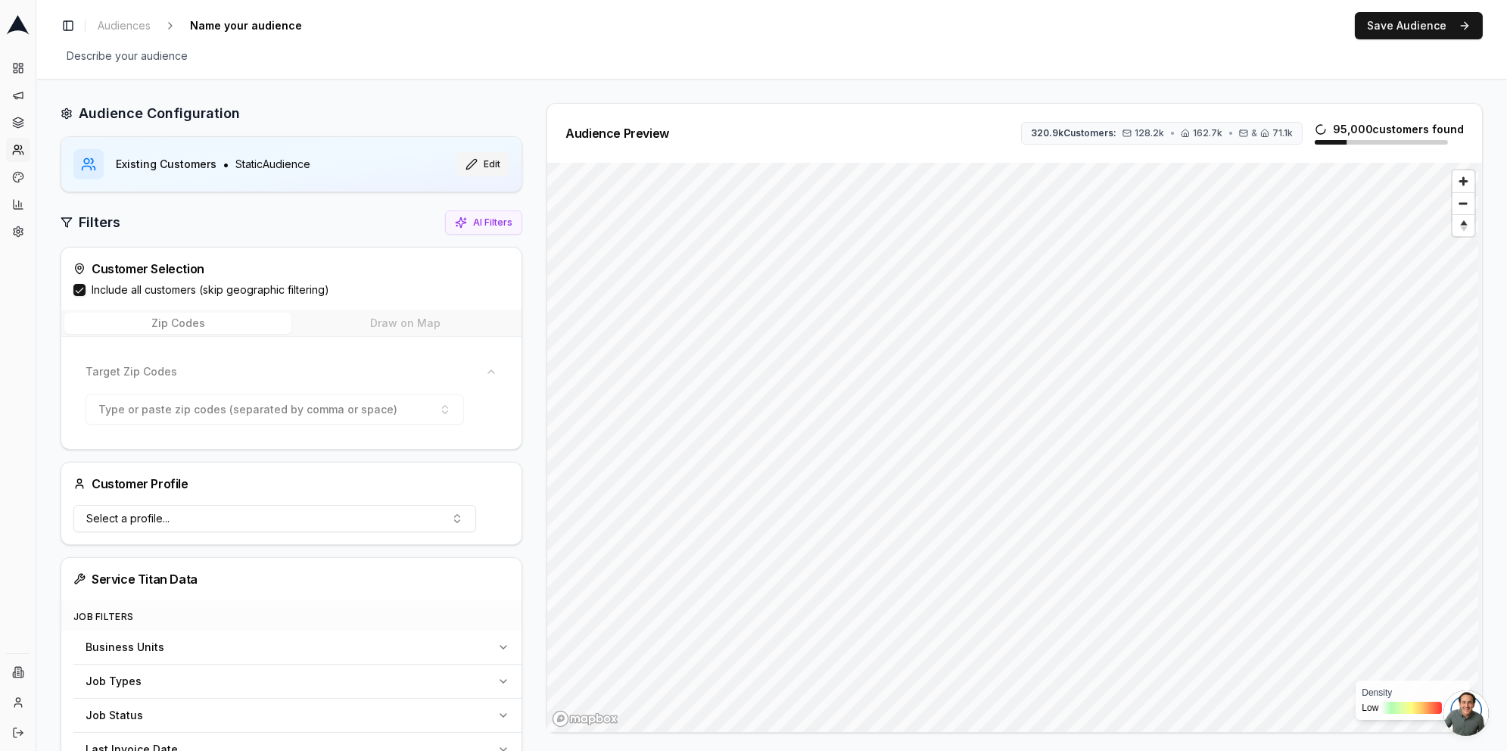
click at [492, 164] on button "Edit" at bounding box center [482, 164] width 53 height 24
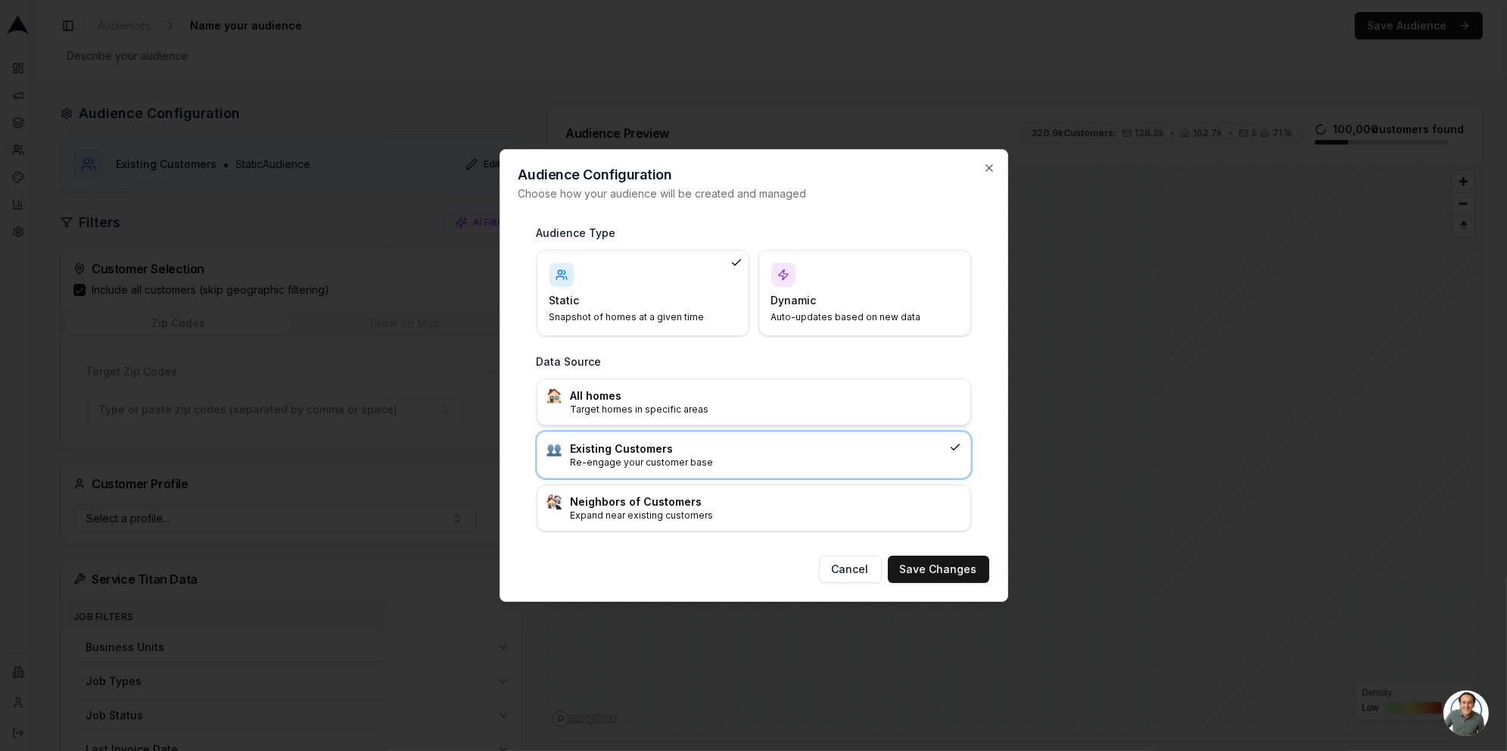
click at [724, 410] on p "Target homes in specific areas" at bounding box center [766, 409] width 391 height 12
click at [959, 580] on button "Save Changes" at bounding box center [938, 569] width 101 height 27
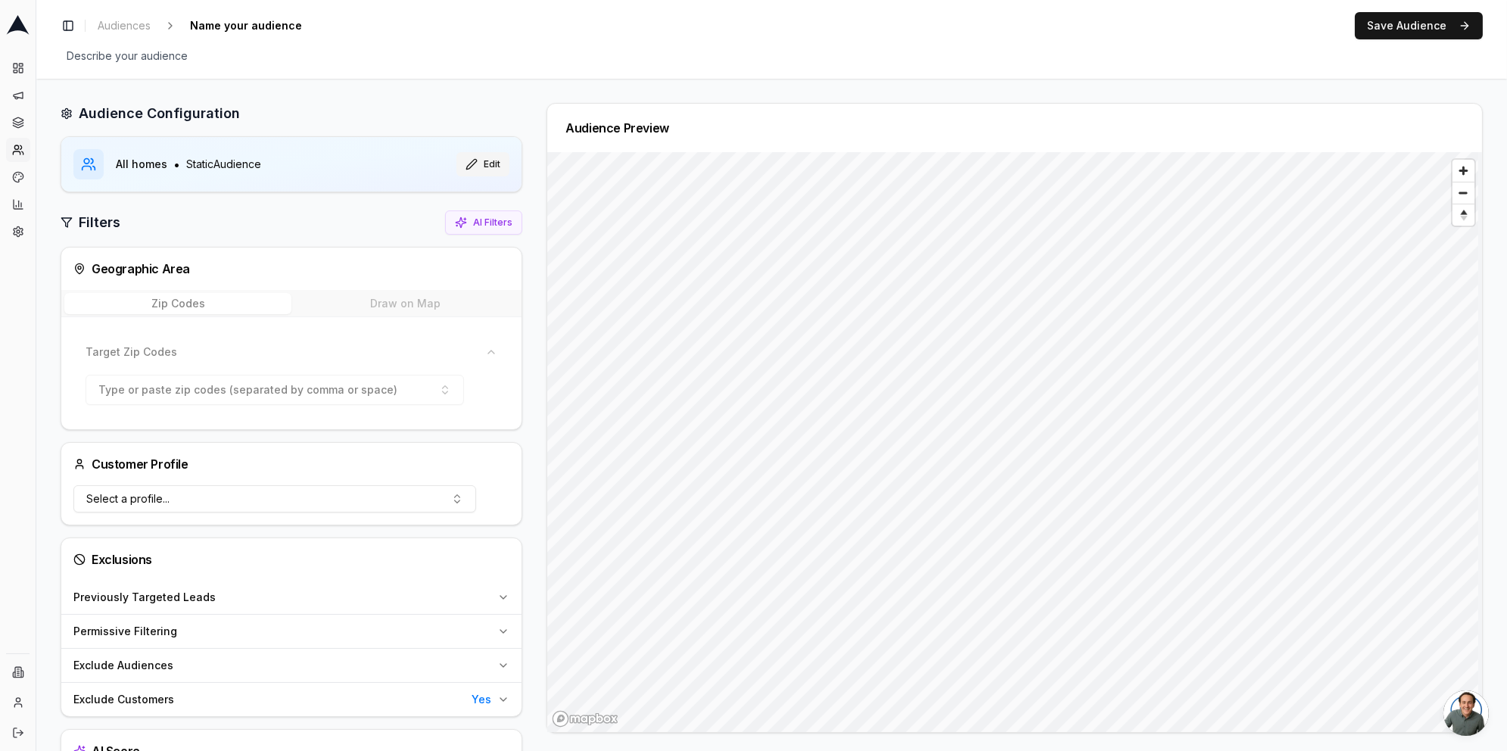
click at [485, 158] on button "Edit" at bounding box center [482, 164] width 53 height 24
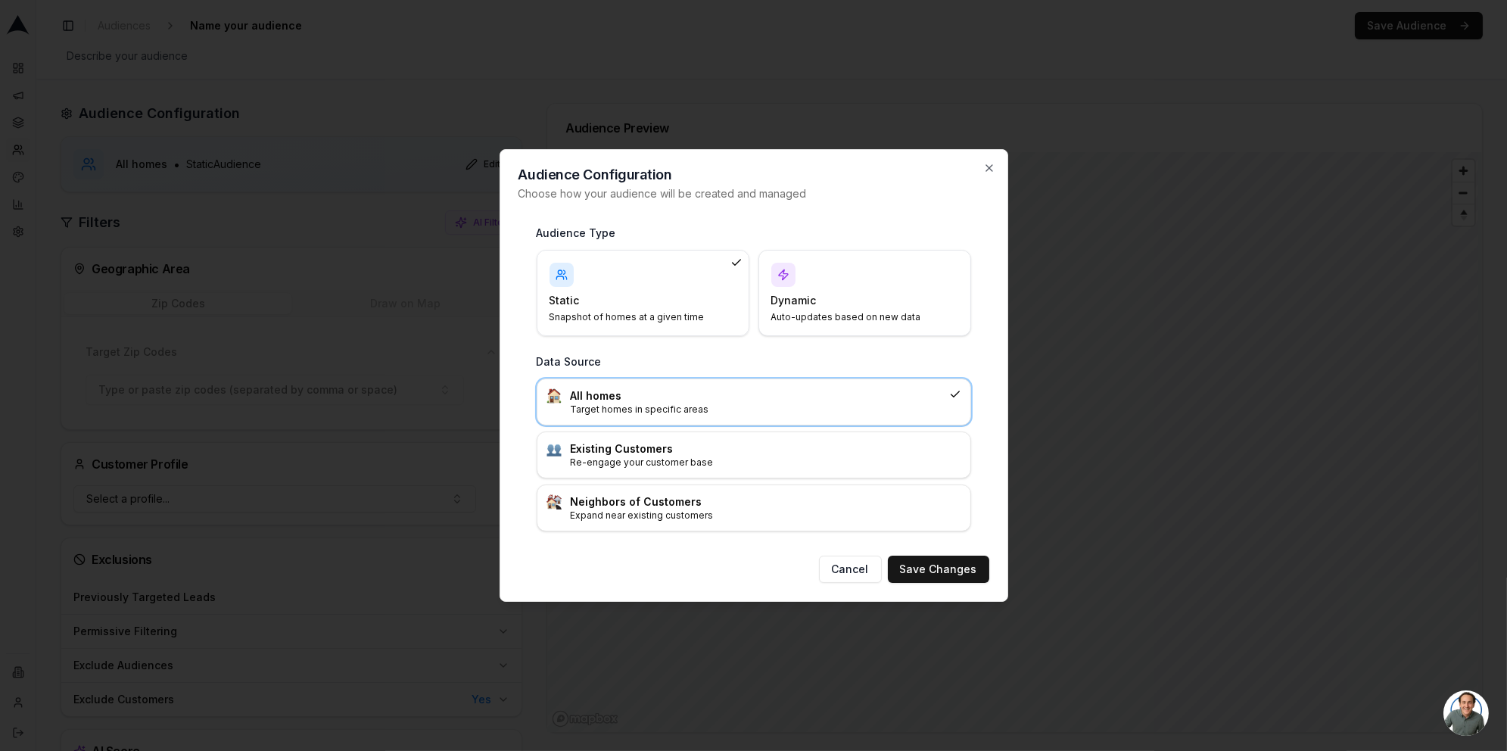
click at [818, 288] on div "Dynamic Auto-updates based on new data" at bounding box center [864, 293] width 187 height 61
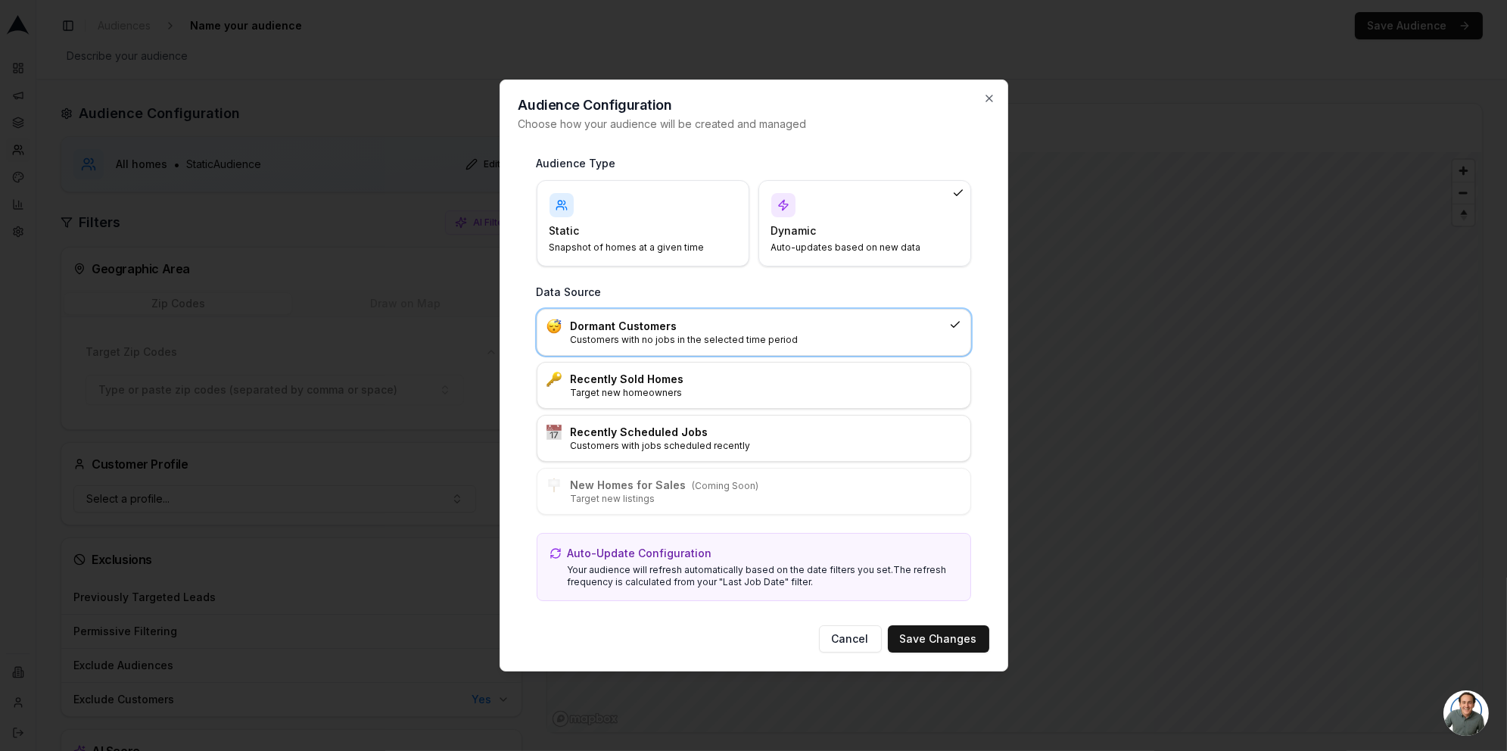
click at [662, 249] on p "Snapshot of homes at a given time" at bounding box center [634, 247] width 169 height 12
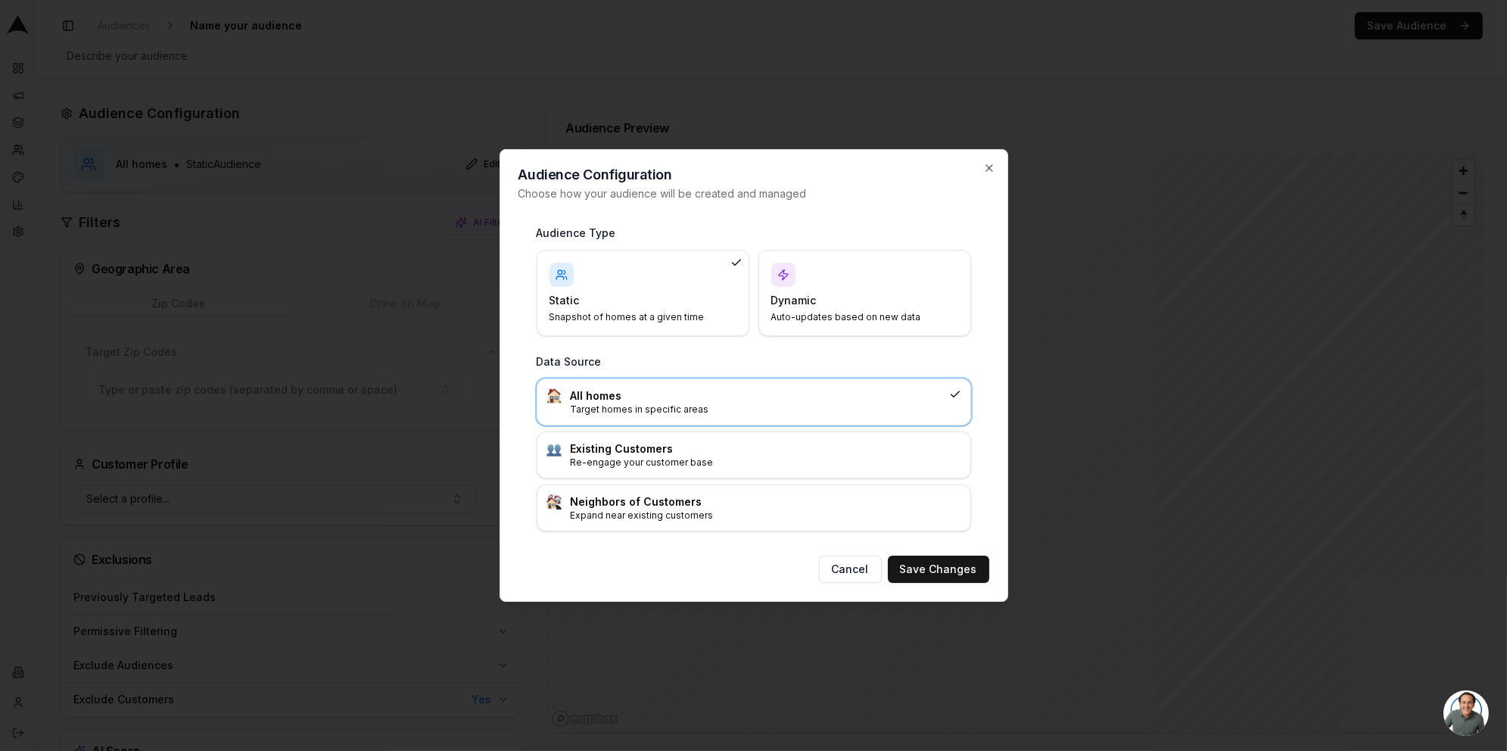
click at [617, 398] on h3 "All homes" at bounding box center [757, 395] width 372 height 15
click at [908, 572] on button "Save Changes" at bounding box center [938, 569] width 101 height 27
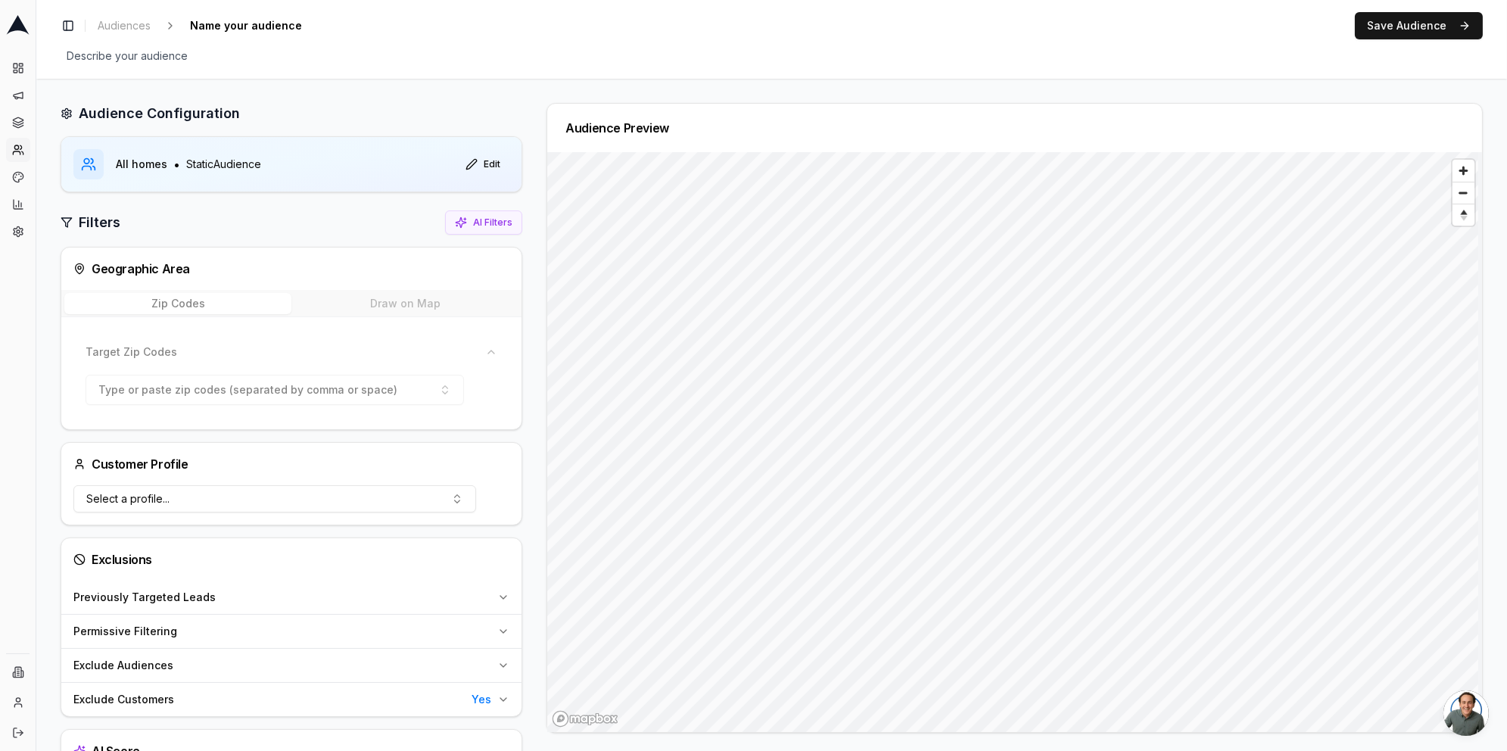
click at [161, 321] on div "Zip Codes Draw on Map Target Zip Codes Type or paste zip codes (separated by co…" at bounding box center [291, 359] width 460 height 139
click at [167, 300] on button "Zip Codes" at bounding box center [177, 303] width 227 height 21
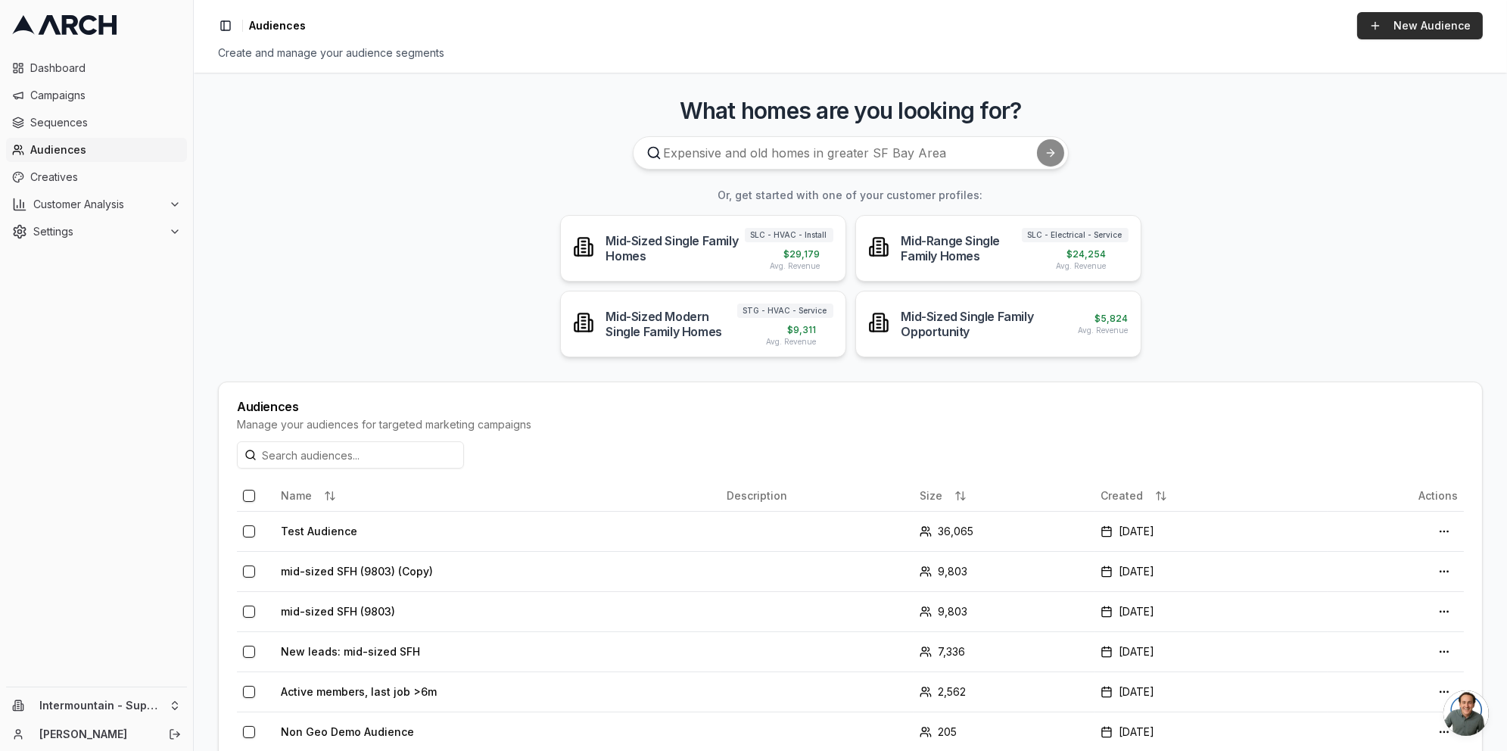
click at [1416, 32] on link "New Audience" at bounding box center [1420, 25] width 126 height 27
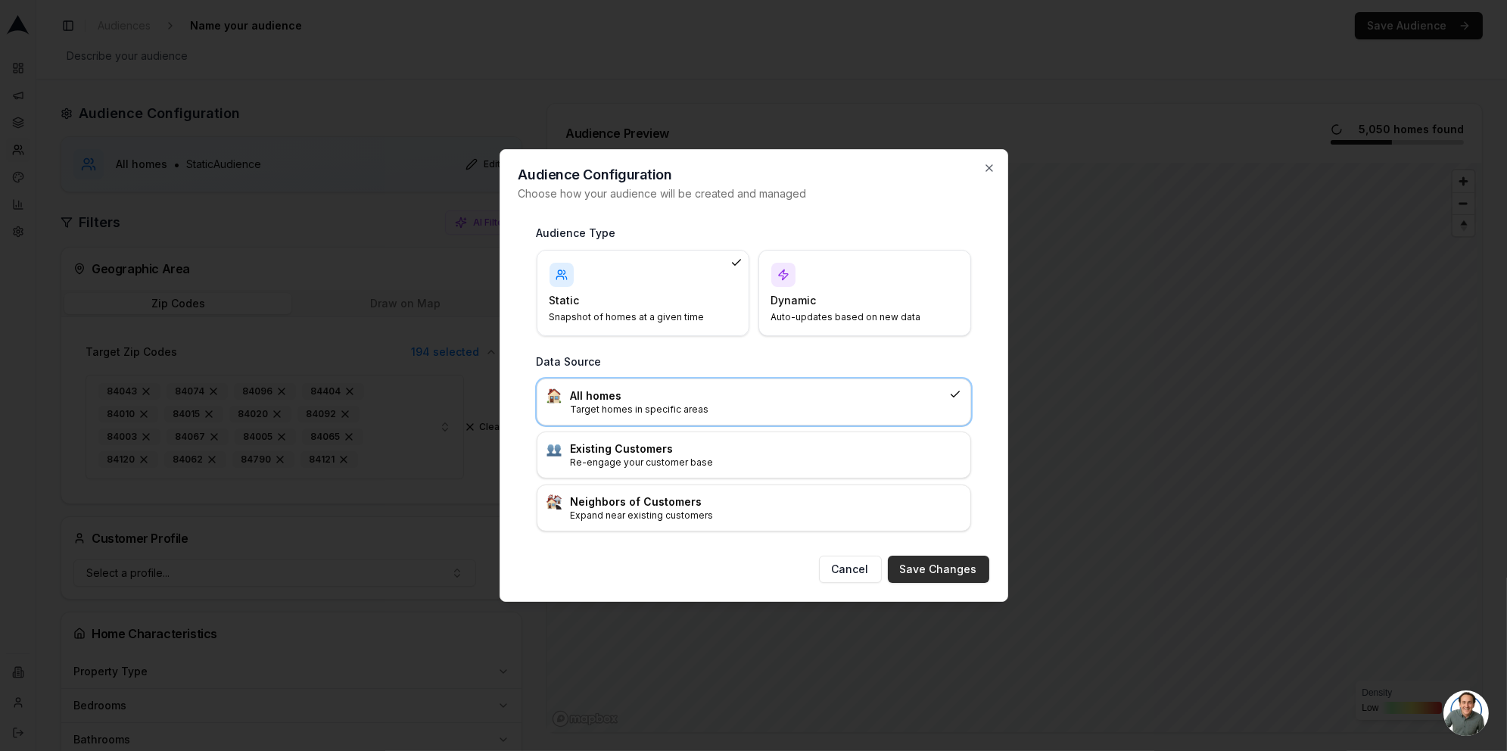
click at [959, 573] on button "Save Changes" at bounding box center [938, 569] width 101 height 27
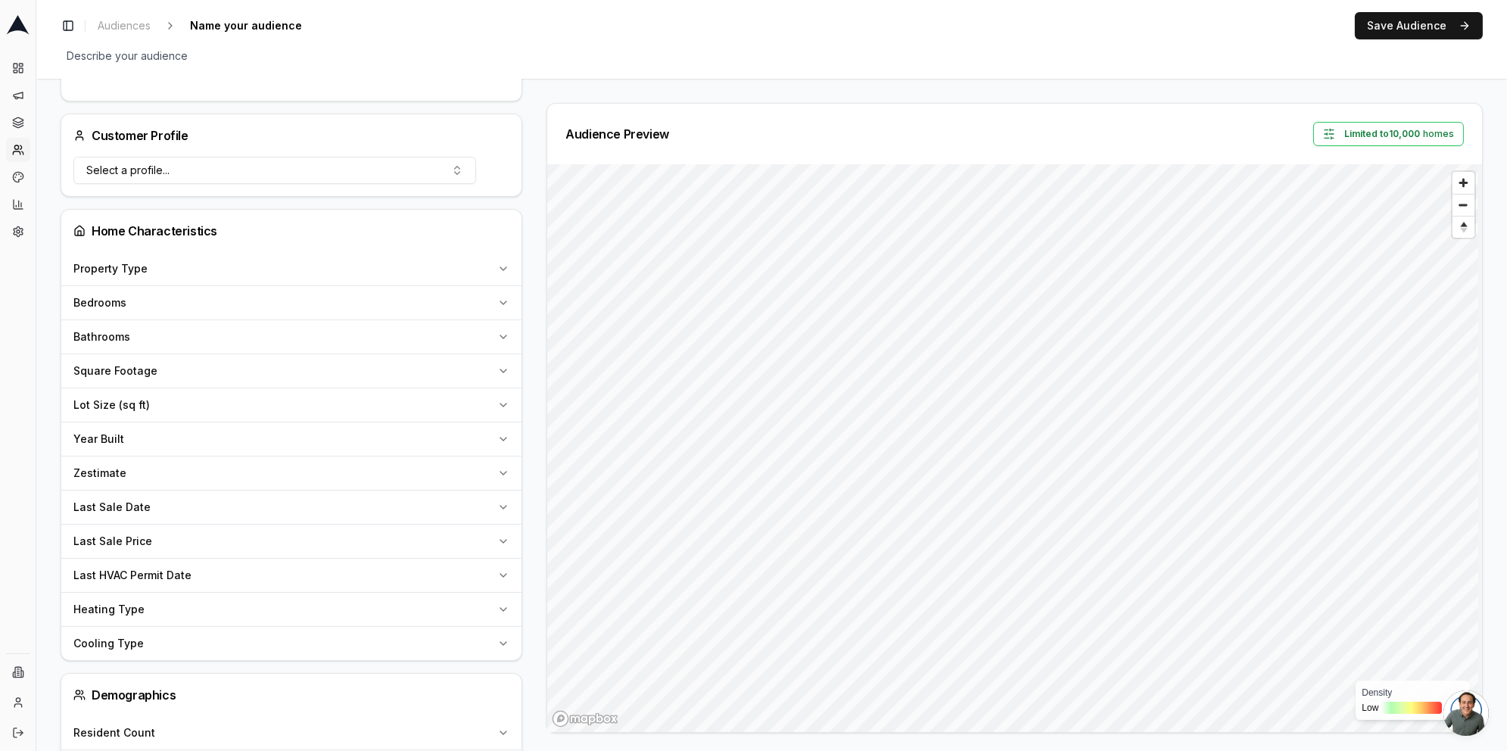
scroll to position [405, 0]
click at [400, 176] on button "Select a profile..." at bounding box center [274, 167] width 403 height 27
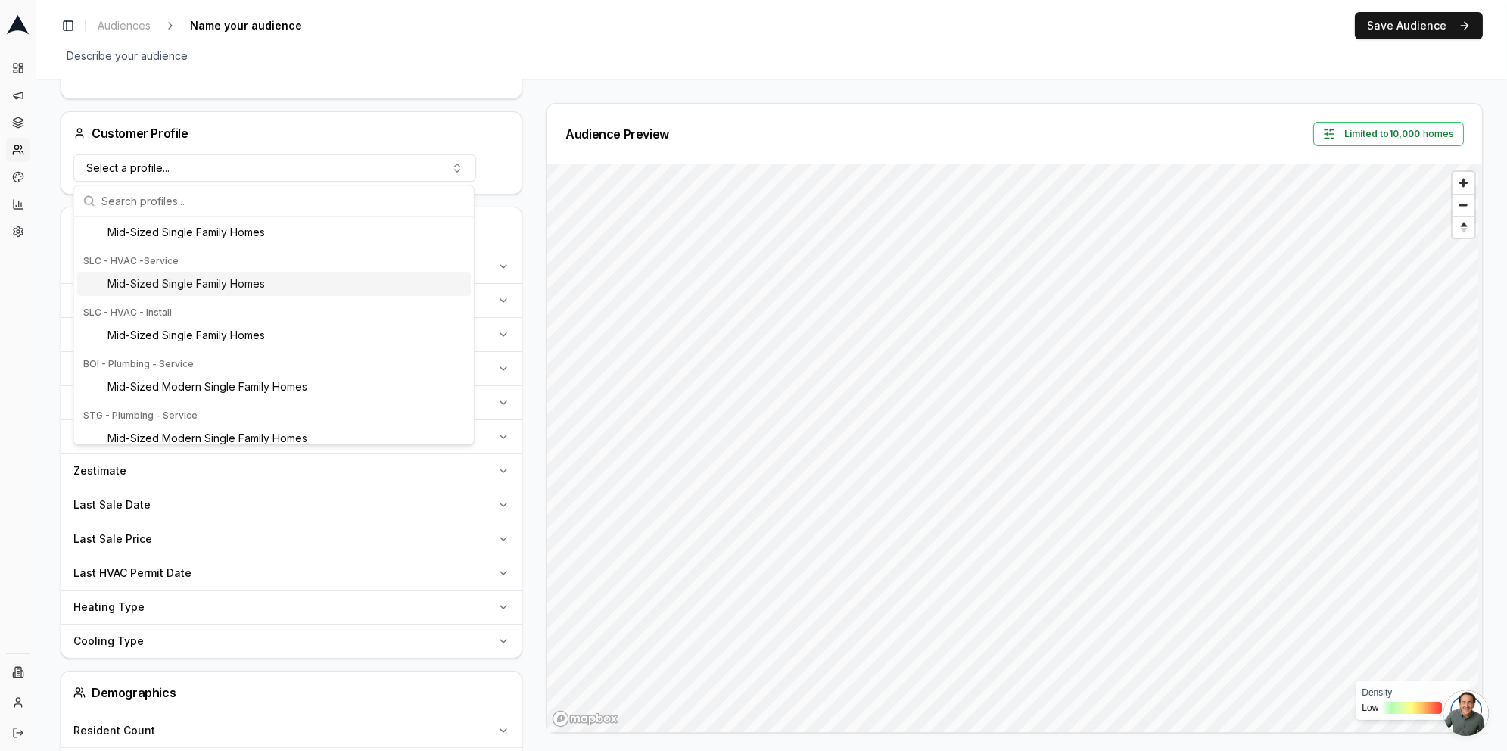
click at [188, 282] on div "Profiles from the entire company Mid-Sized Single Family Opportunity SLC - Wate…" at bounding box center [274, 399] width 400 height 1175
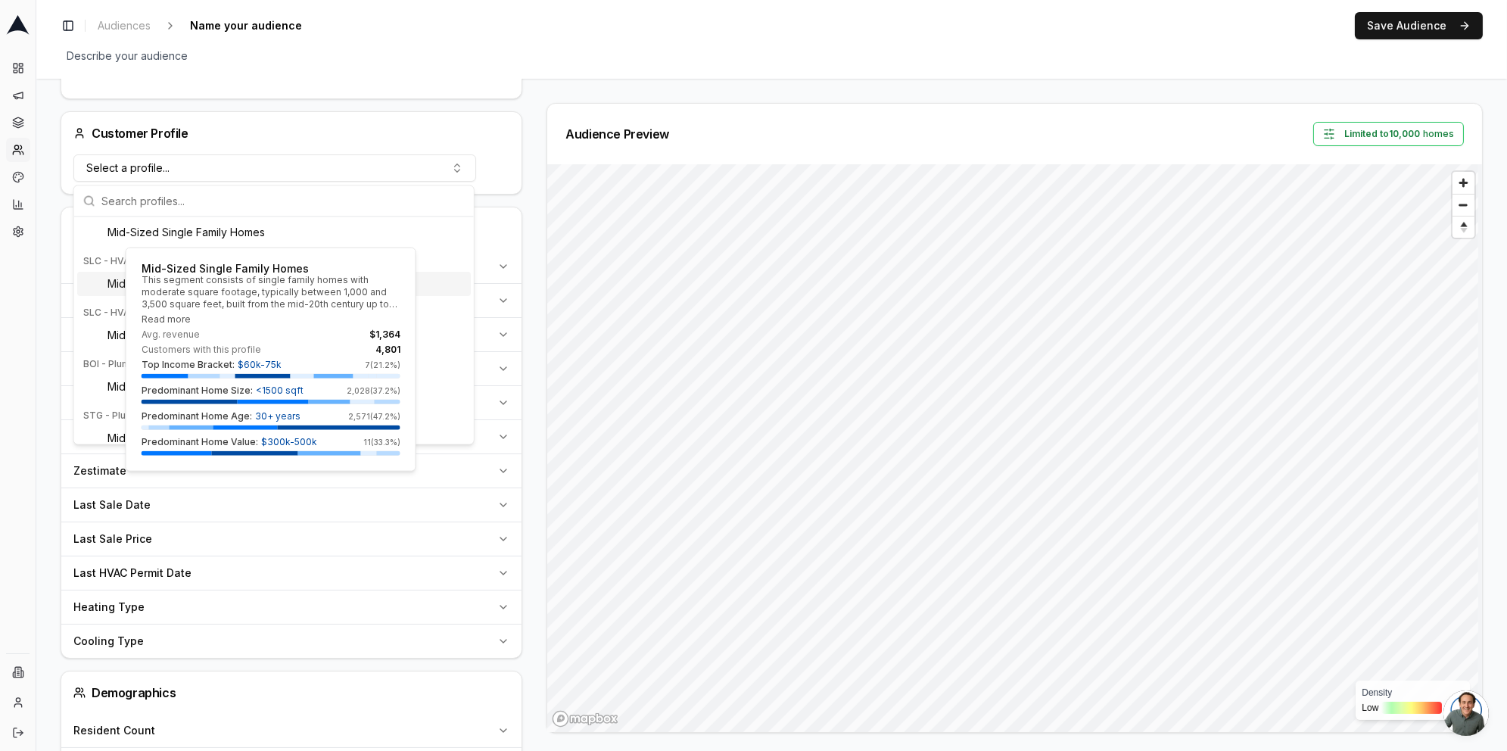
click at [86, 282] on div "Mid-Sized Single Family Homes" at bounding box center [274, 284] width 394 height 24
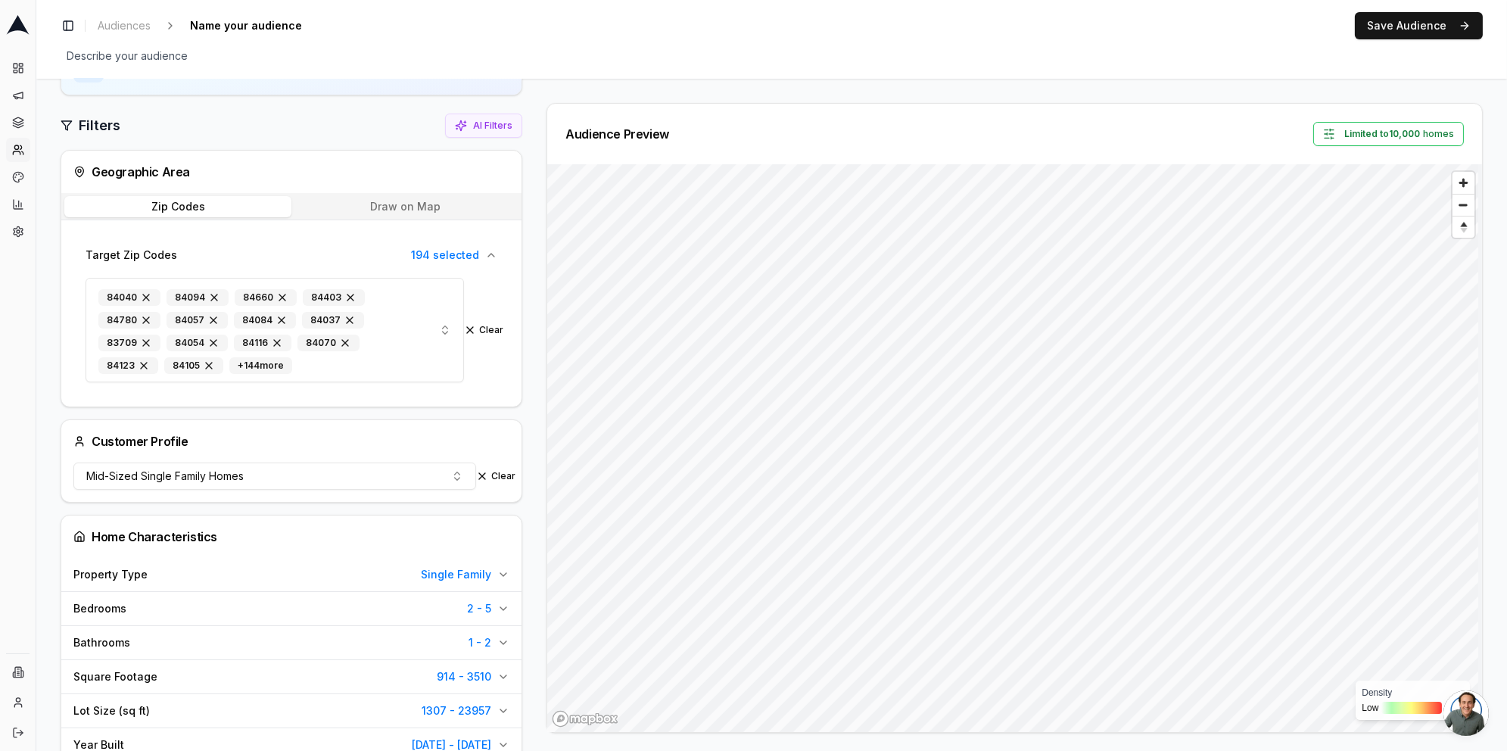
scroll to position [96, 0]
click at [431, 467] on button "Mid-Sized Single Family Homes" at bounding box center [274, 476] width 403 height 27
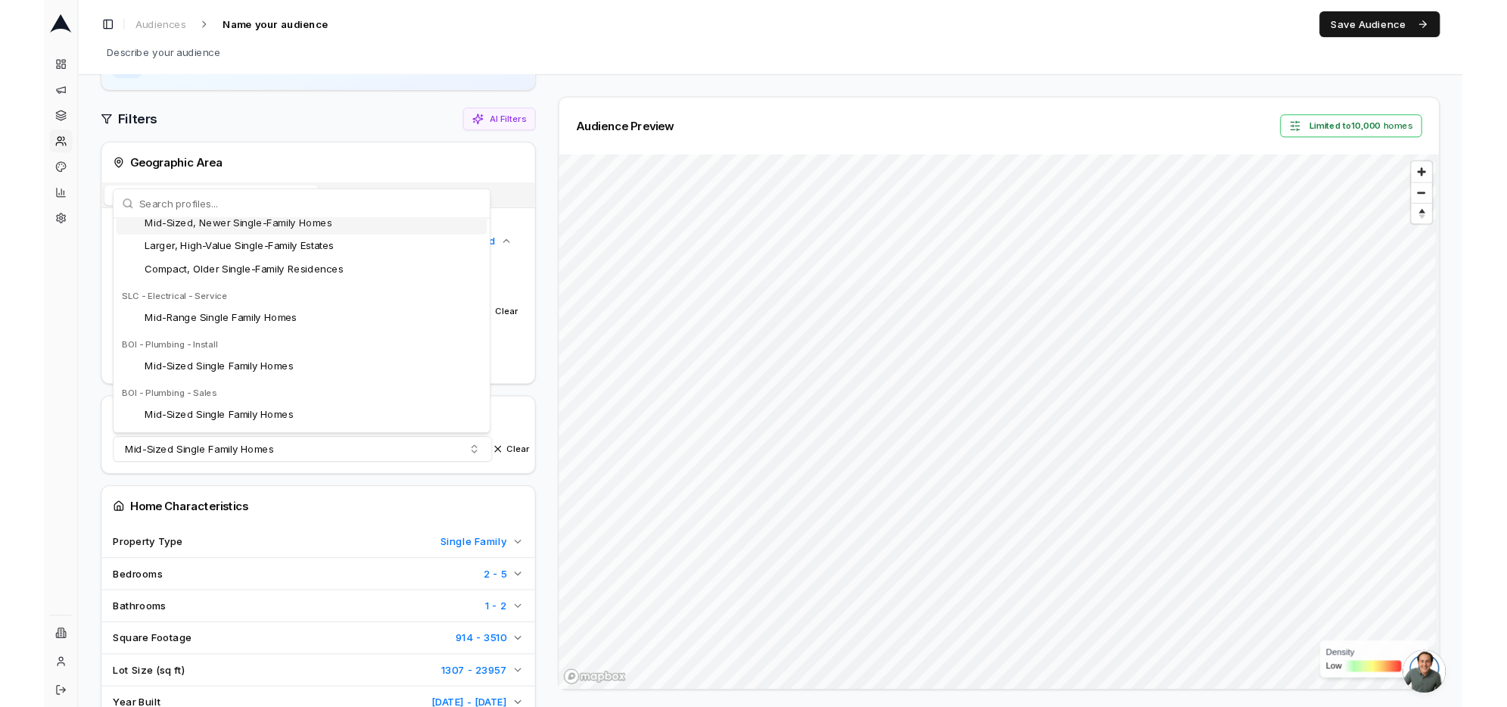
scroll to position [978, 0]
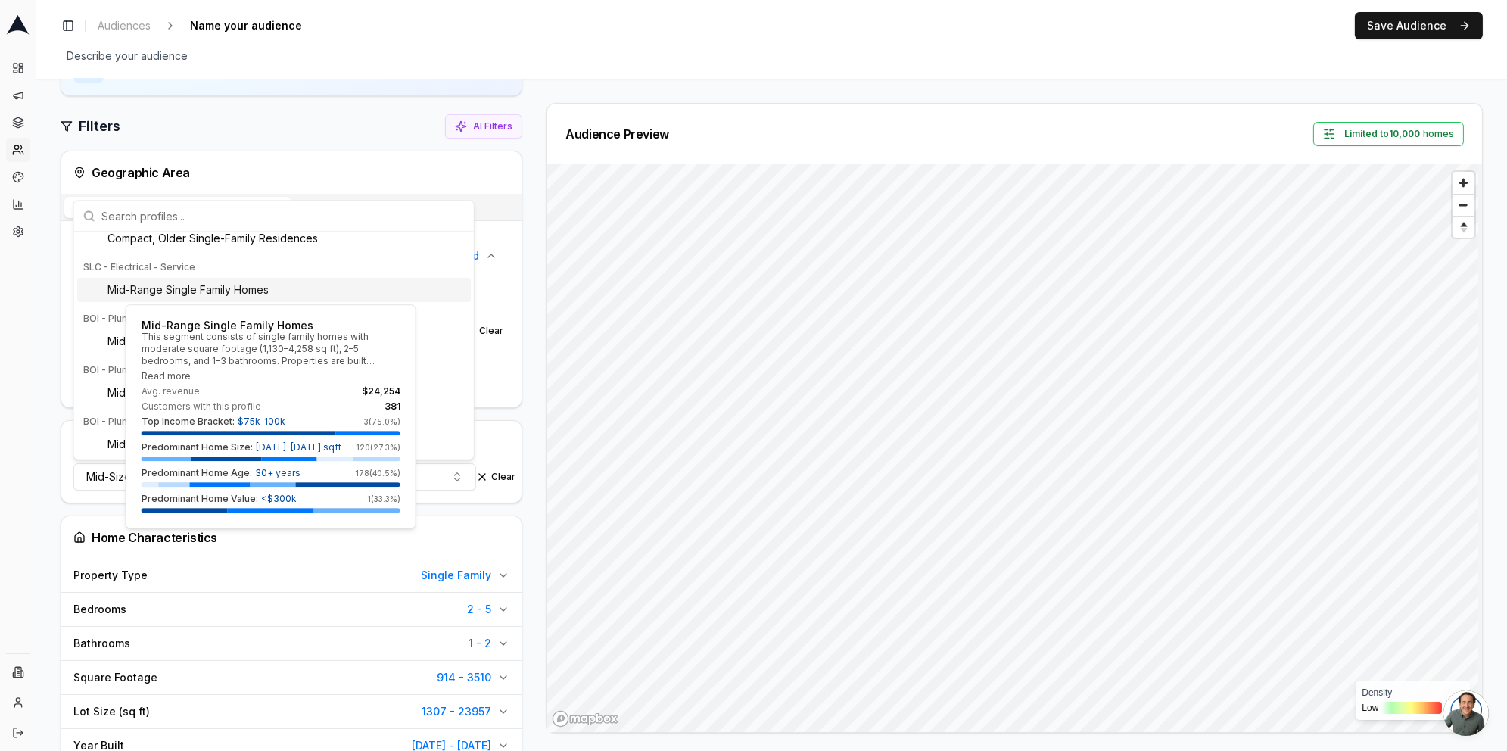
click at [252, 291] on span "Mid-Range Single Family Homes" at bounding box center [187, 289] width 161 height 15
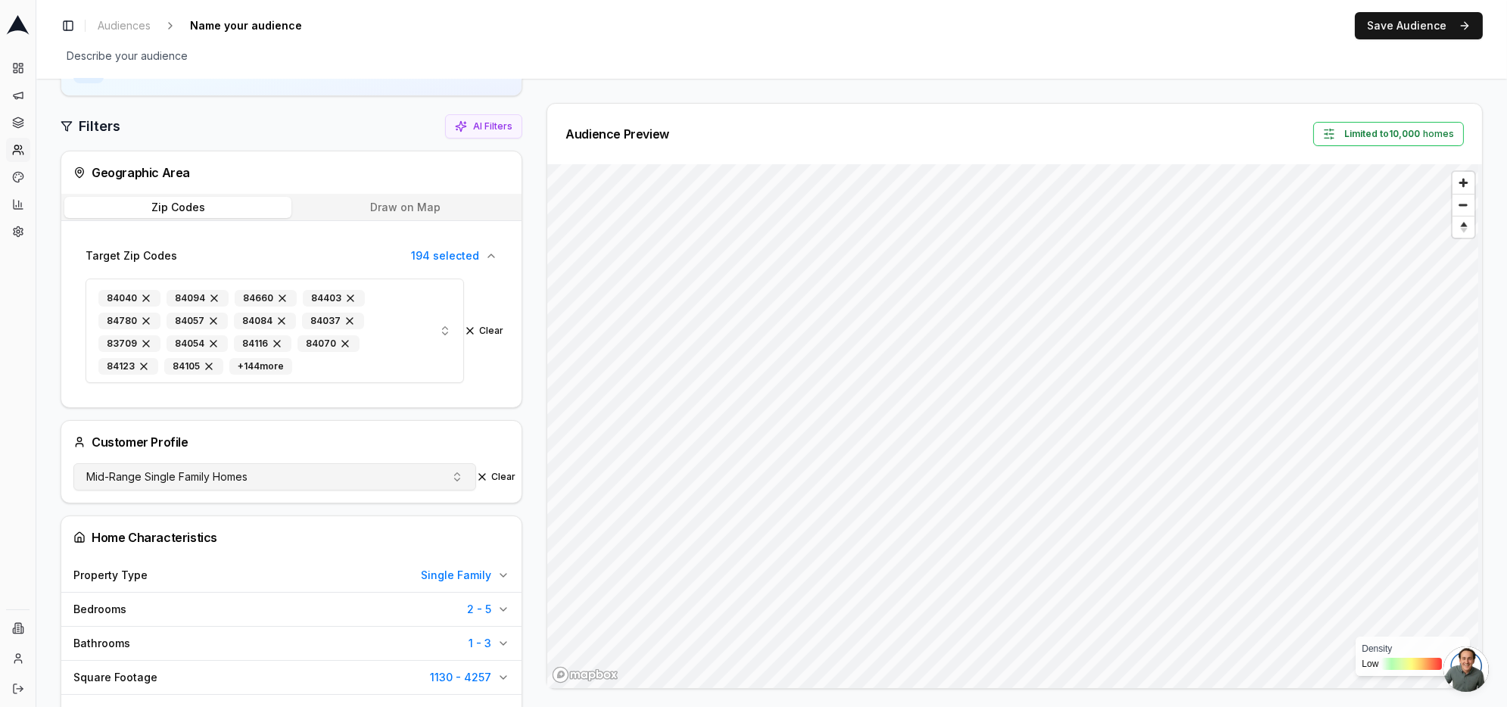
click at [436, 478] on button "Mid-Range Single Family Homes" at bounding box center [274, 476] width 403 height 27
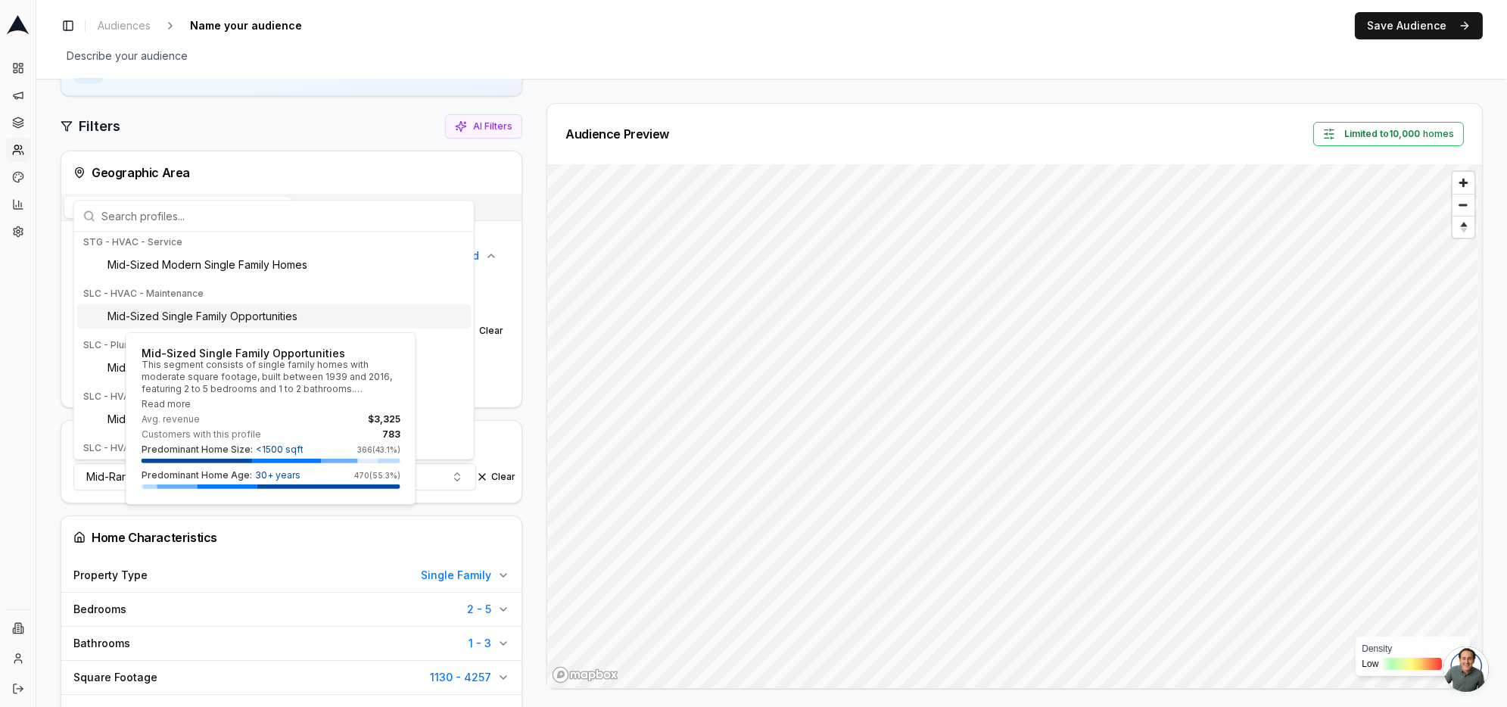
scroll to position [315, 0]
click at [112, 312] on span "Mid-Sized Single Family Opportunities" at bounding box center [202, 317] width 190 height 15
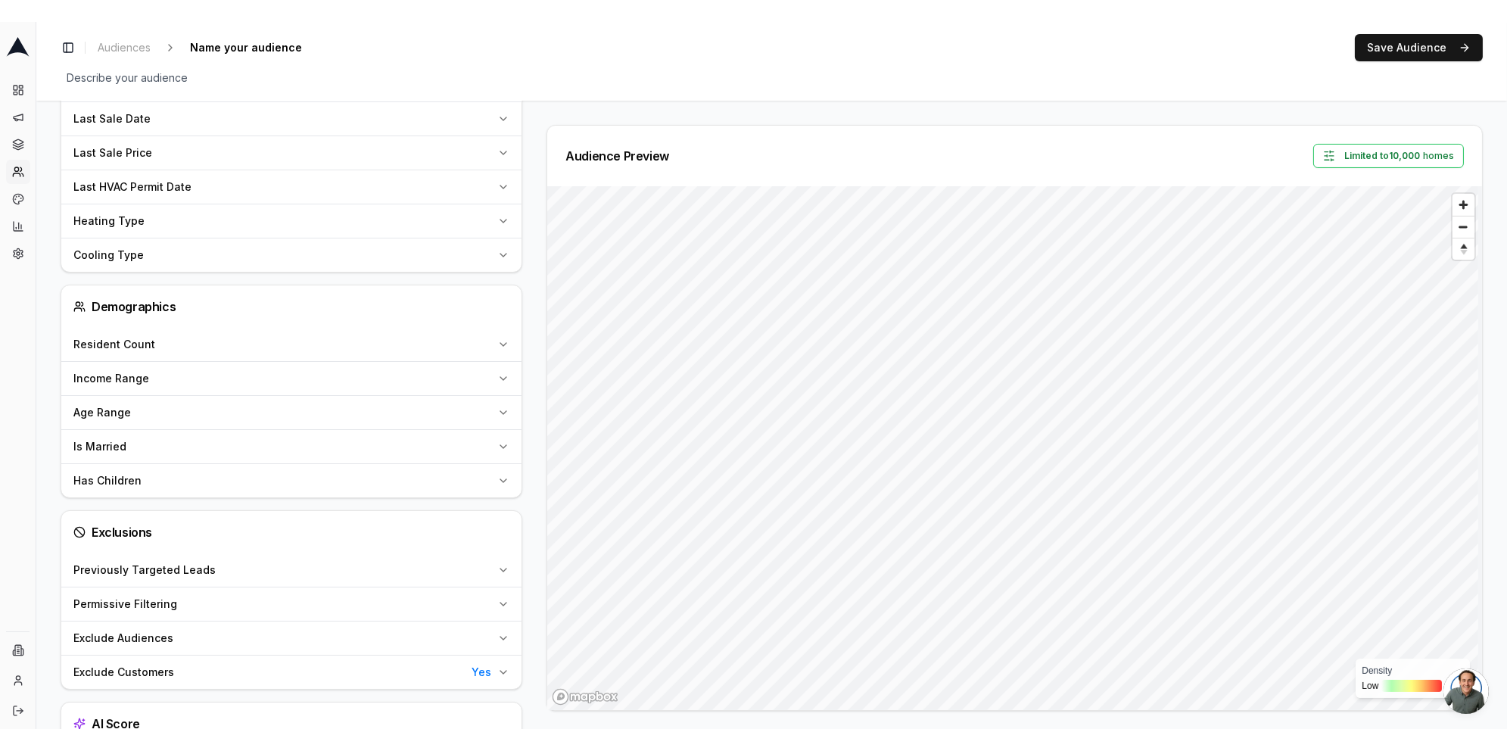
scroll to position [818, 0]
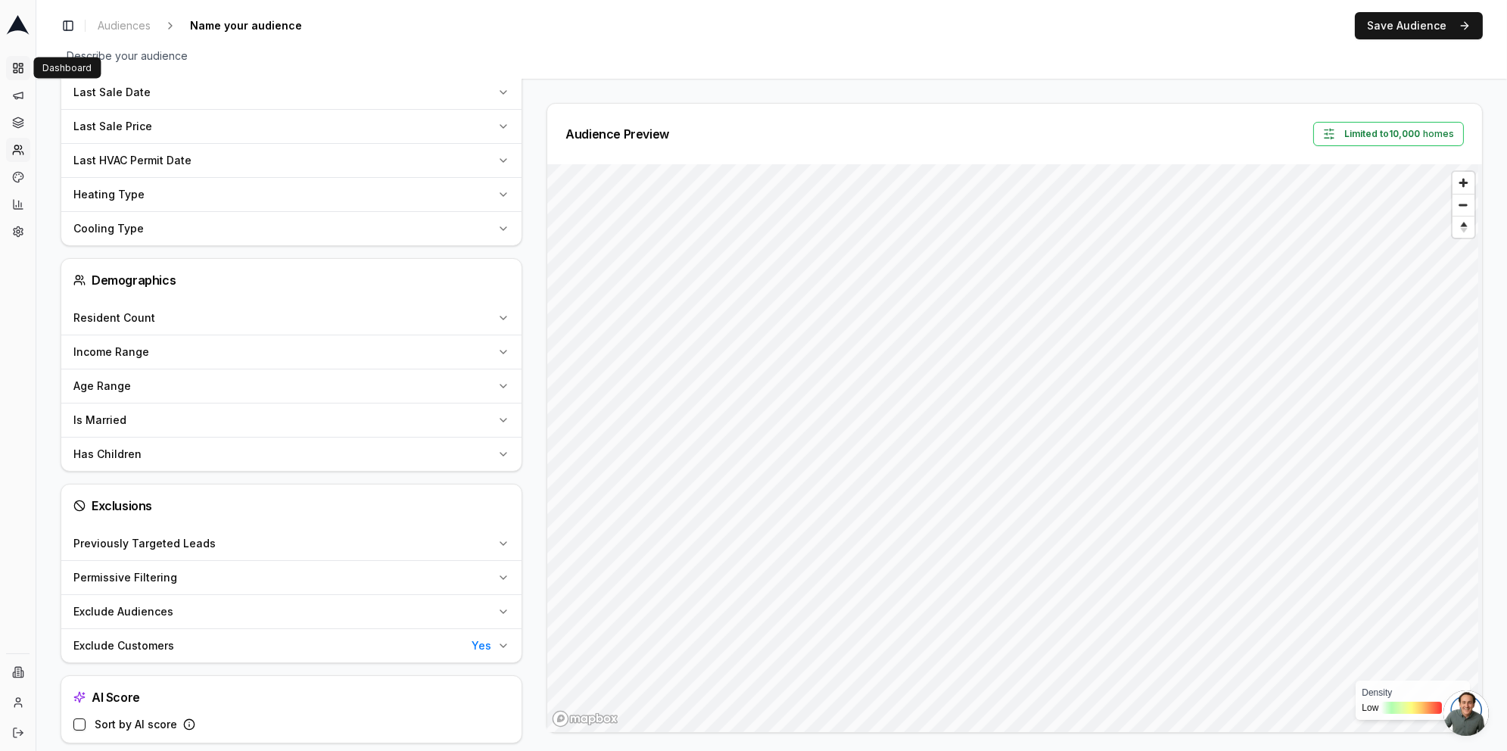
click at [11, 57] on link "Dashboard" at bounding box center [18, 68] width 24 height 24
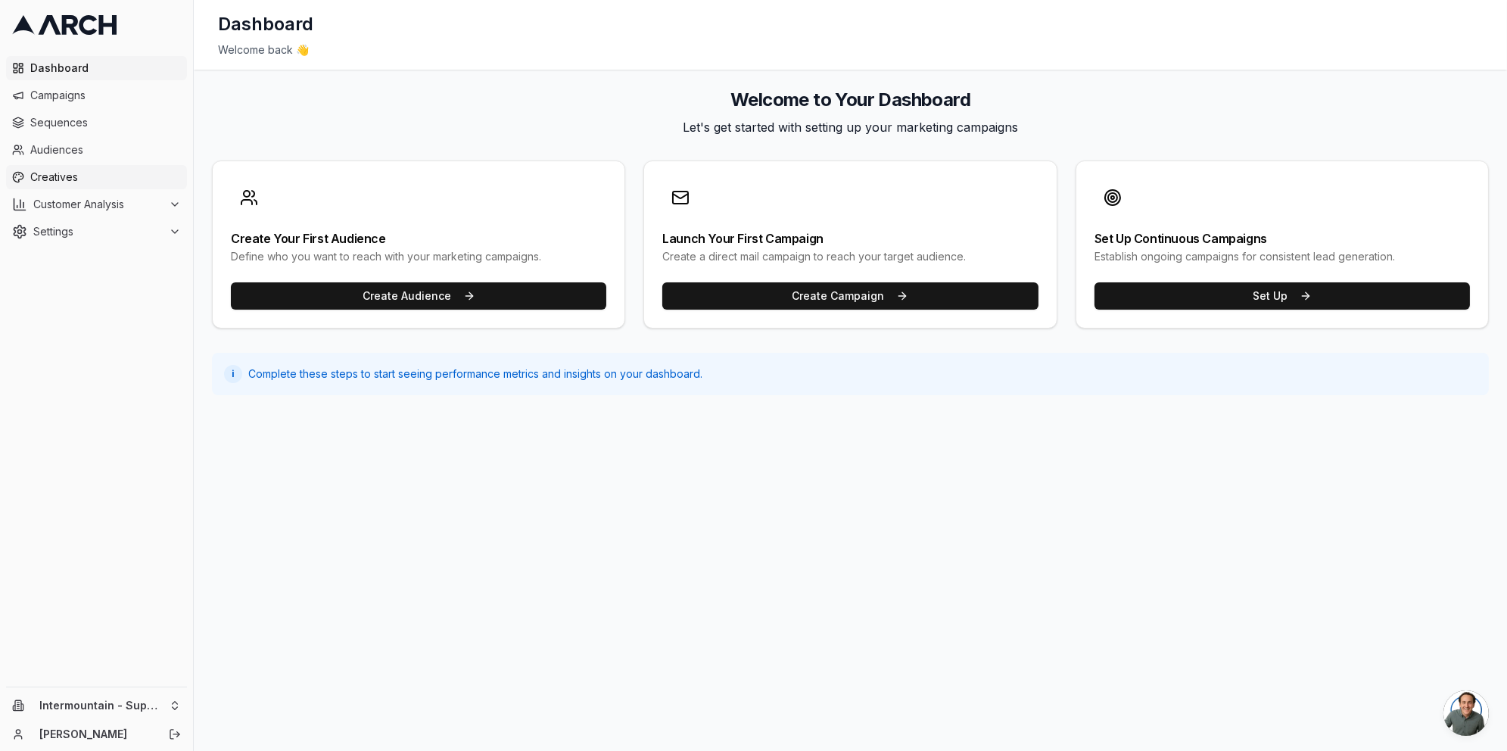
click at [64, 175] on span "Creatives" at bounding box center [105, 177] width 151 height 15
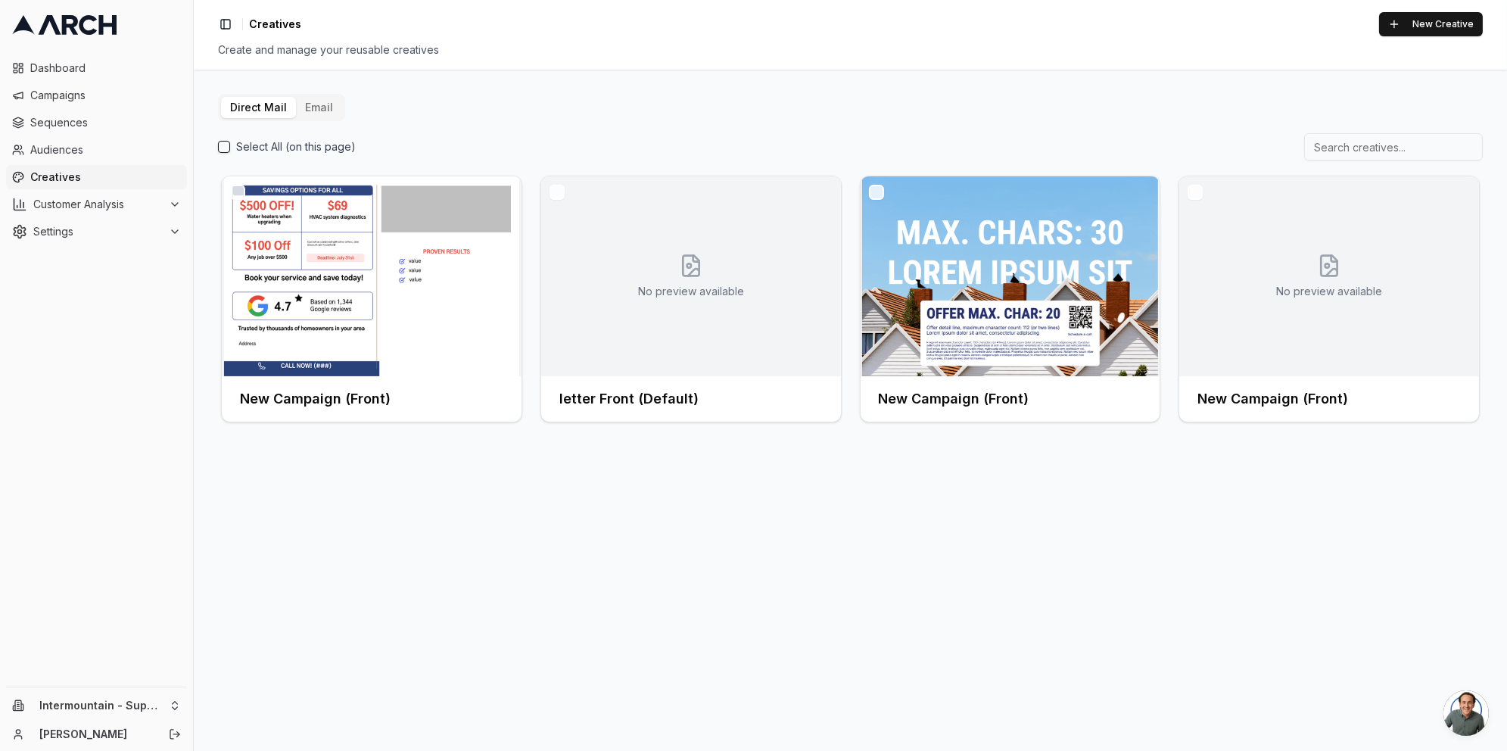
click at [305, 105] on button "Email" at bounding box center [319, 107] width 46 height 21
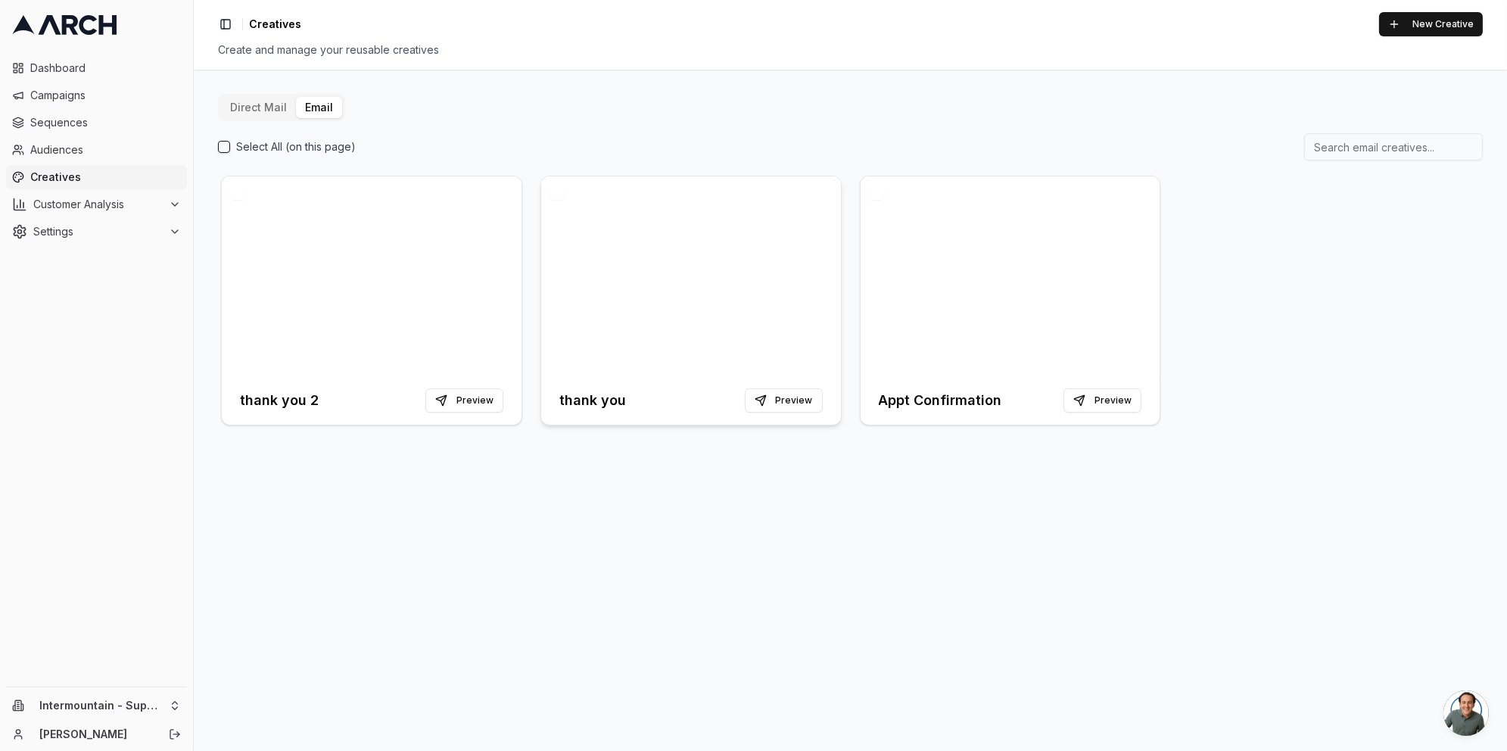
click at [704, 243] on div at bounding box center [691, 276] width 300 height 200
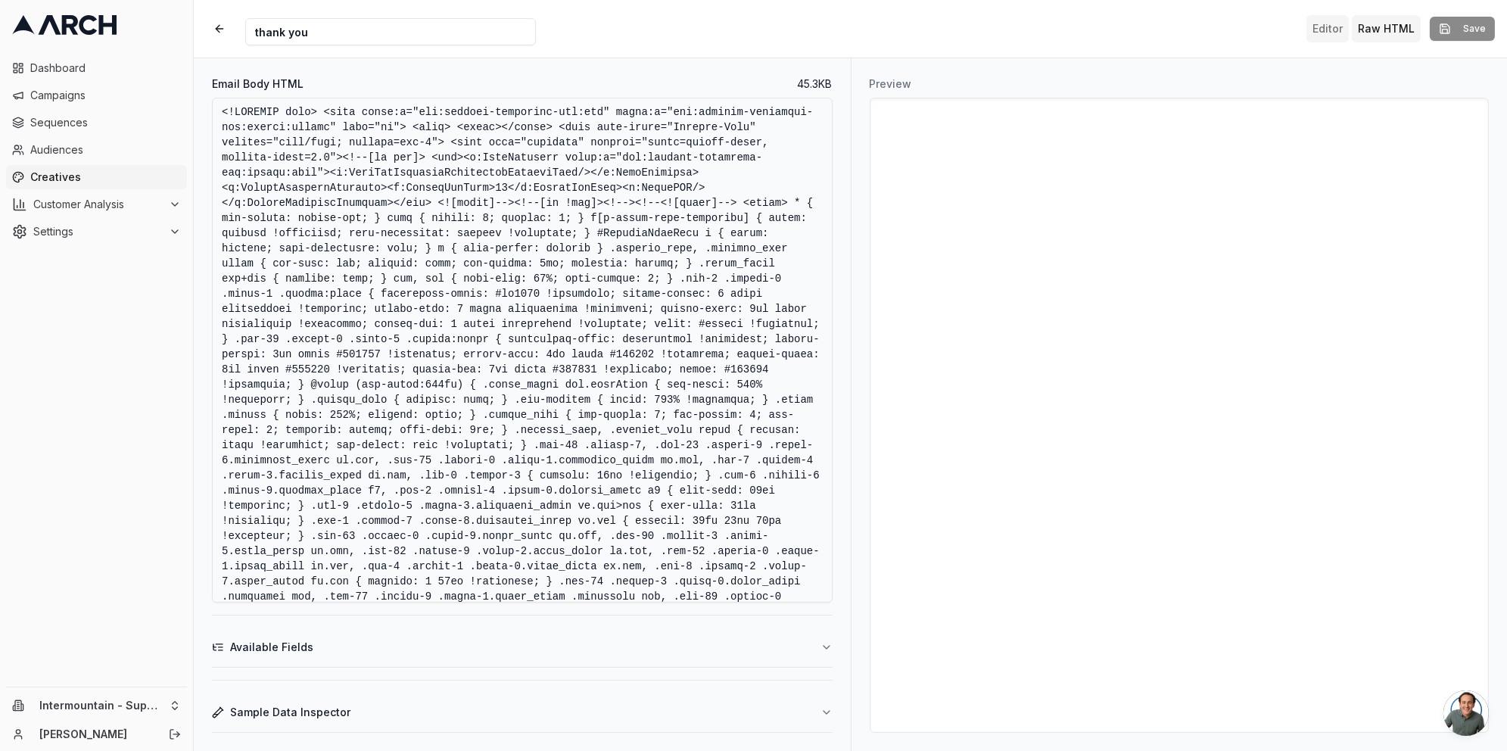
click at [1328, 36] on button "Editor" at bounding box center [1328, 28] width 42 height 27
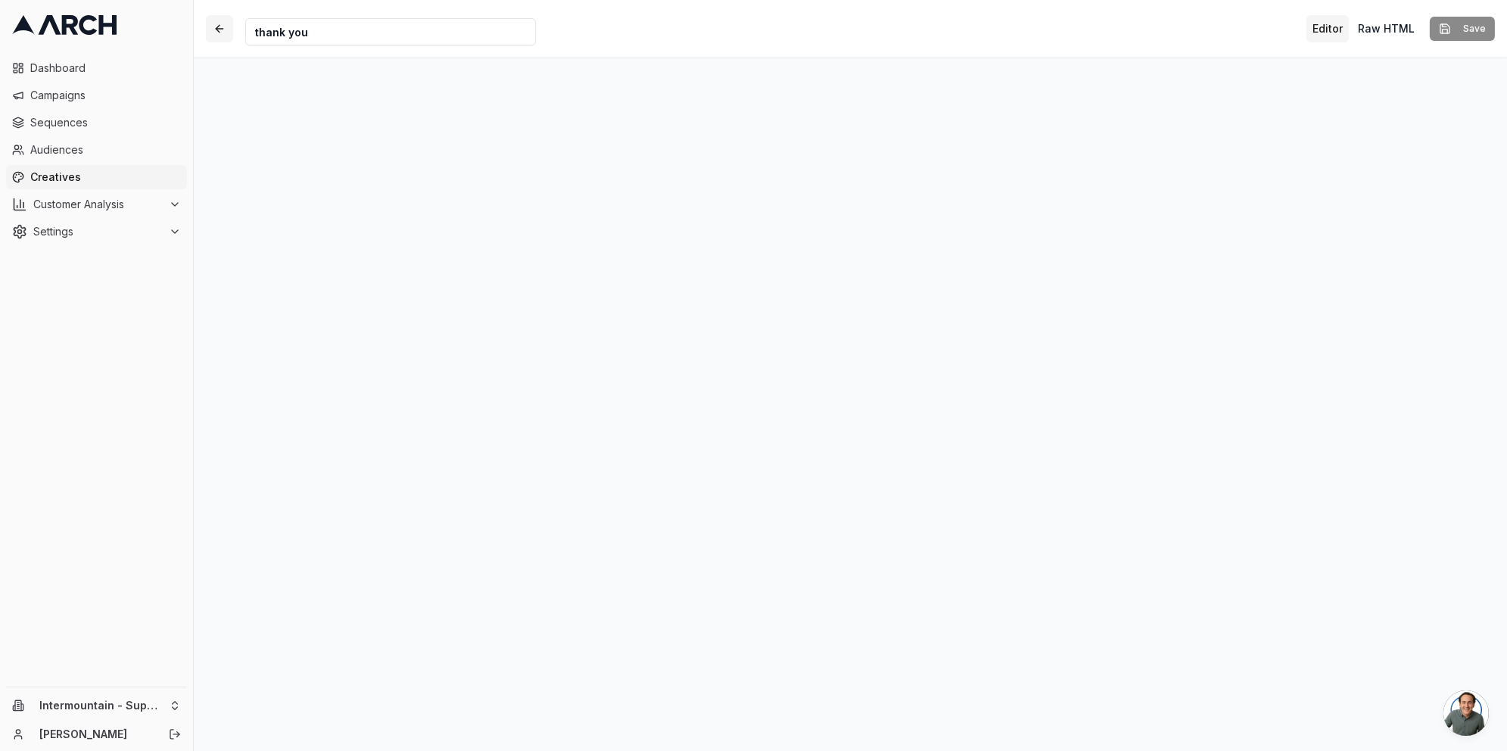
click at [217, 38] on button "button" at bounding box center [219, 28] width 27 height 27
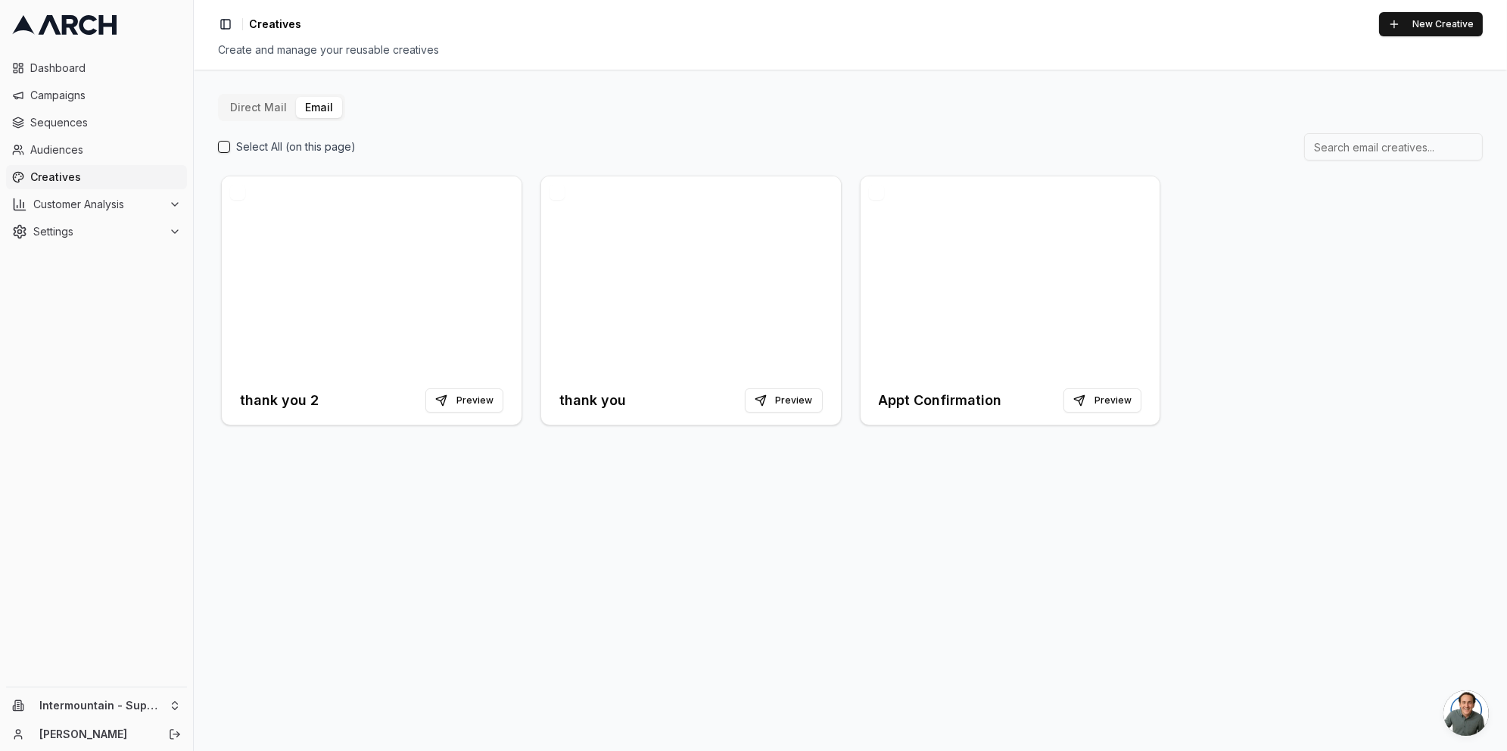
click at [88, 56] on li "Dashboard" at bounding box center [96, 68] width 181 height 24
click at [88, 70] on span "Dashboard" at bounding box center [105, 68] width 151 height 15
